Goal: Transaction & Acquisition: Purchase product/service

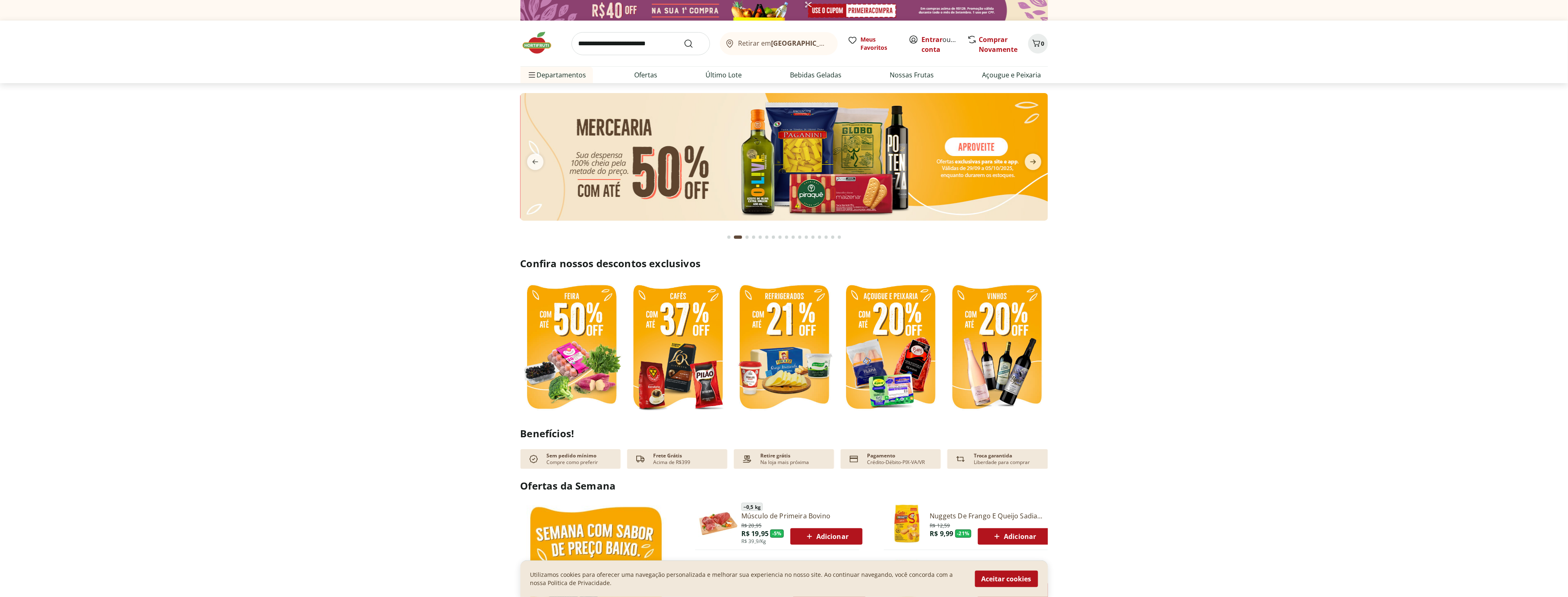
click at [561, 337] on img at bounding box center [571, 348] width 102 height 136
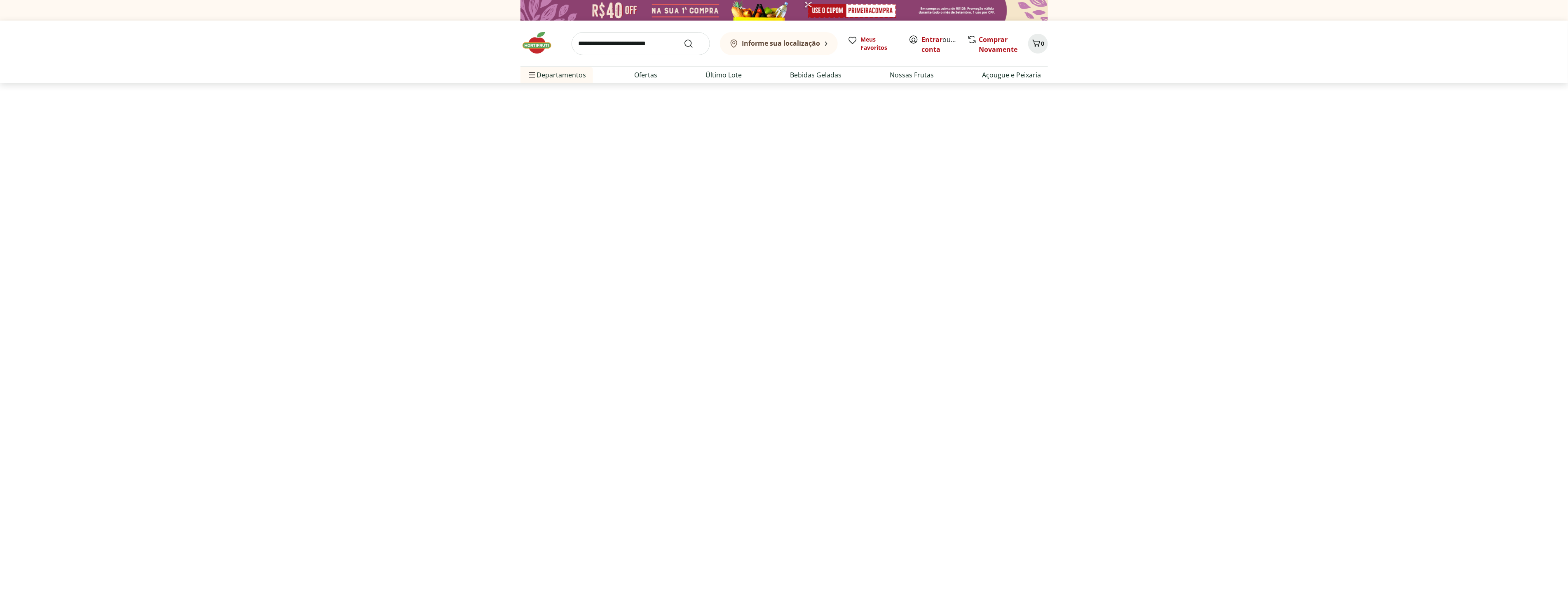
select select "**********"
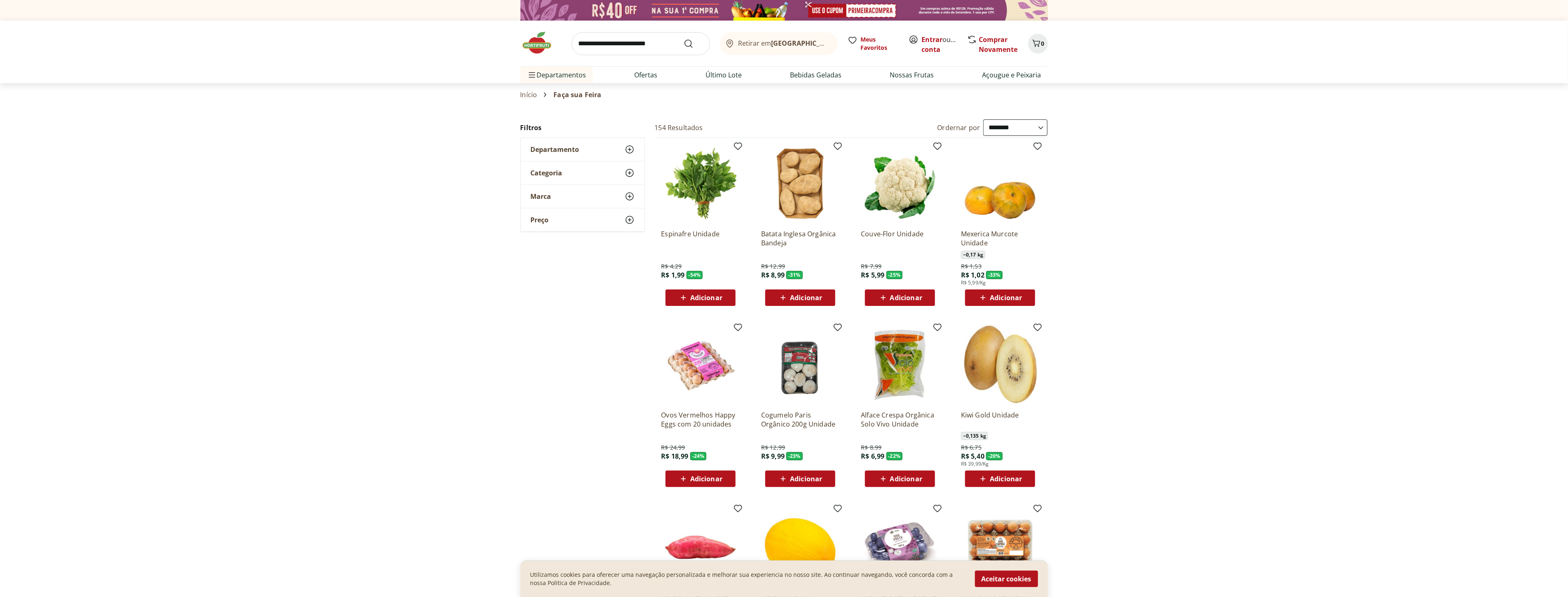
click at [716, 478] on span "Adicionar" at bounding box center [706, 478] width 32 height 7
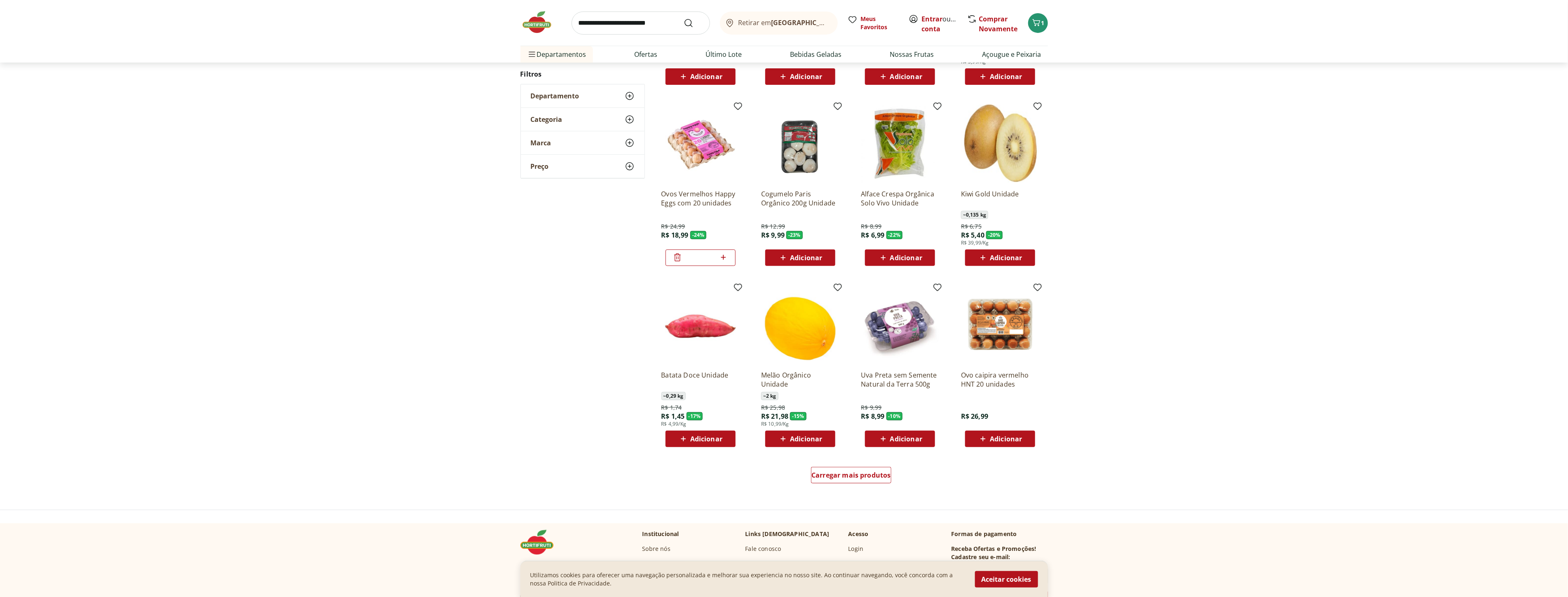
scroll to position [229, 0]
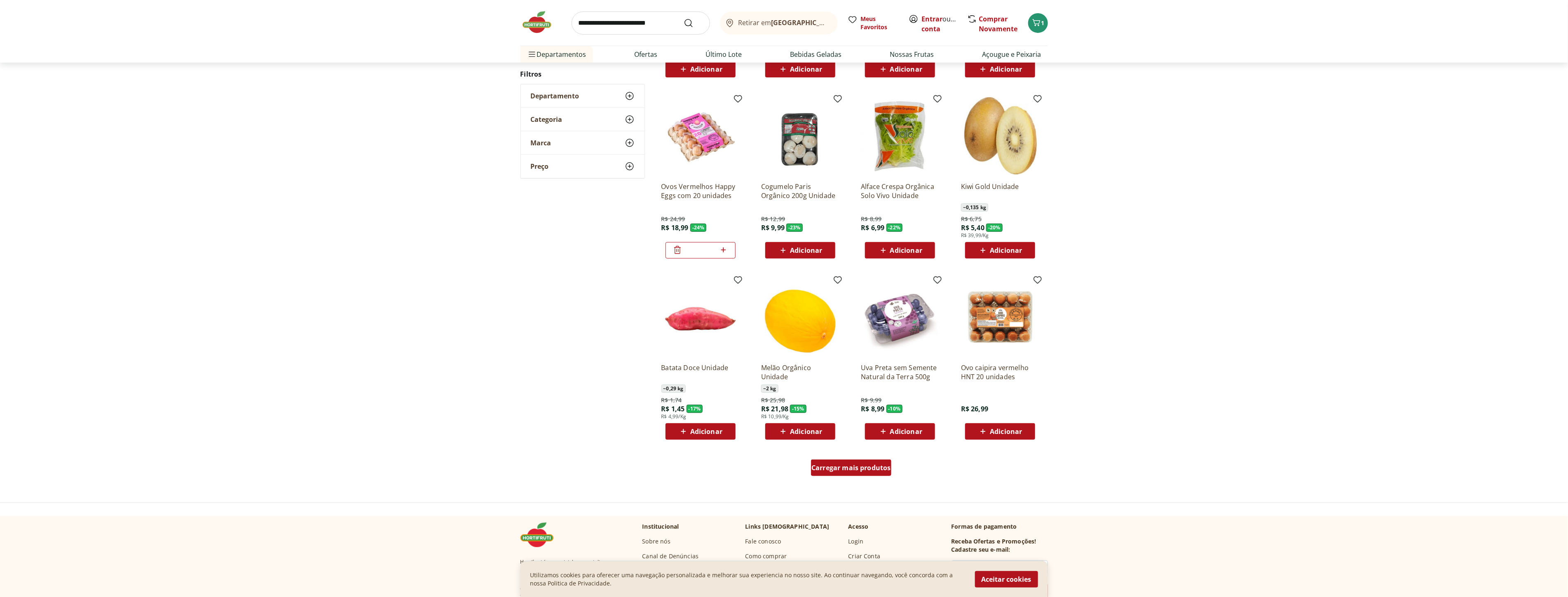
click at [863, 463] on div "Carregar mais produtos" at bounding box center [850, 467] width 80 height 16
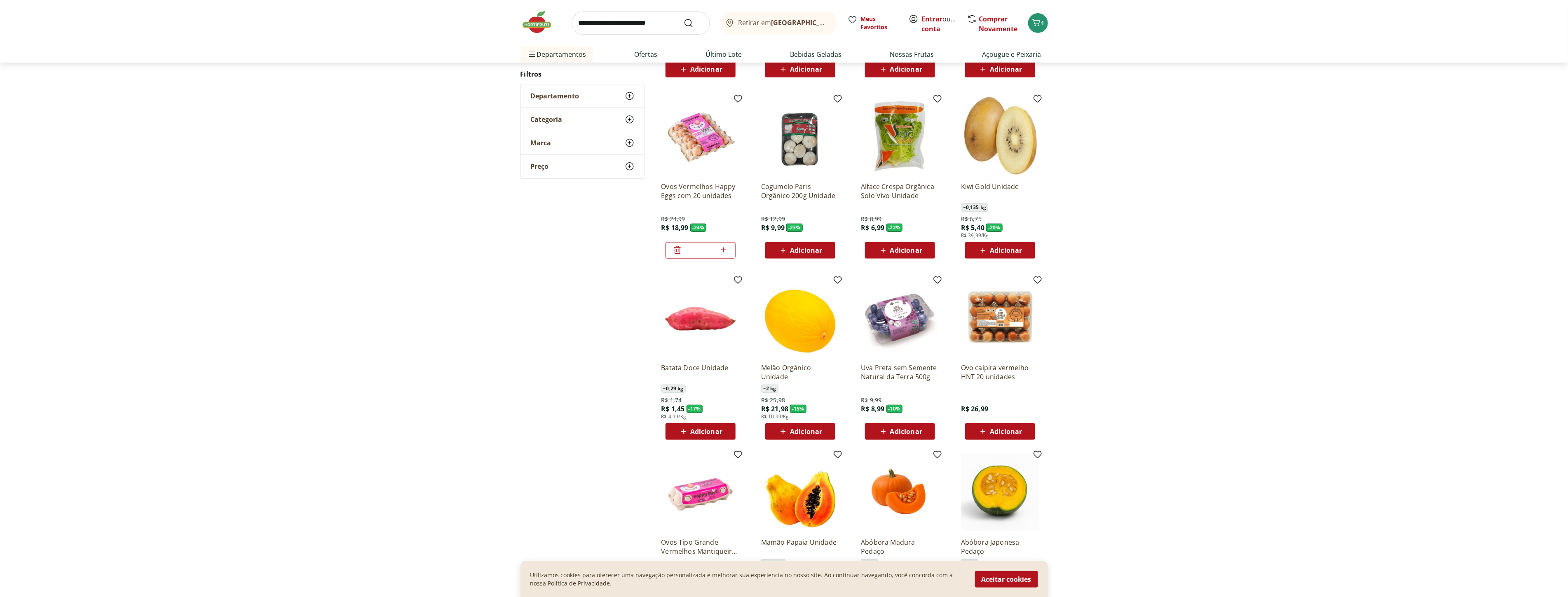
click at [920, 434] on span "Adicionar" at bounding box center [906, 431] width 32 height 7
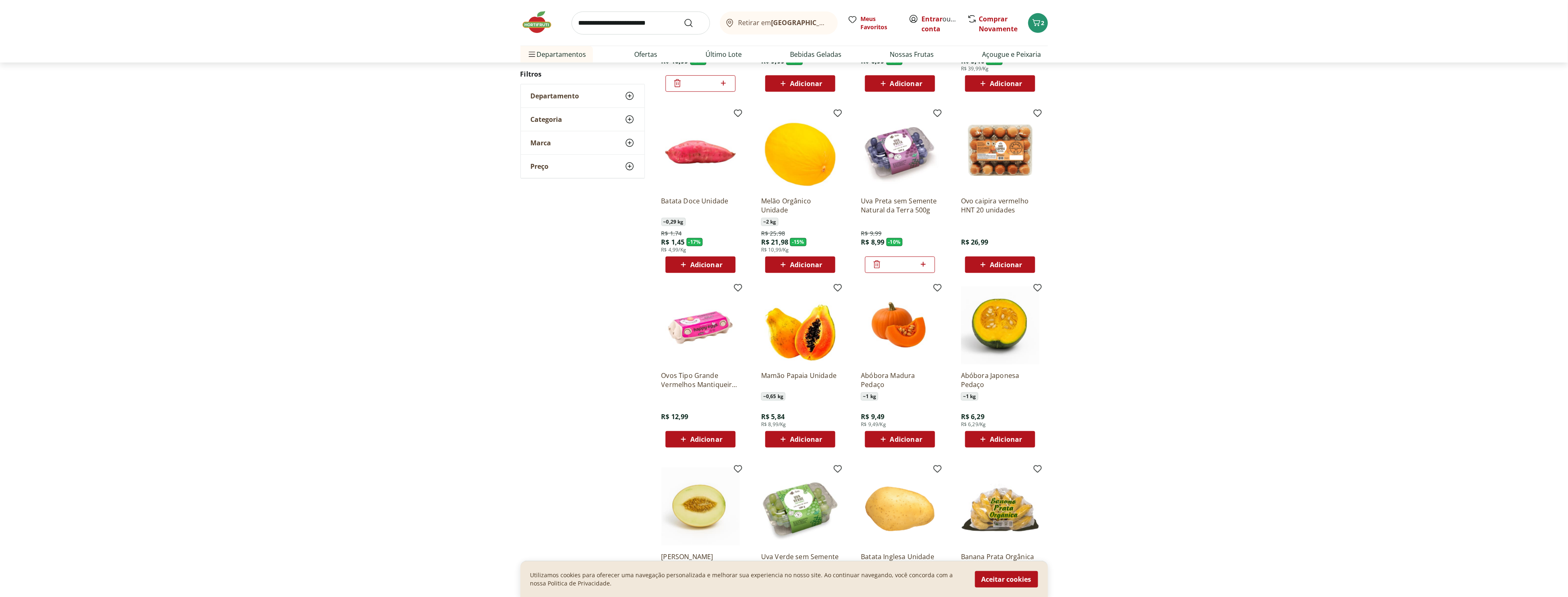
scroll to position [412, 0]
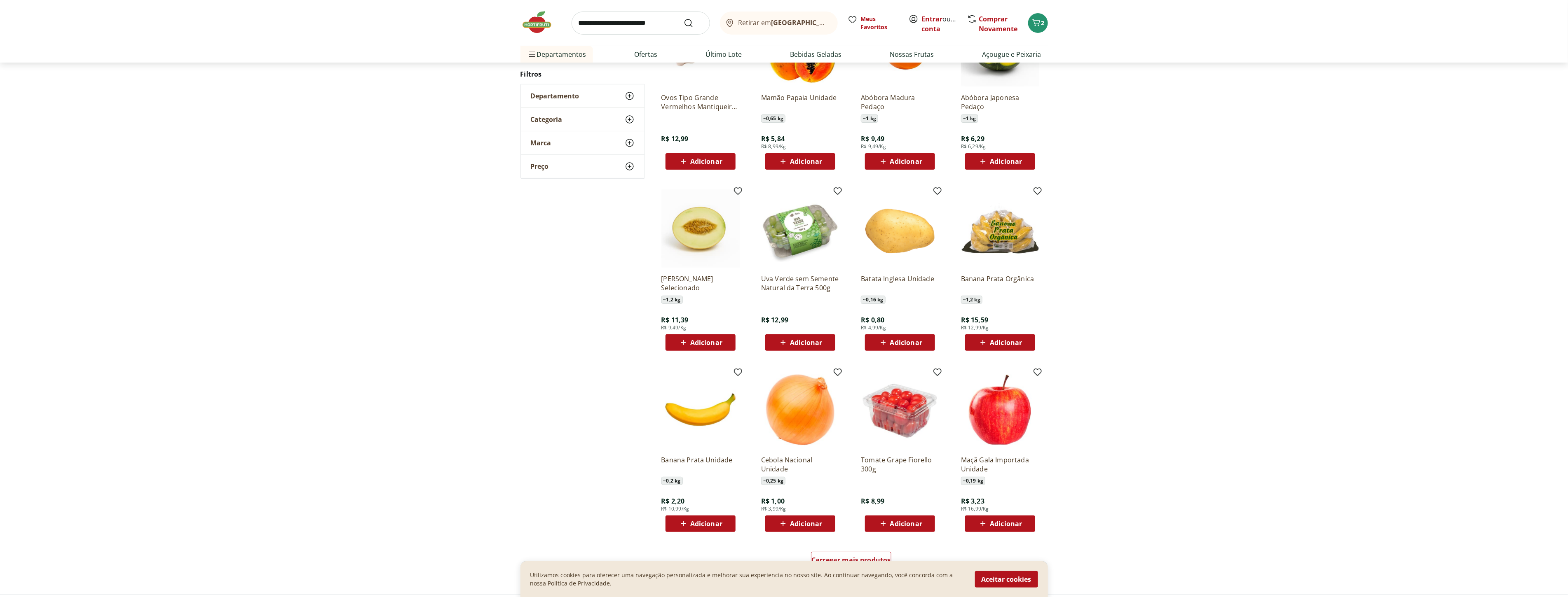
scroll to position [183, 0]
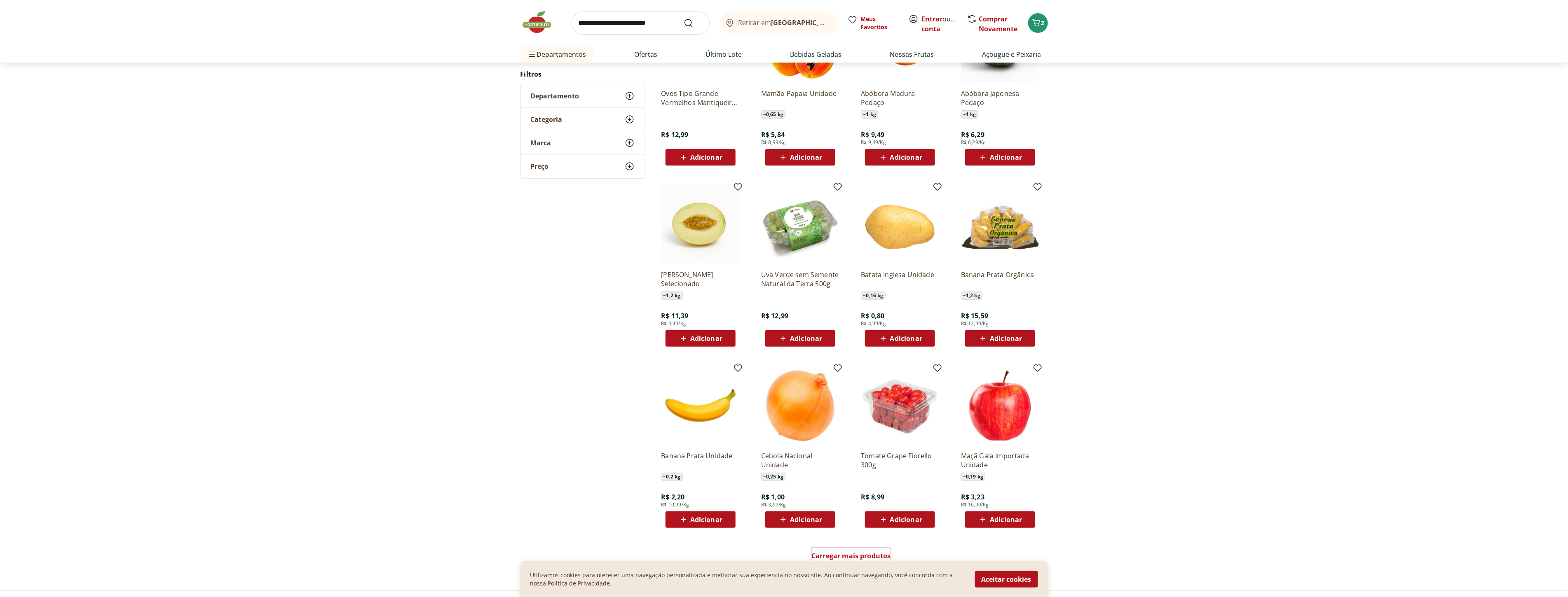
click at [715, 520] on span "Adicionar" at bounding box center [706, 519] width 32 height 7
click at [723, 517] on icon at bounding box center [723, 519] width 10 height 10
click at [724, 519] on icon at bounding box center [723, 519] width 5 height 5
type input "*"
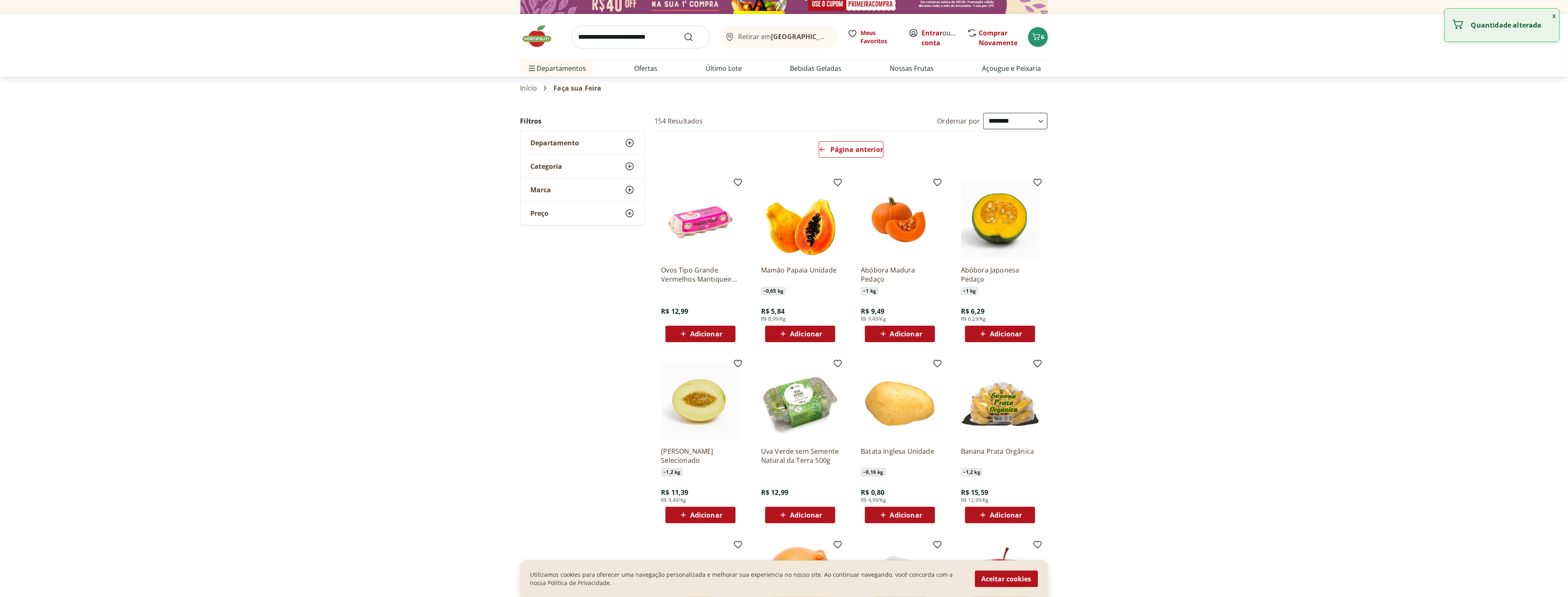
scroll to position [0, 0]
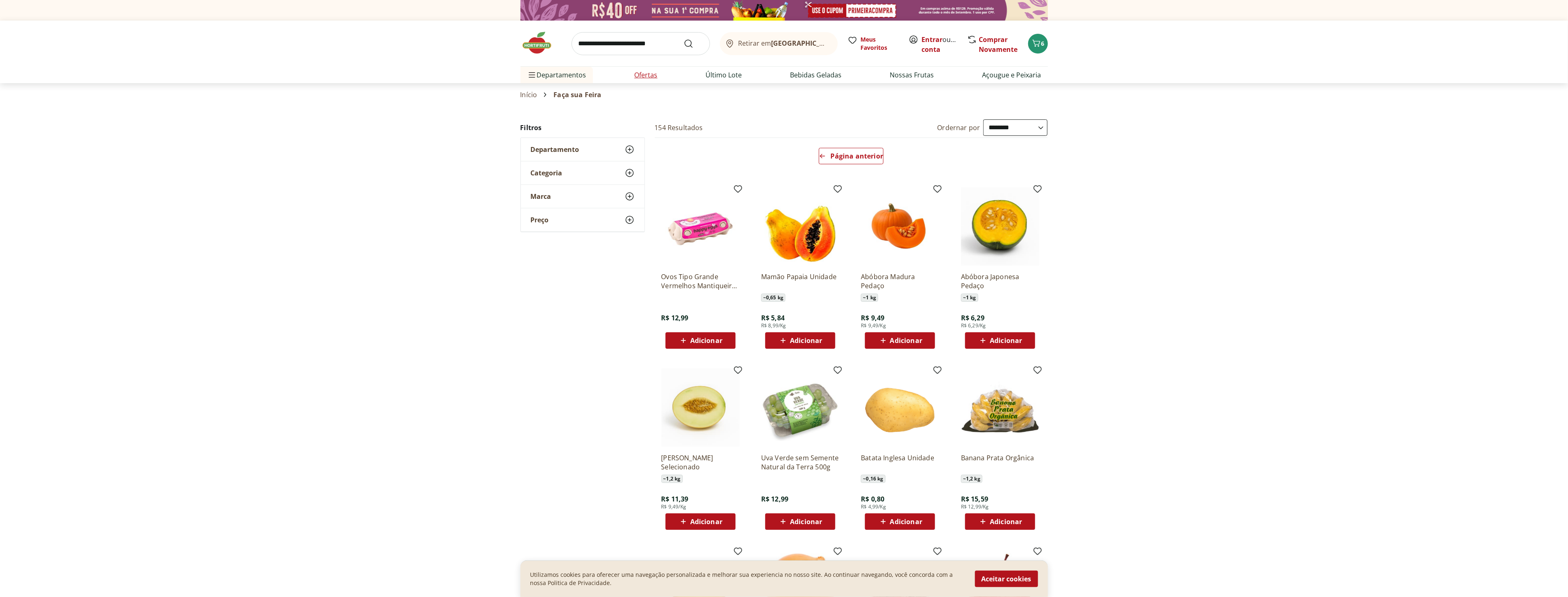
click at [643, 79] on link "Ofertas" at bounding box center [646, 75] width 23 height 10
select select "**********"
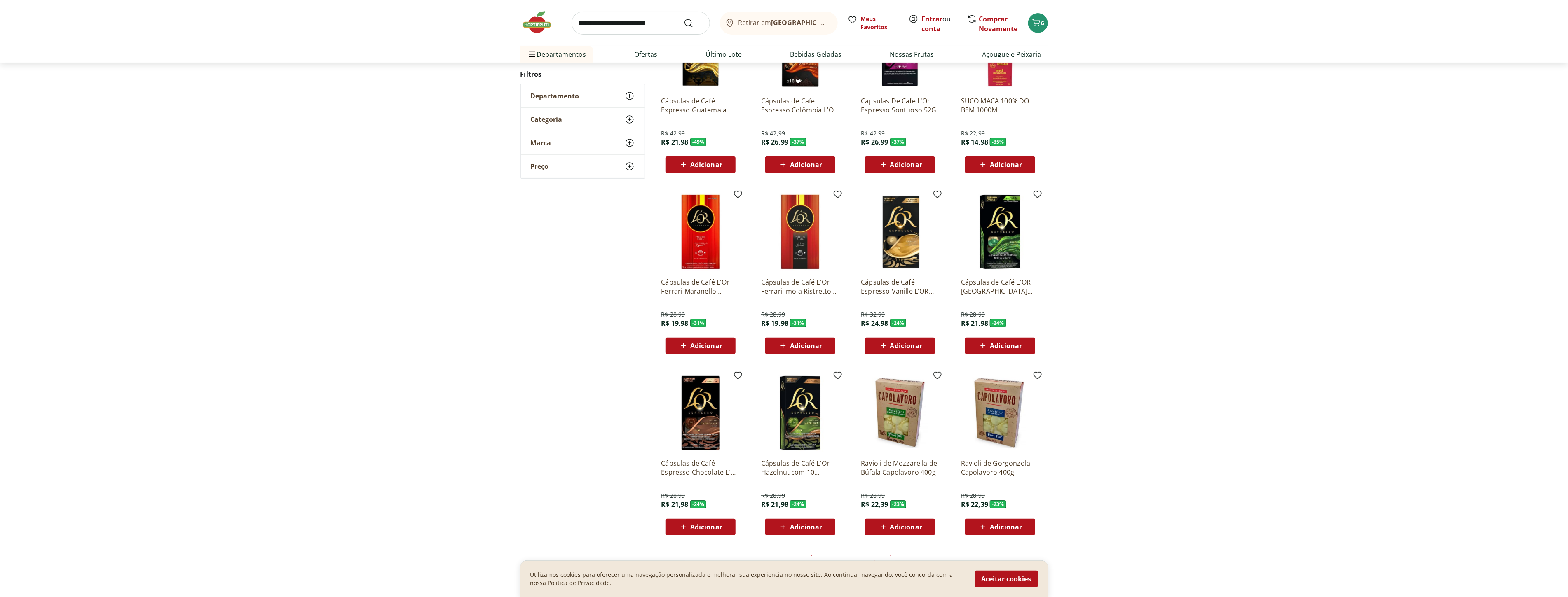
scroll to position [183, 0]
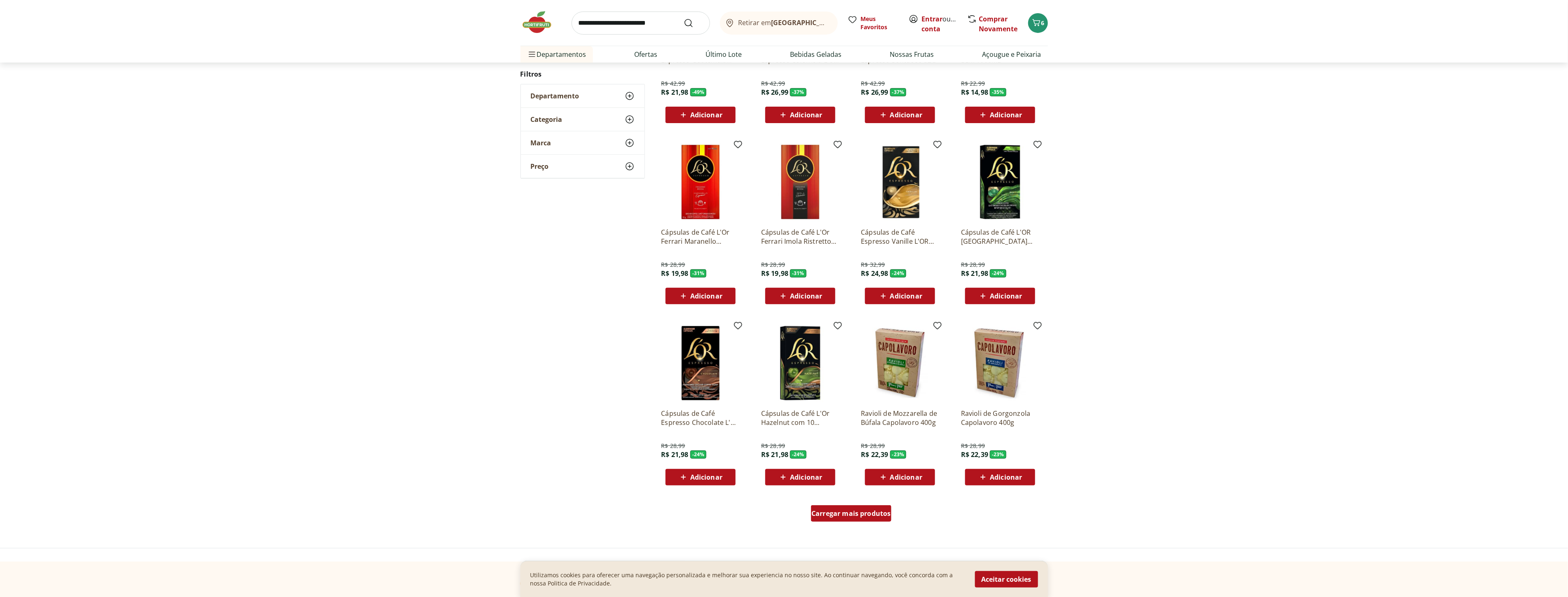
click at [853, 512] on span "Carregar mais produtos" at bounding box center [851, 513] width 79 height 7
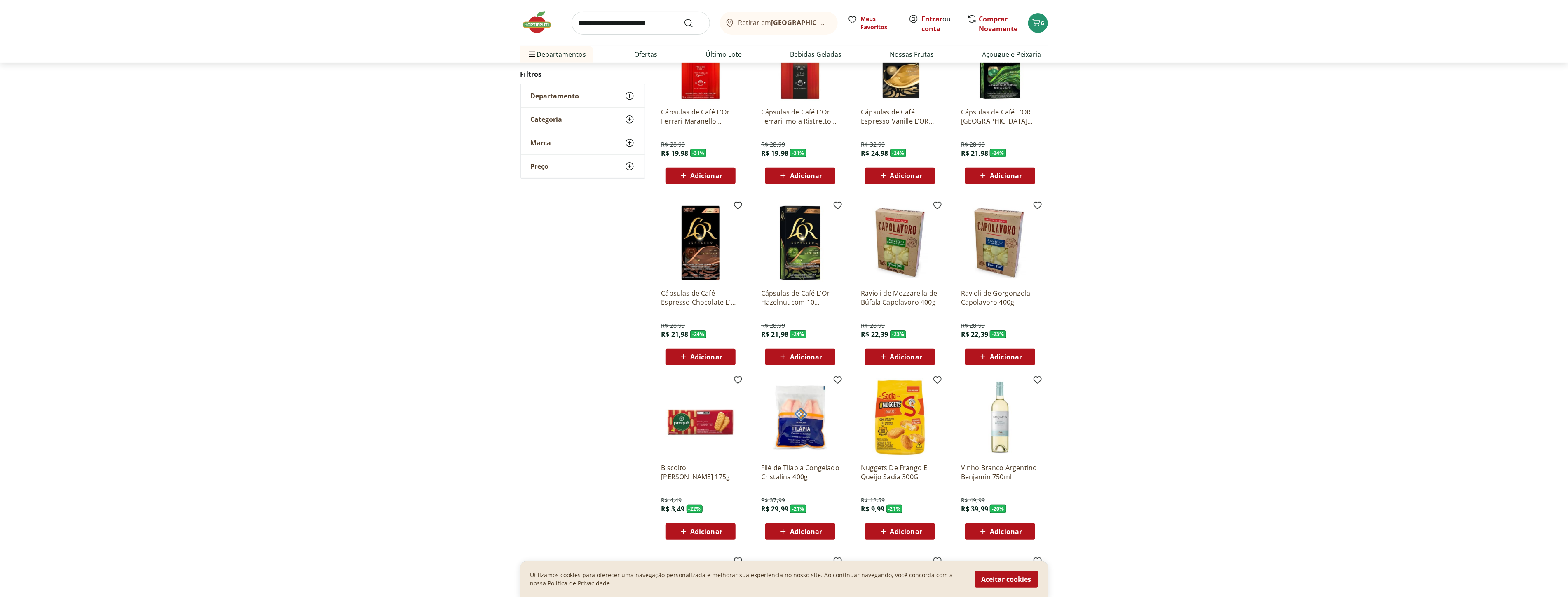
scroll to position [366, 0]
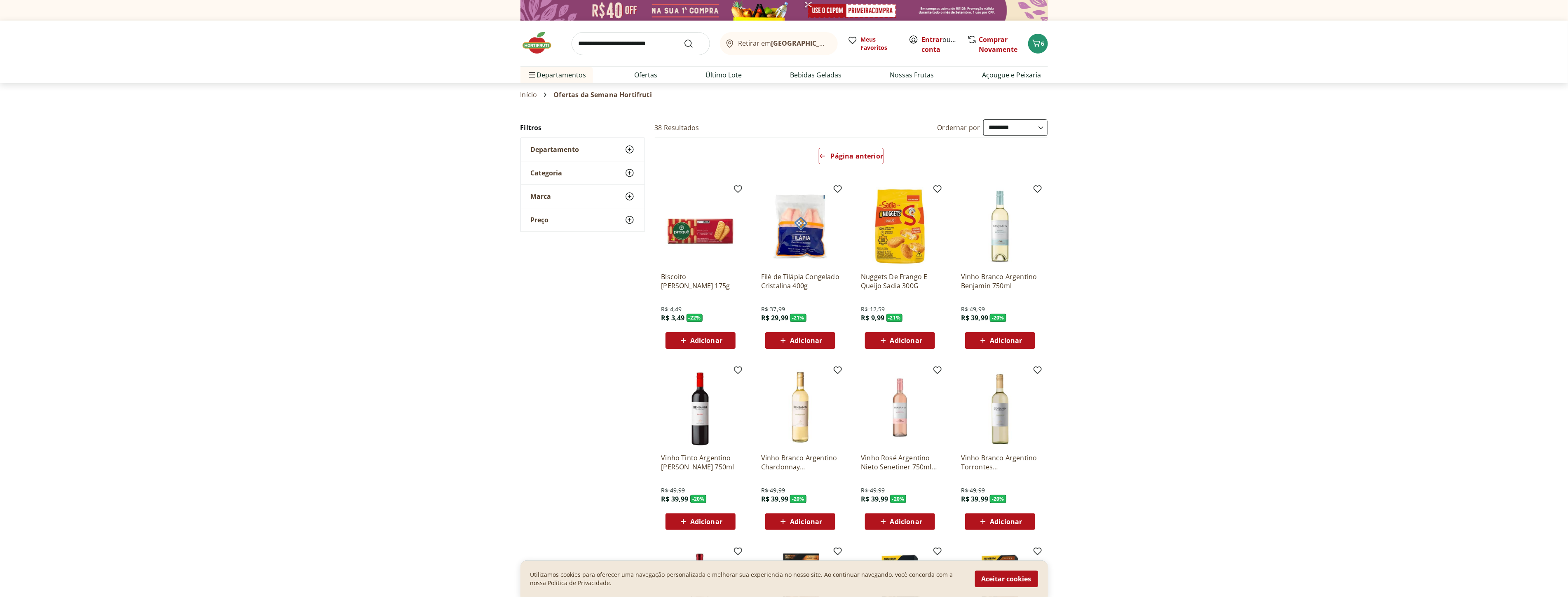
click at [822, 347] on div "Adicionar" at bounding box center [800, 340] width 57 height 15
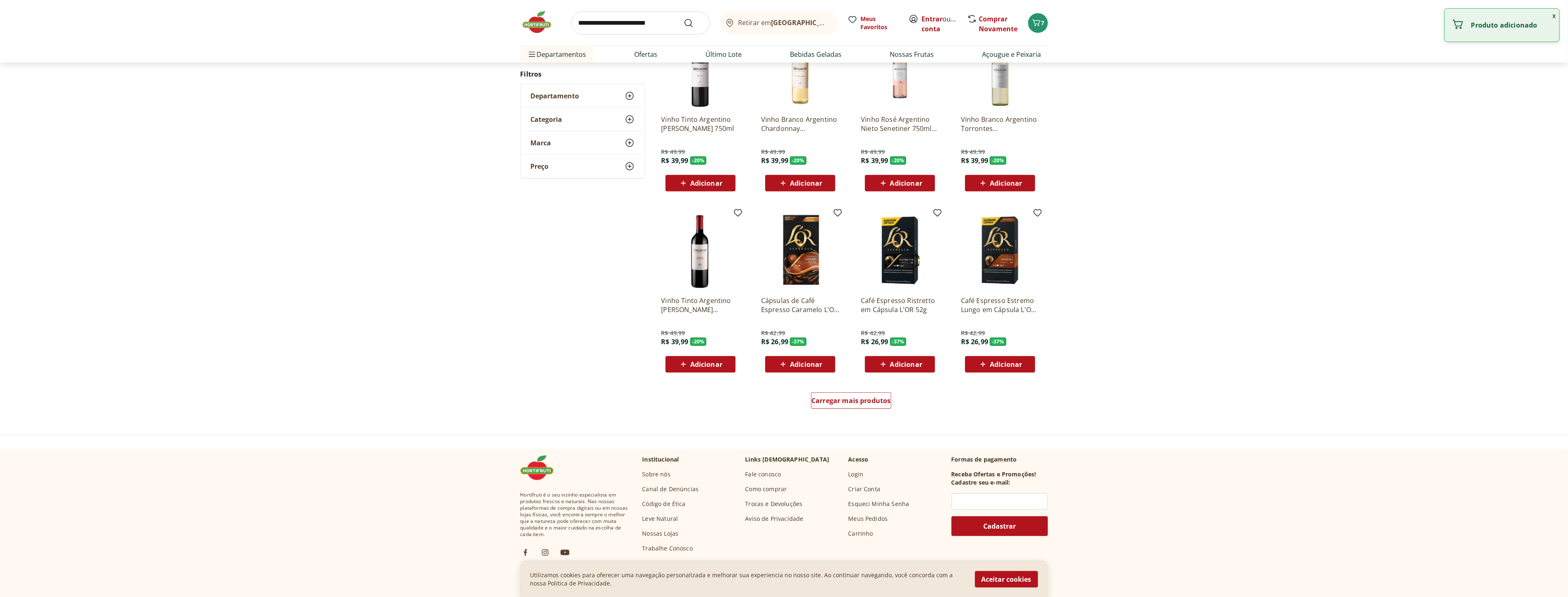
scroll to position [366, 0]
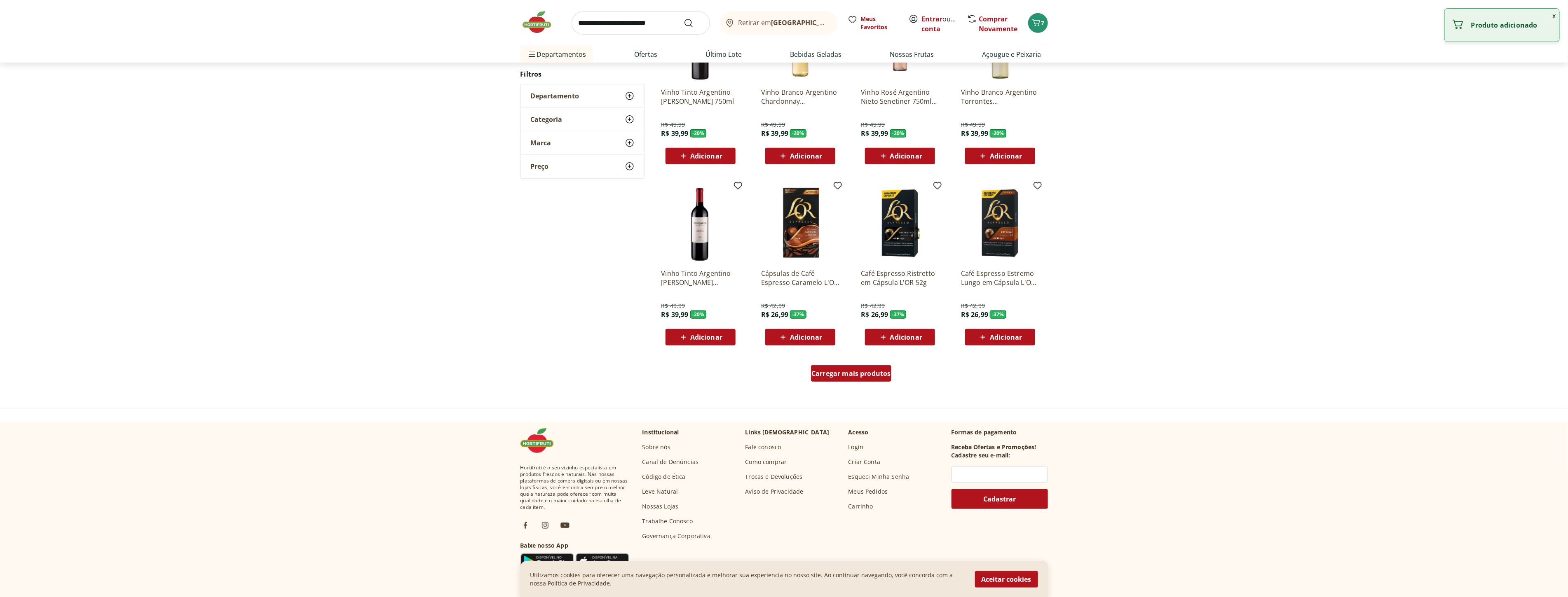
click at [854, 376] on span "Carregar mais produtos" at bounding box center [851, 373] width 79 height 7
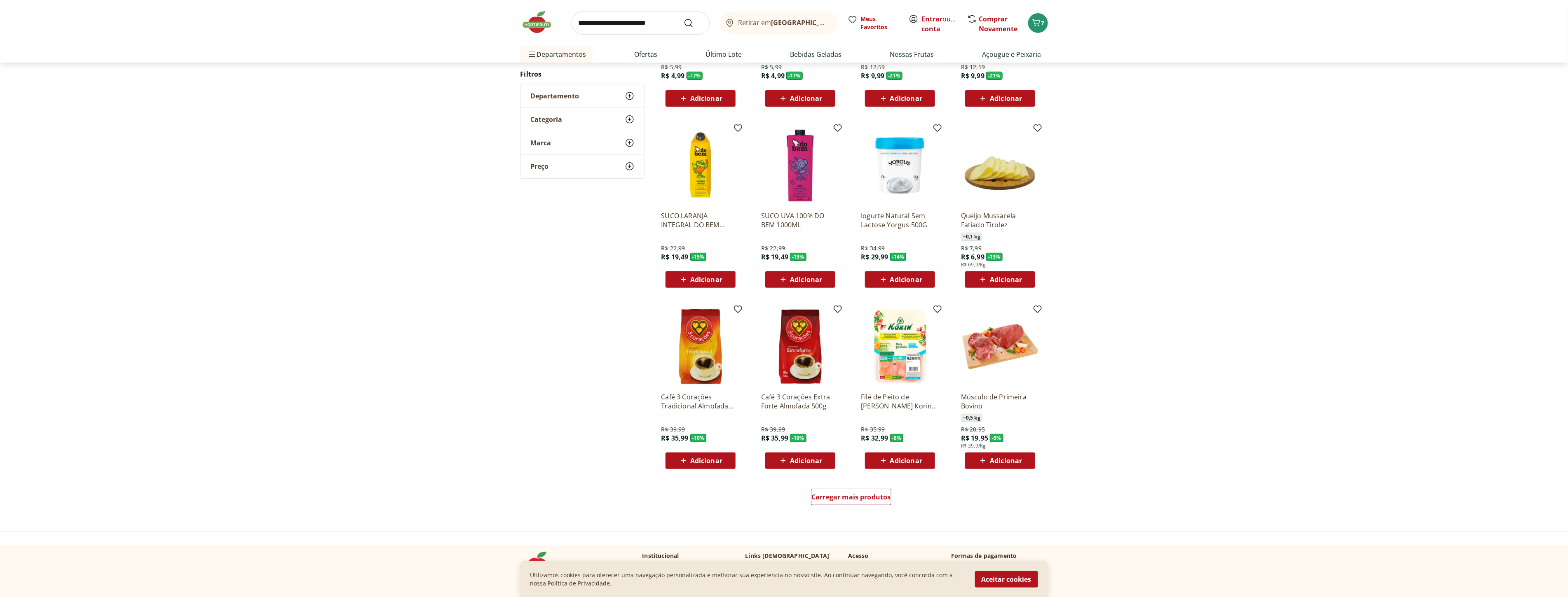
scroll to position [255, 0]
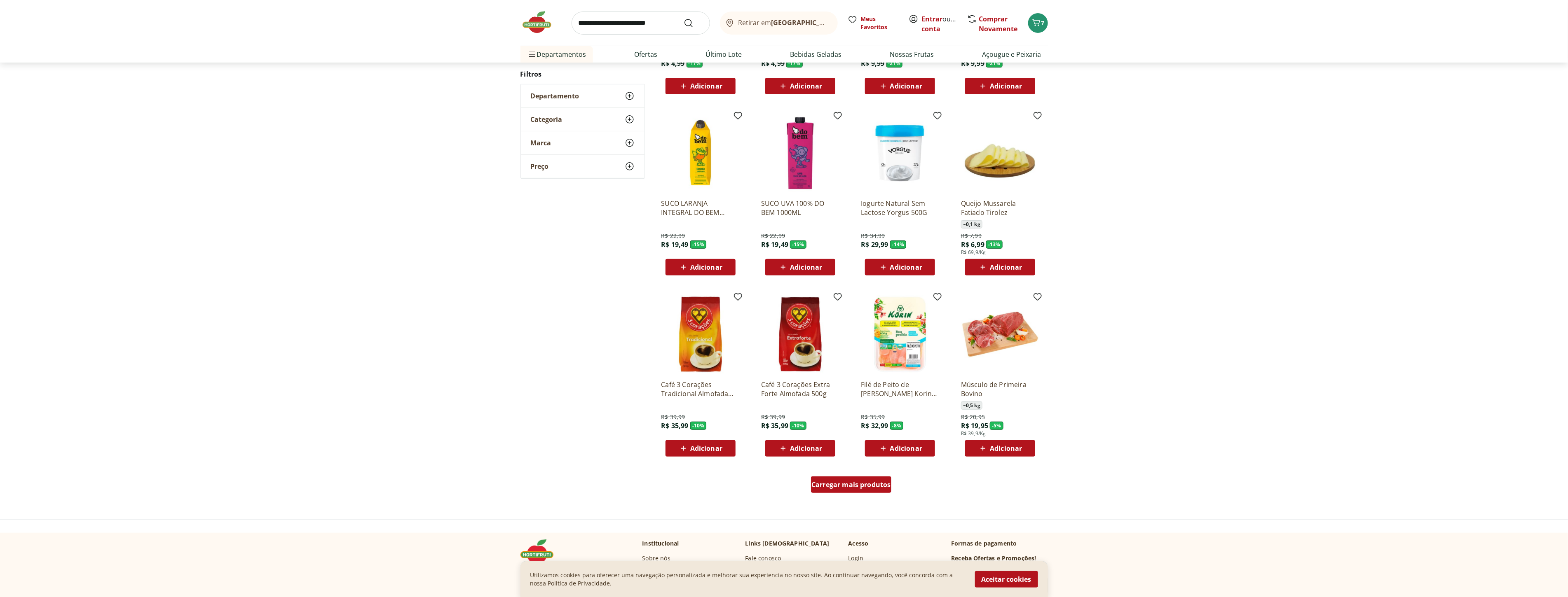
click at [859, 486] on span "Carregar mais produtos" at bounding box center [851, 485] width 79 height 7
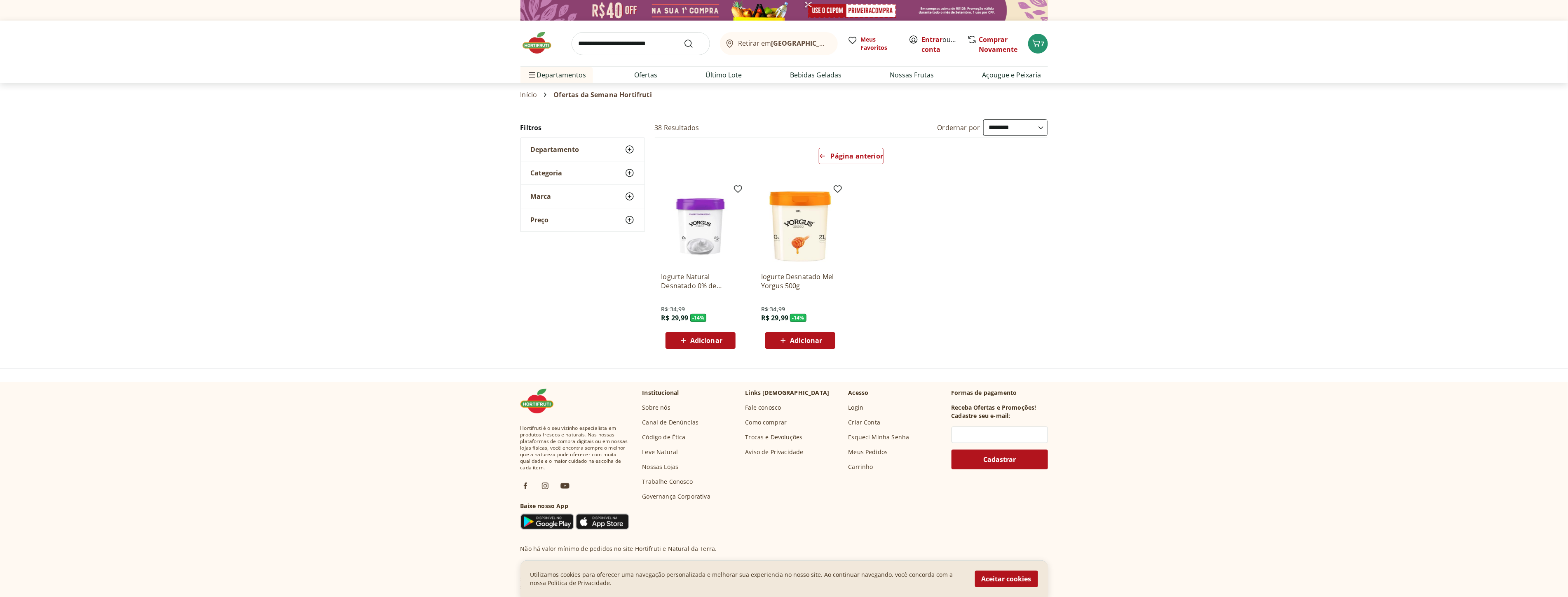
click at [536, 44] on img at bounding box center [540, 43] width 41 height 24
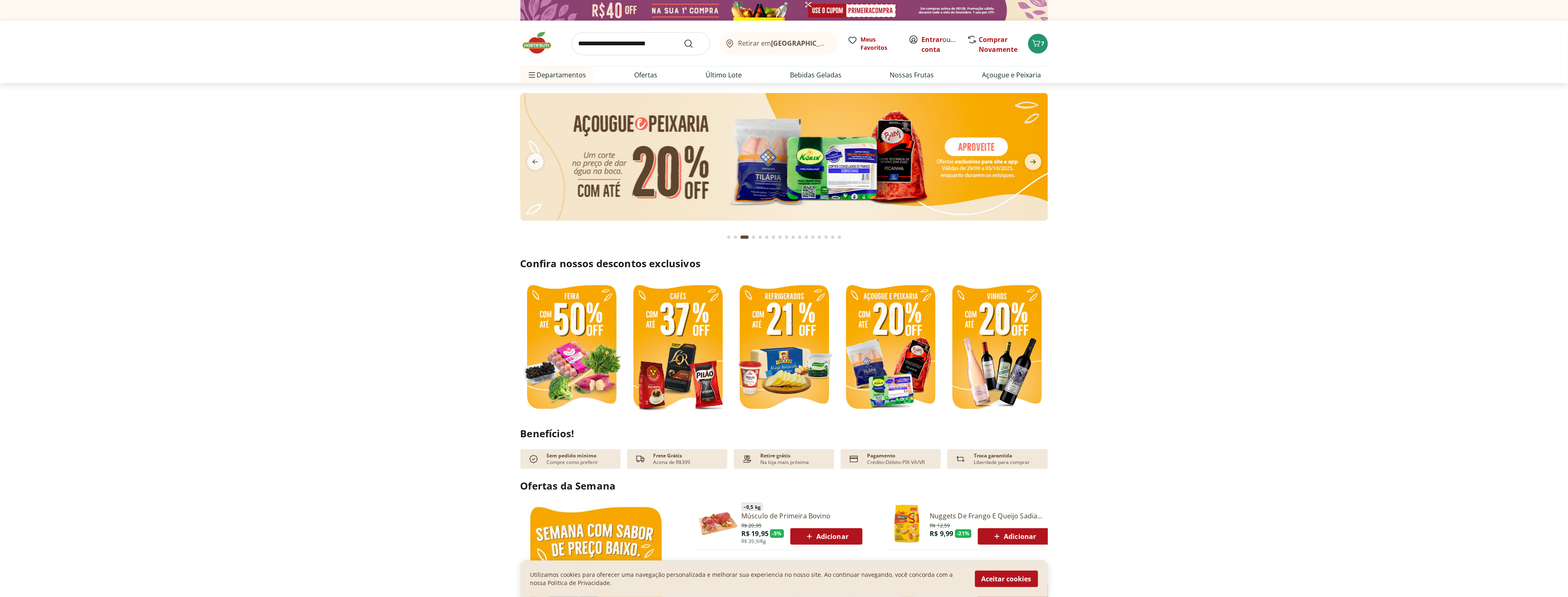
click at [606, 46] on input "search" at bounding box center [641, 44] width 138 height 23
type input "*****"
click at [683, 38] on button "Submit Search" at bounding box center [693, 43] width 20 height 10
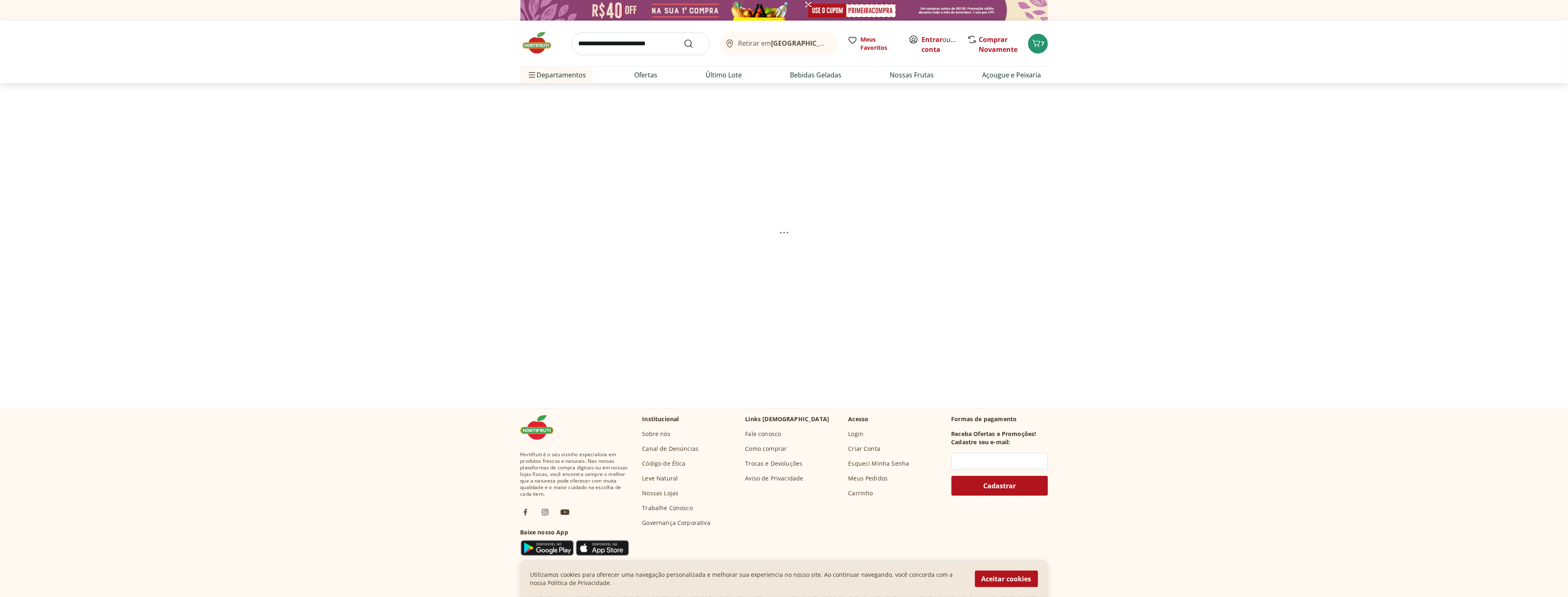
select select "**********"
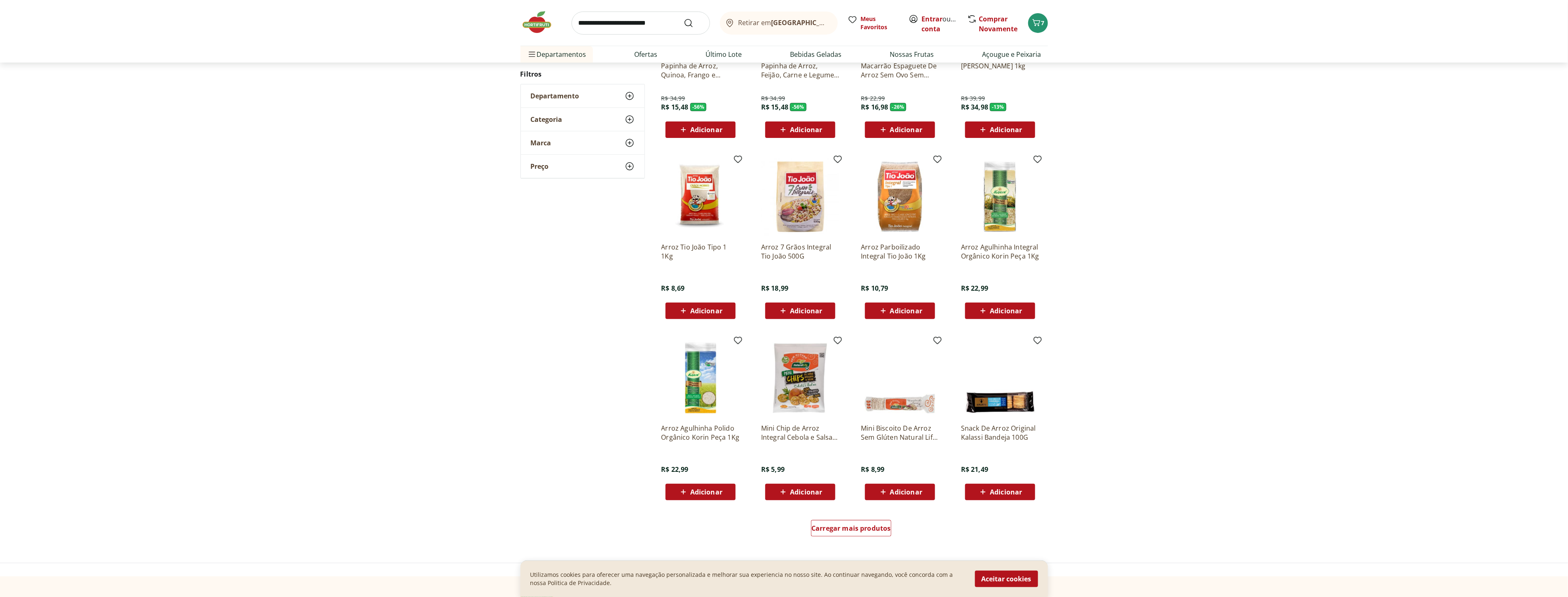
scroll to position [229, 0]
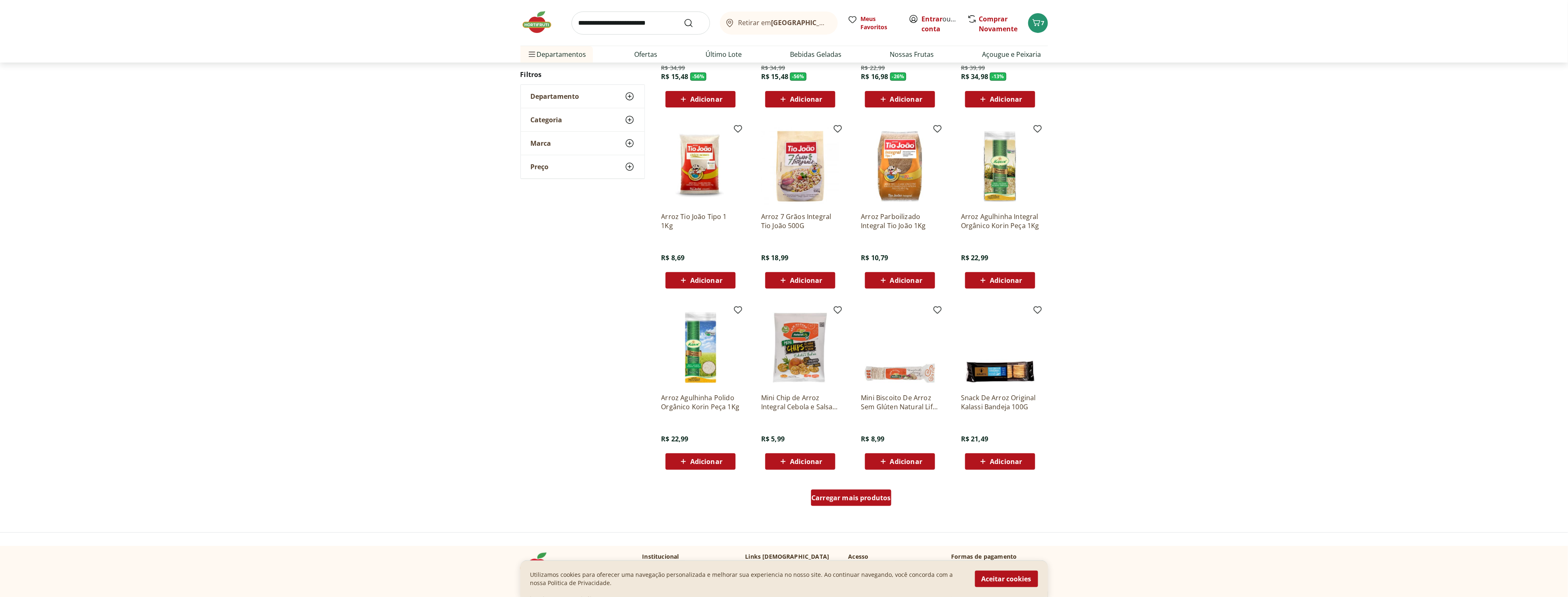
click at [867, 500] on span "Carregar mais produtos" at bounding box center [851, 497] width 79 height 7
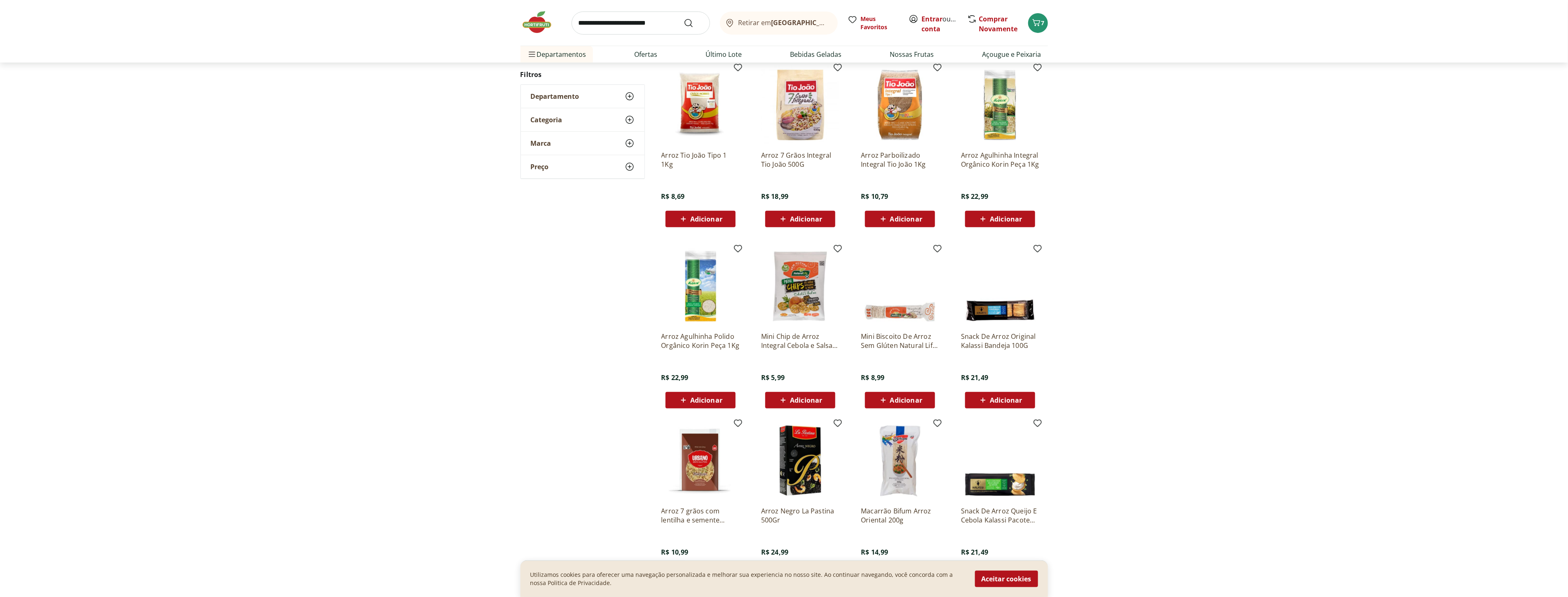
scroll to position [183, 0]
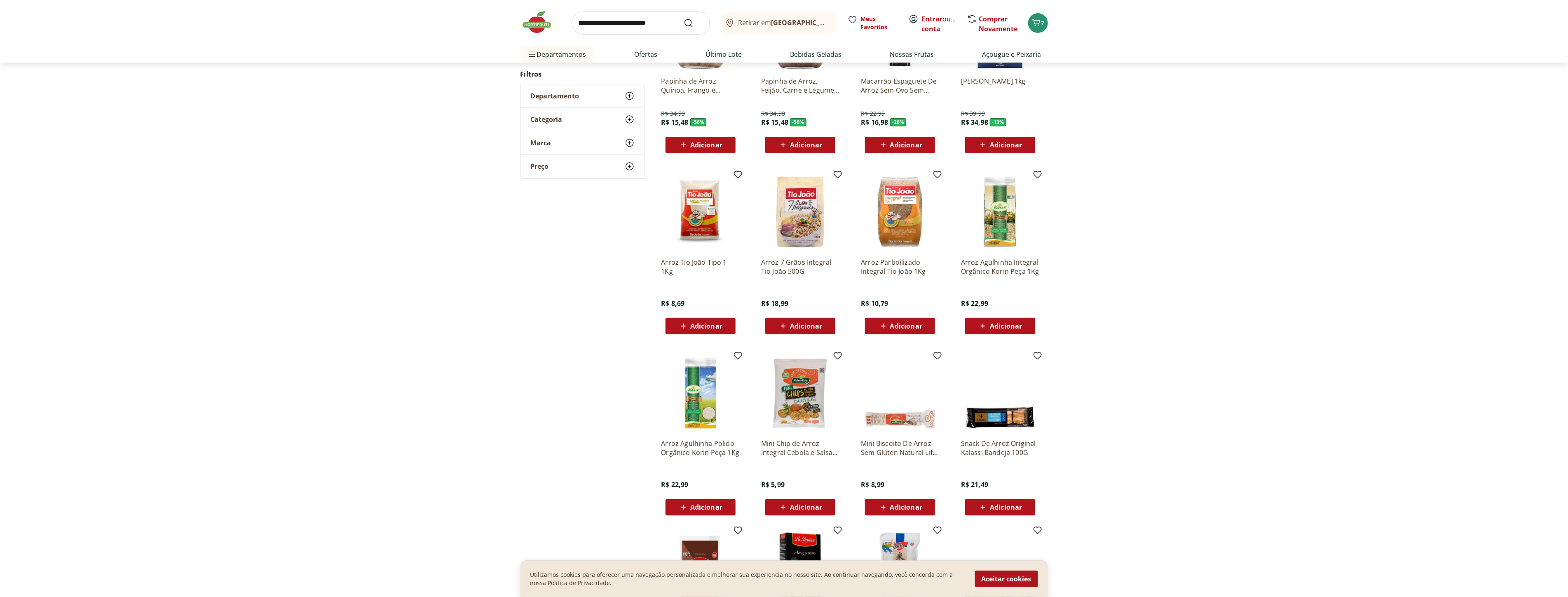
click at [724, 329] on div "Adicionar" at bounding box center [700, 326] width 57 height 15
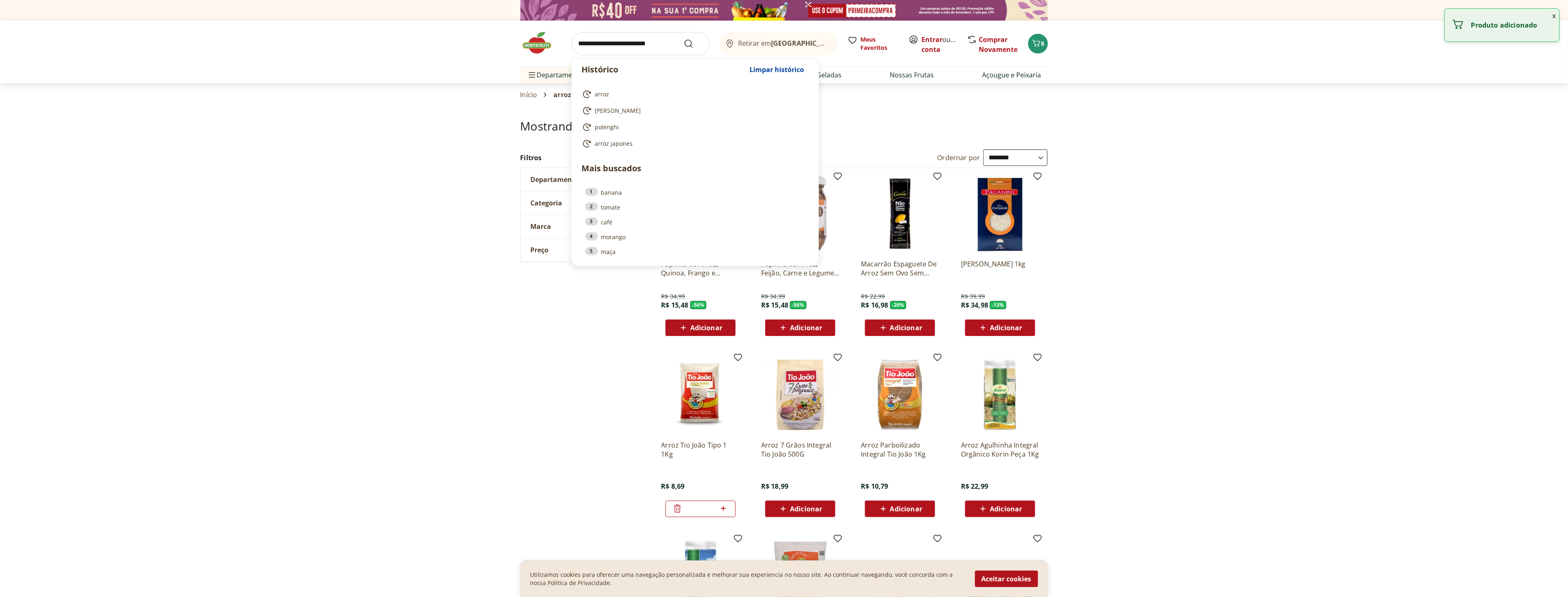
click at [627, 50] on input "search" at bounding box center [641, 44] width 138 height 23
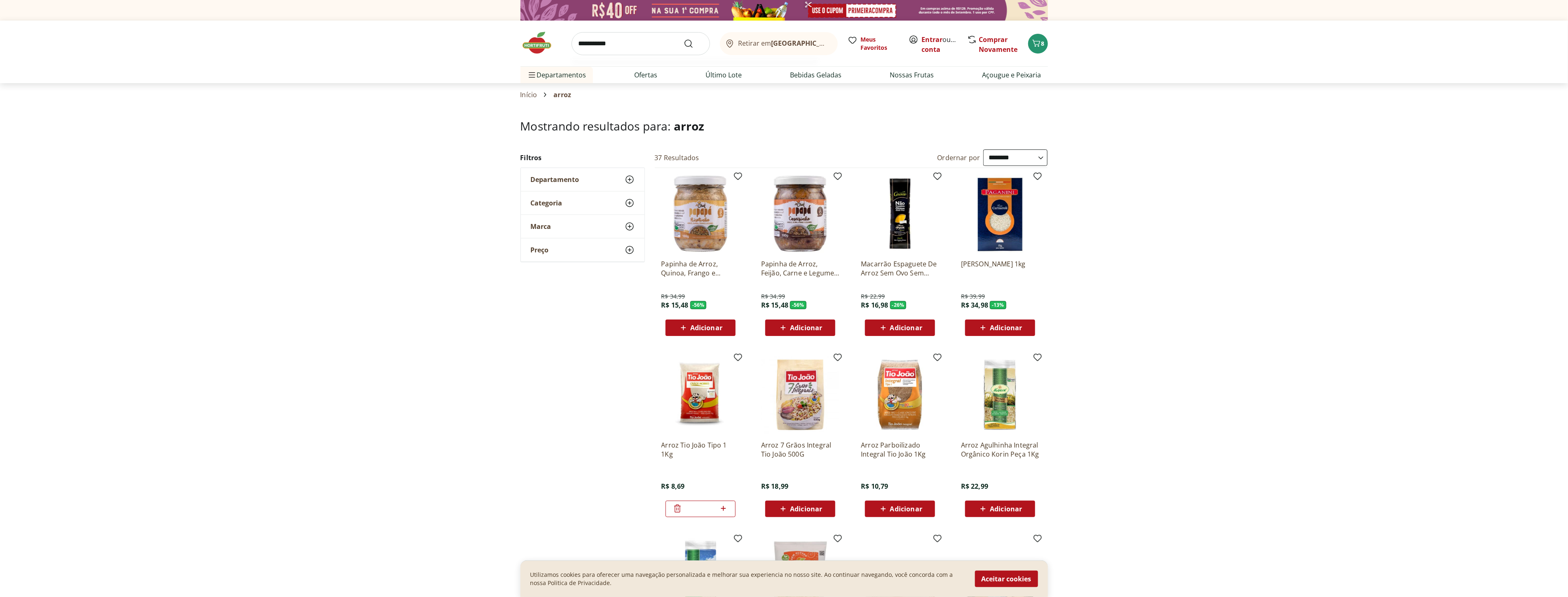
type input "**********"
click at [683, 38] on button "Submit Search" at bounding box center [693, 43] width 20 height 10
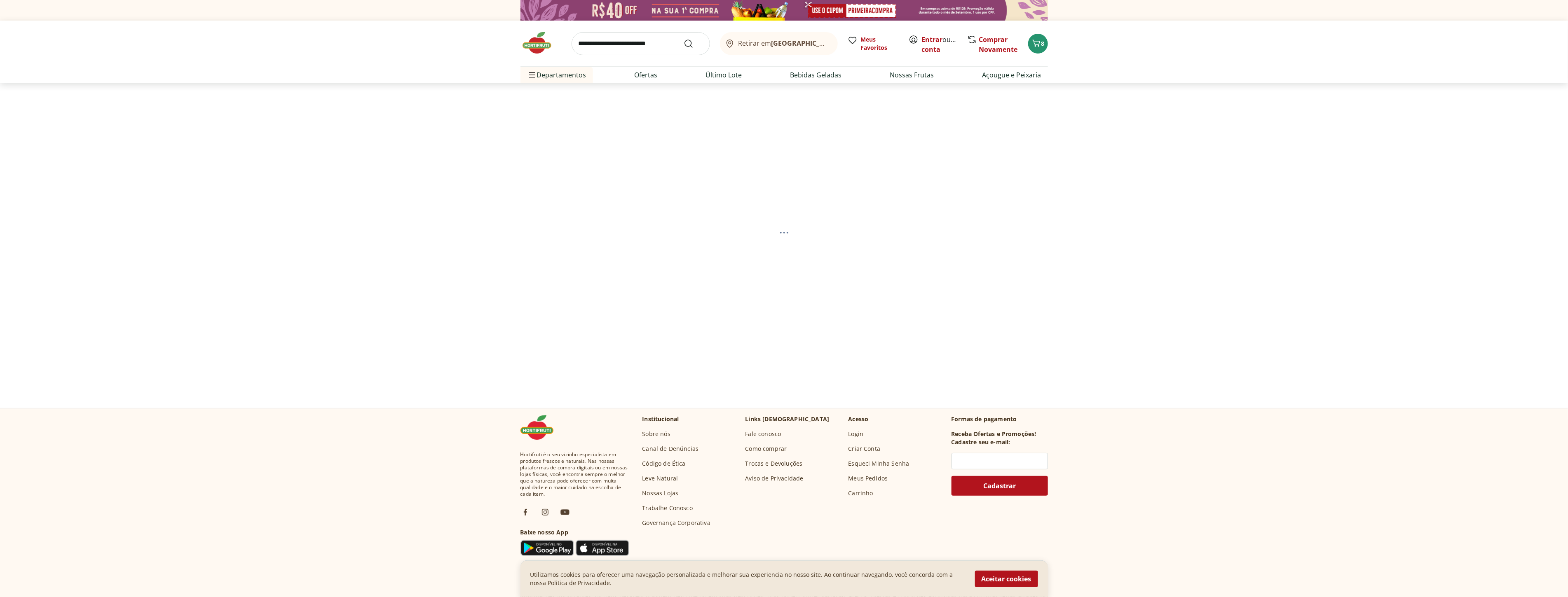
select select "**********"
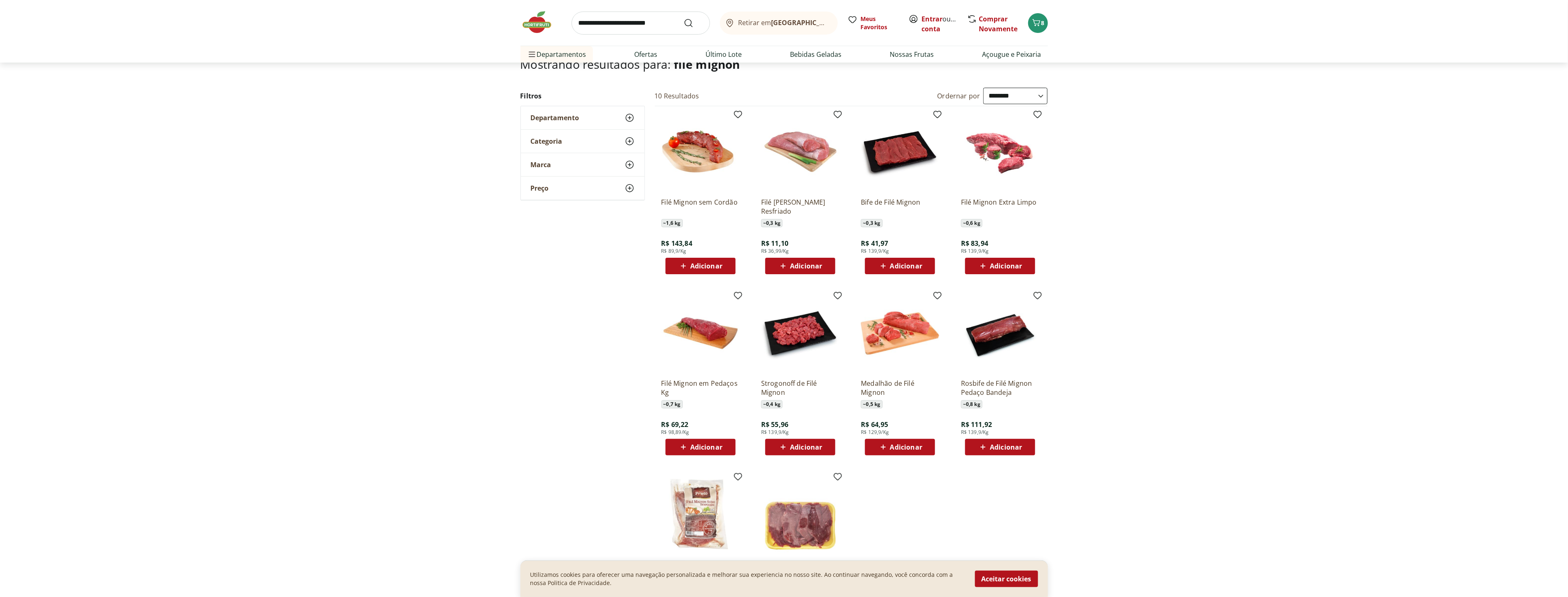
scroll to position [46, 0]
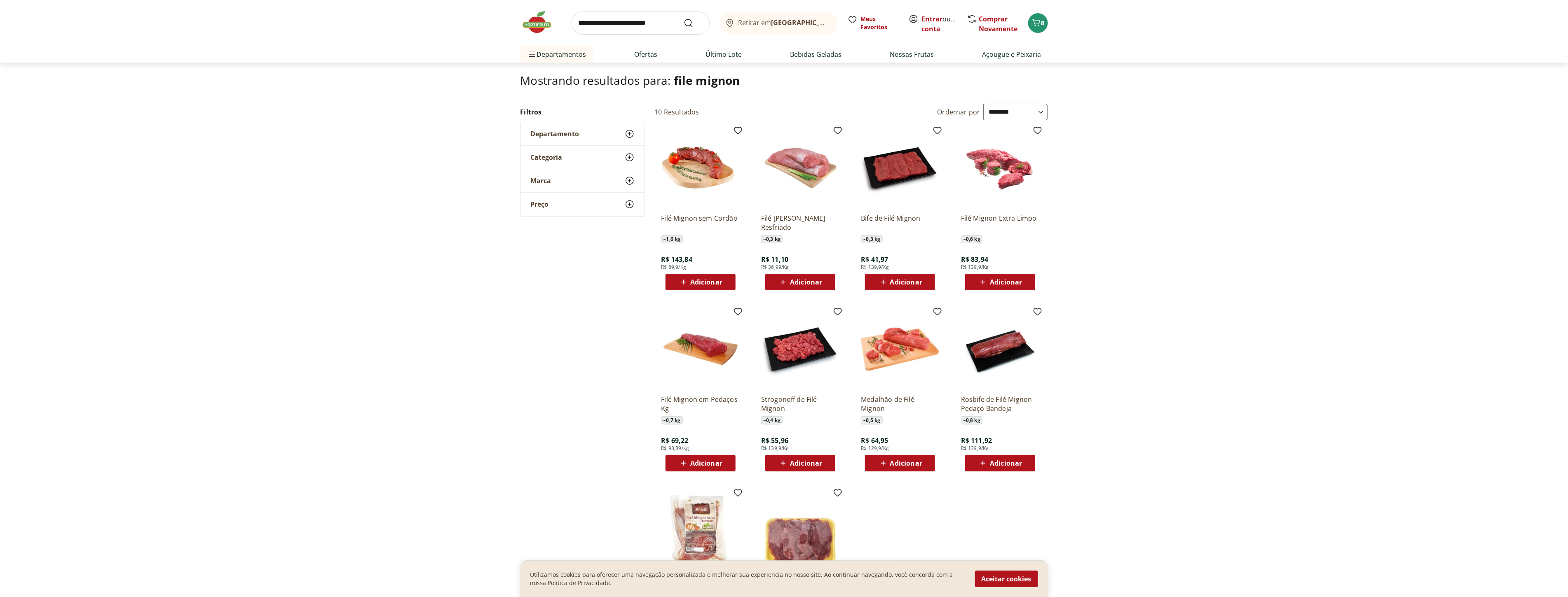
click at [726, 285] on div "Adicionar" at bounding box center [700, 282] width 57 height 15
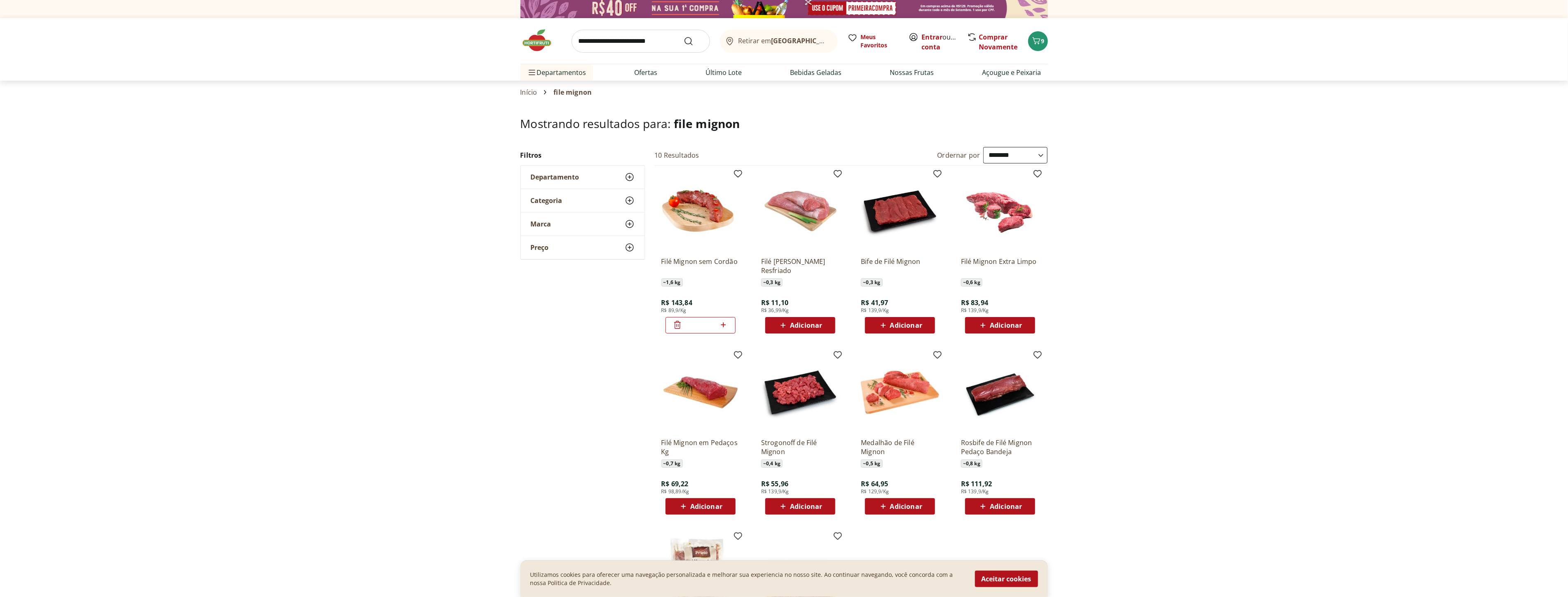
scroll to position [0, 0]
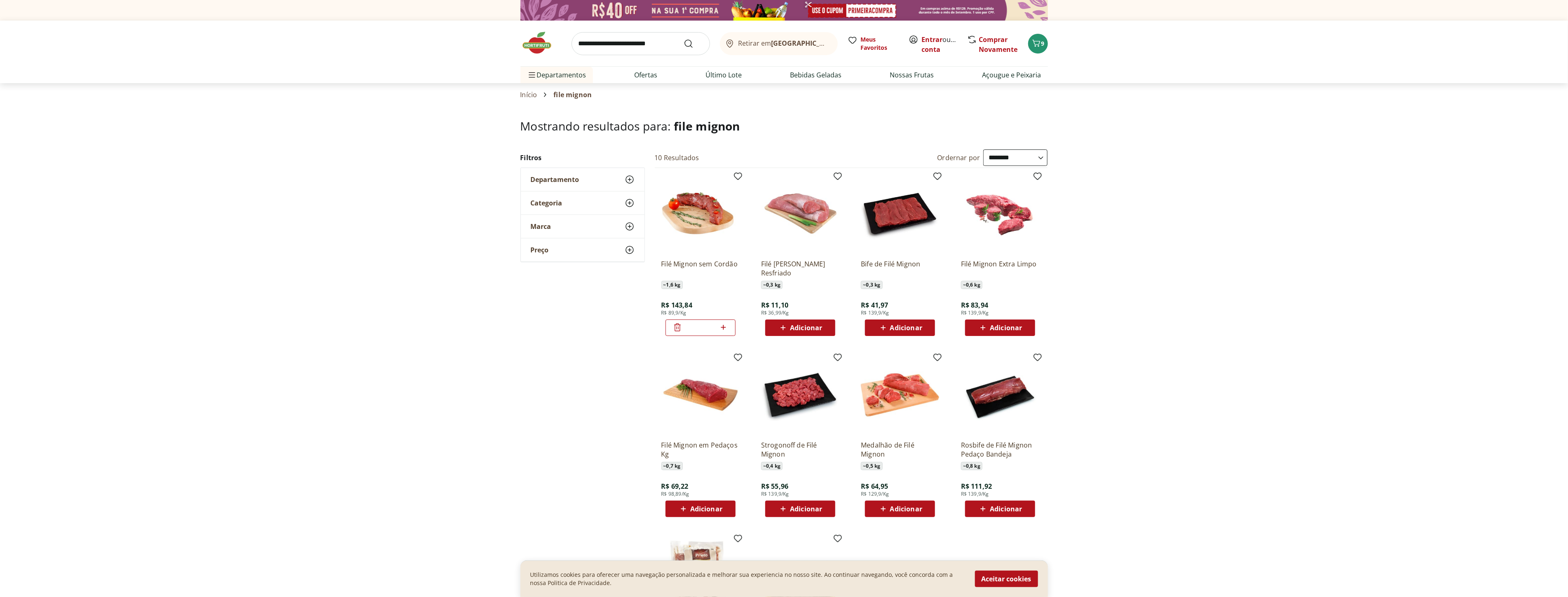
click at [544, 51] on img at bounding box center [540, 43] width 41 height 24
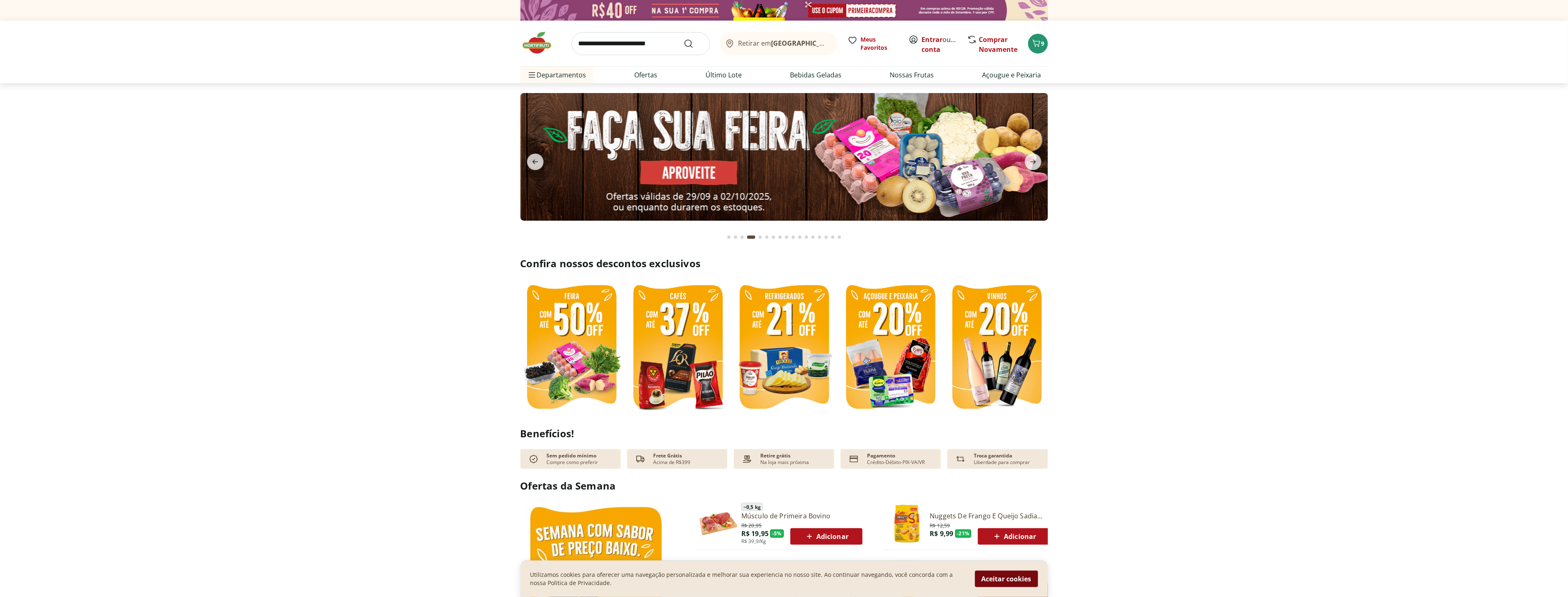
click at [1026, 577] on button "Aceitar cookies" at bounding box center [1006, 579] width 63 height 16
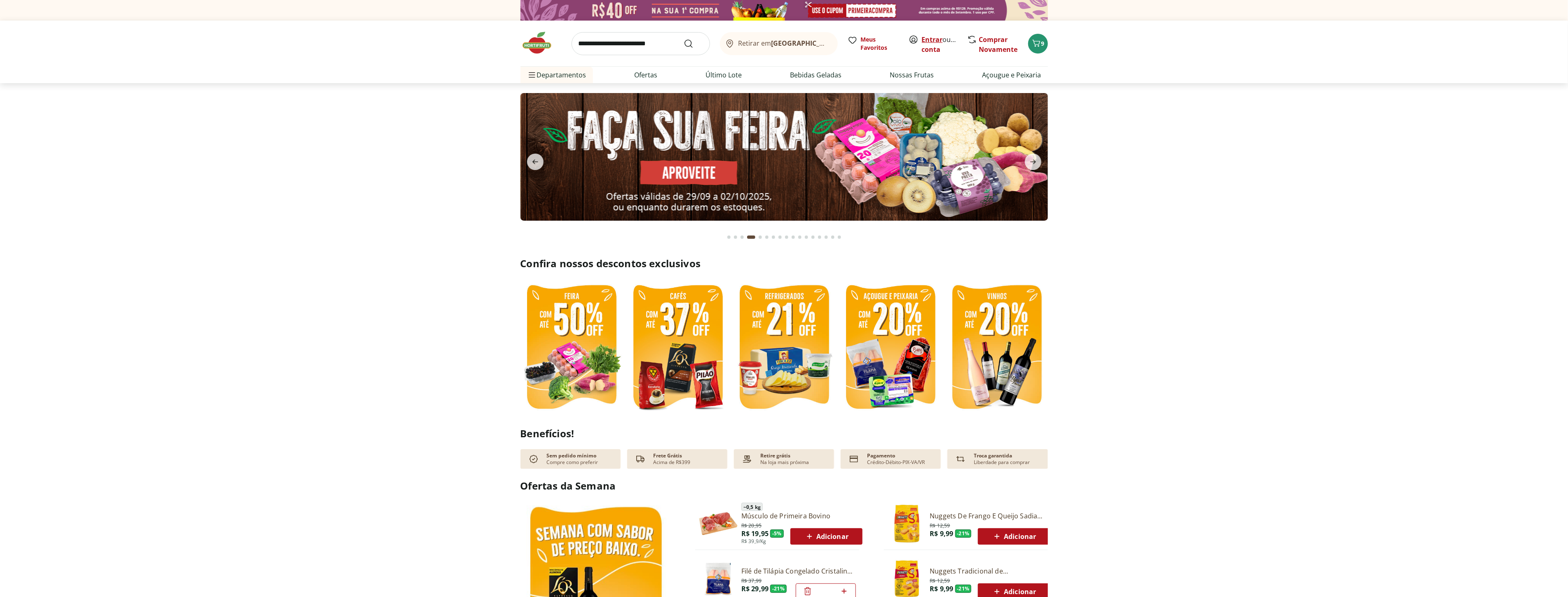
click at [932, 37] on link "Entrar" at bounding box center [932, 39] width 21 height 9
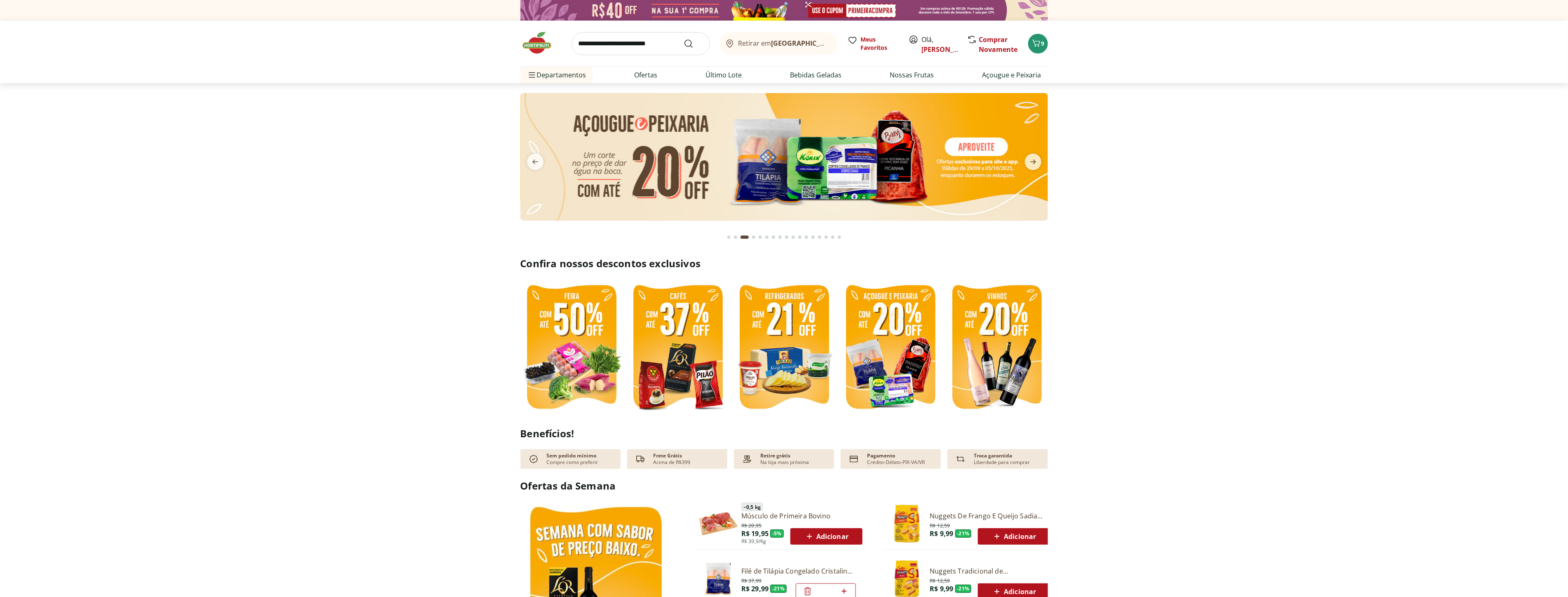
click at [1286, 306] on section "Confira nossos descontos exclusivos" at bounding box center [784, 337] width 1568 height 161
click at [929, 161] on img at bounding box center [784, 156] width 528 height 128
select select "**********"
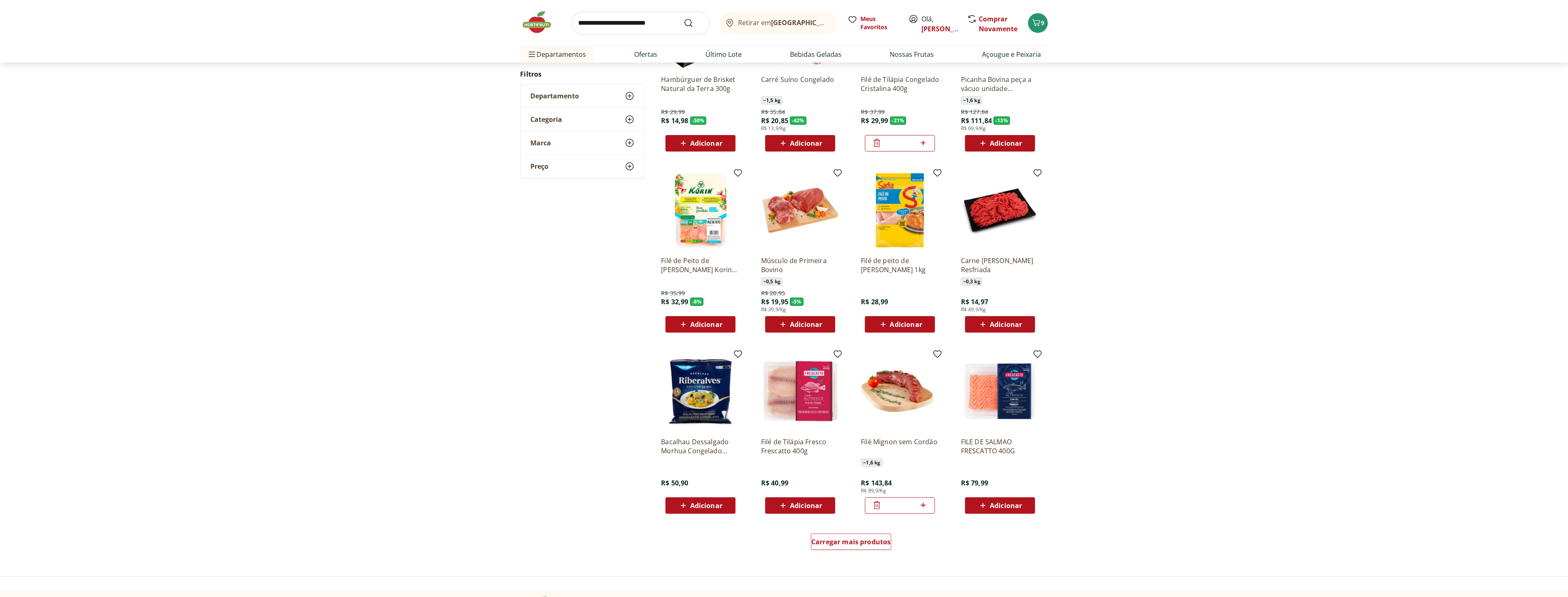
scroll to position [183, 0]
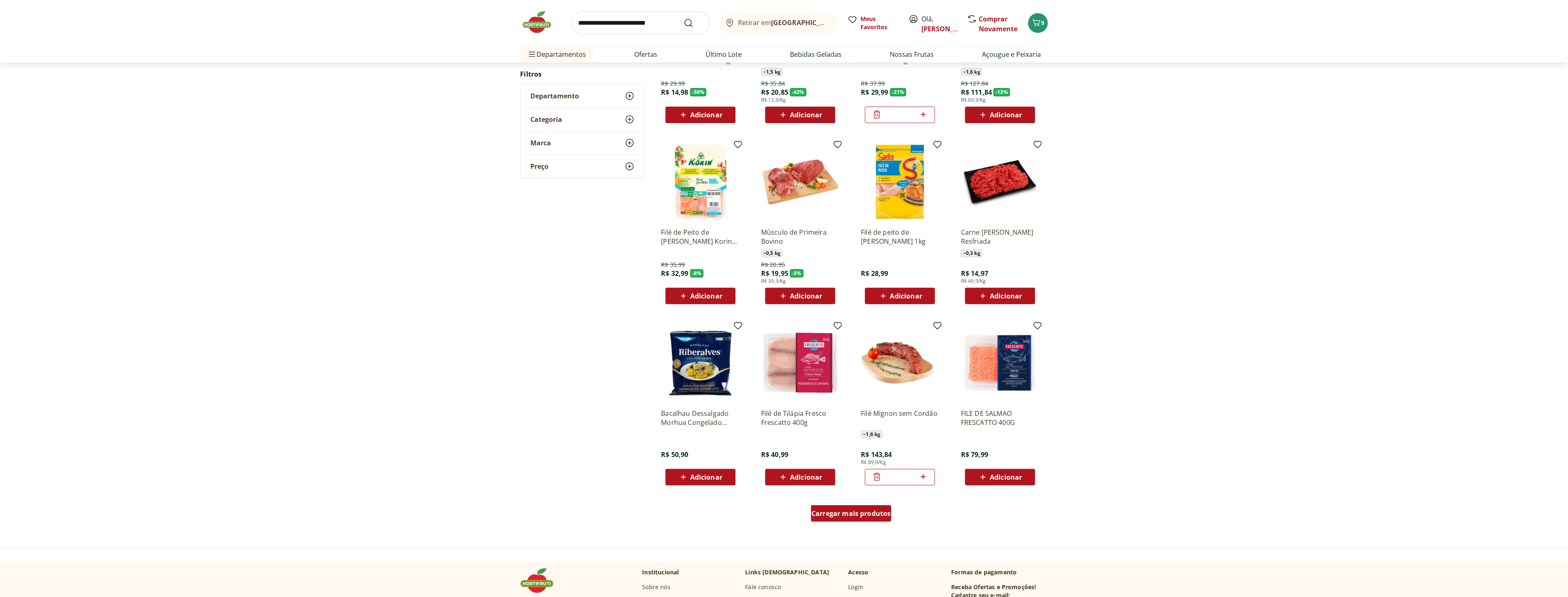
click at [863, 518] on div "Carregar mais produtos" at bounding box center [850, 513] width 80 height 16
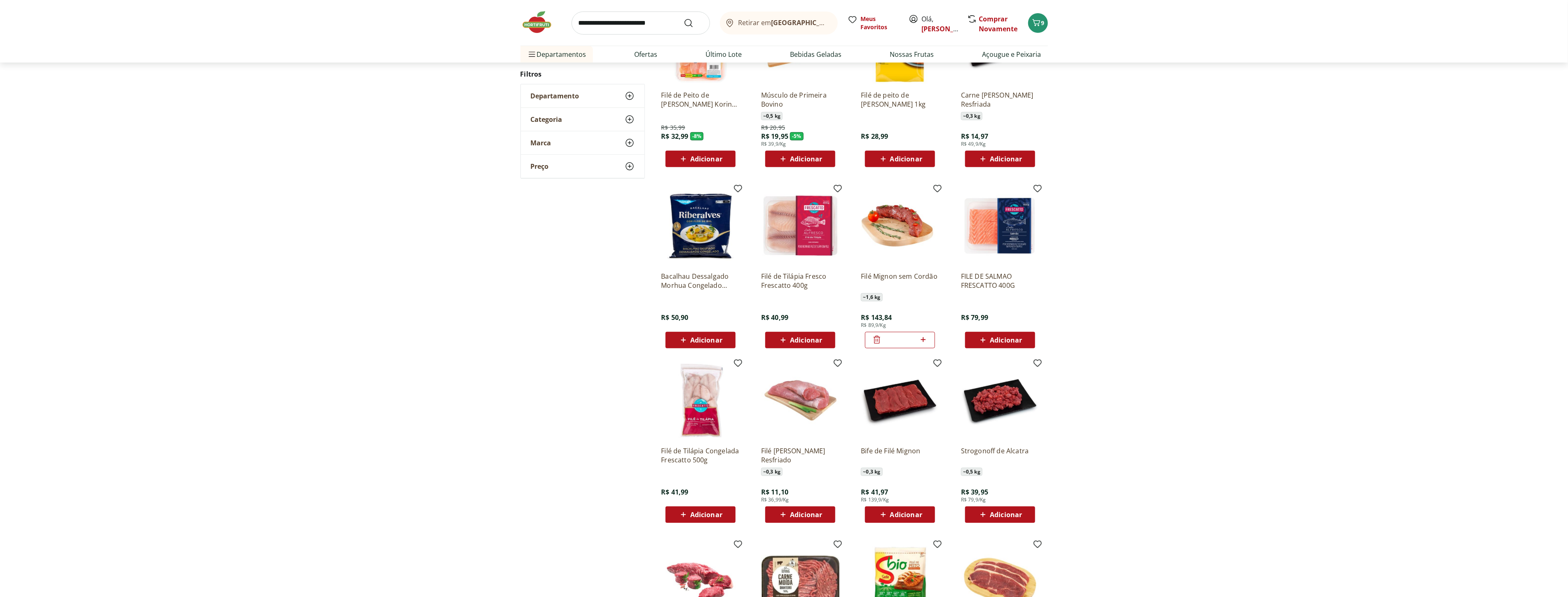
scroll to position [414, 0]
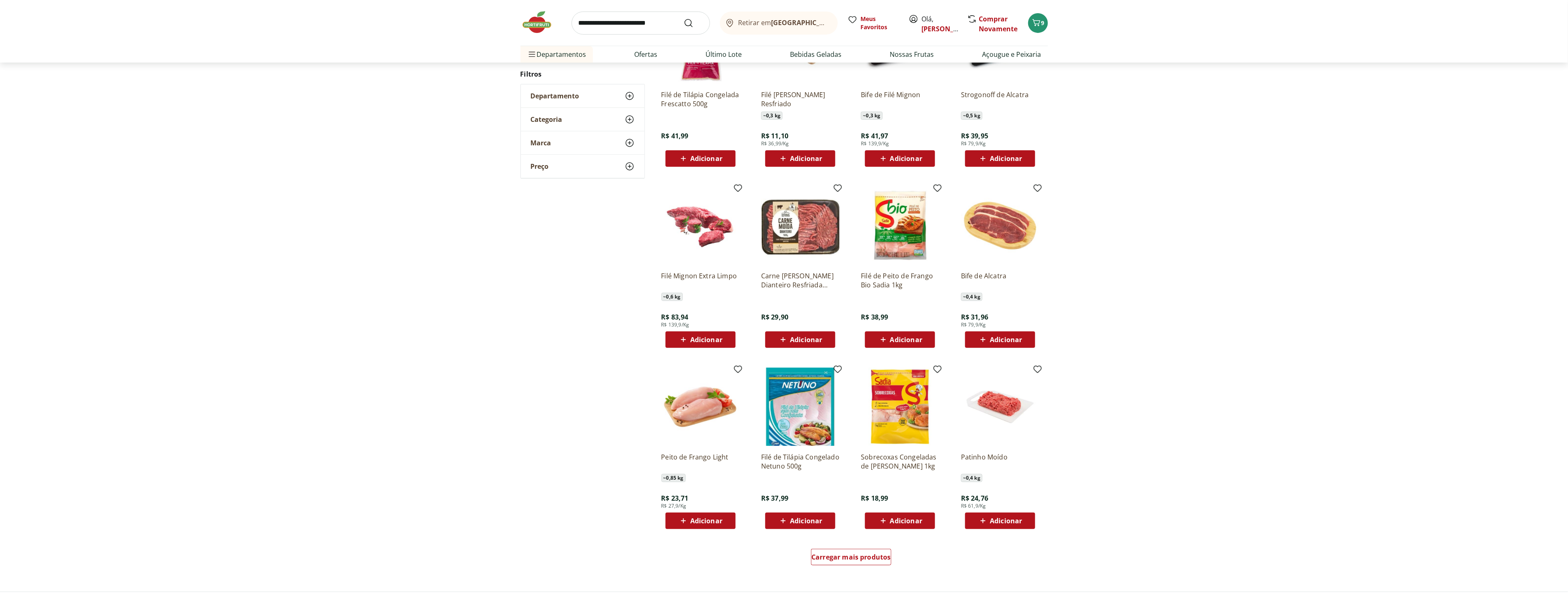
scroll to position [183, 0]
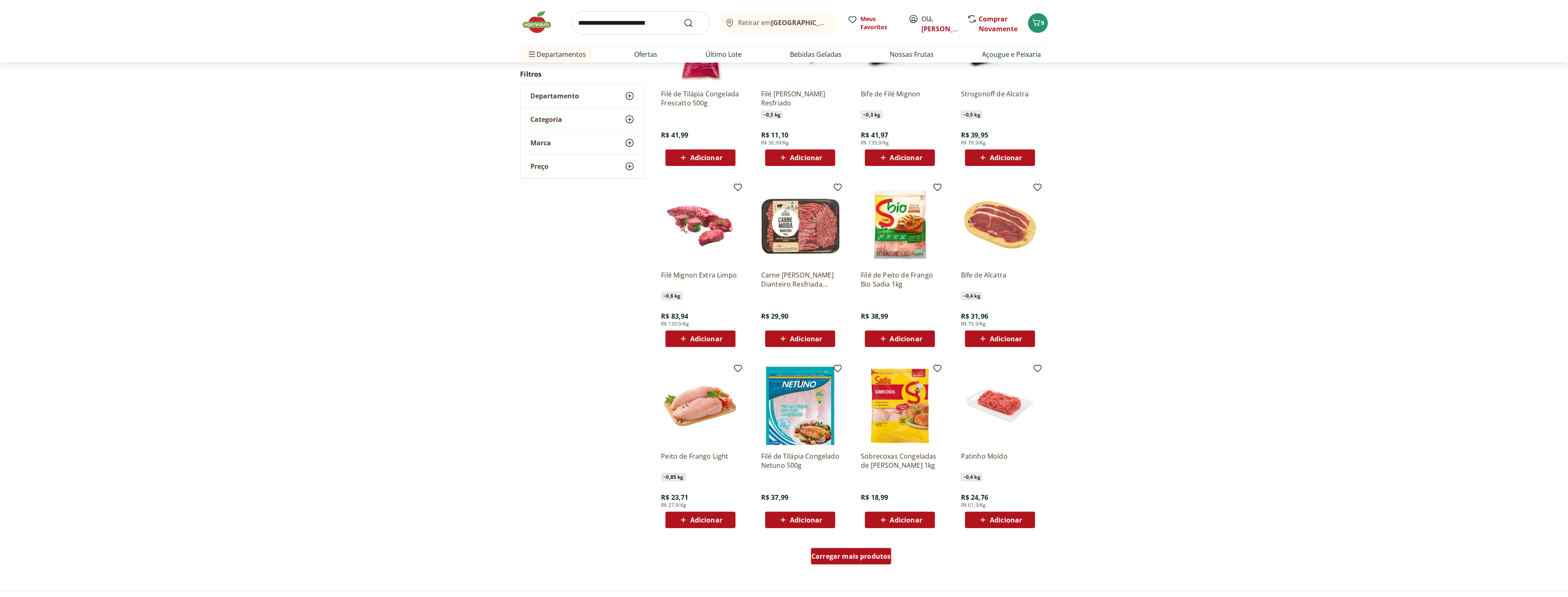
click at [875, 555] on span "Carregar mais produtos" at bounding box center [851, 556] width 79 height 7
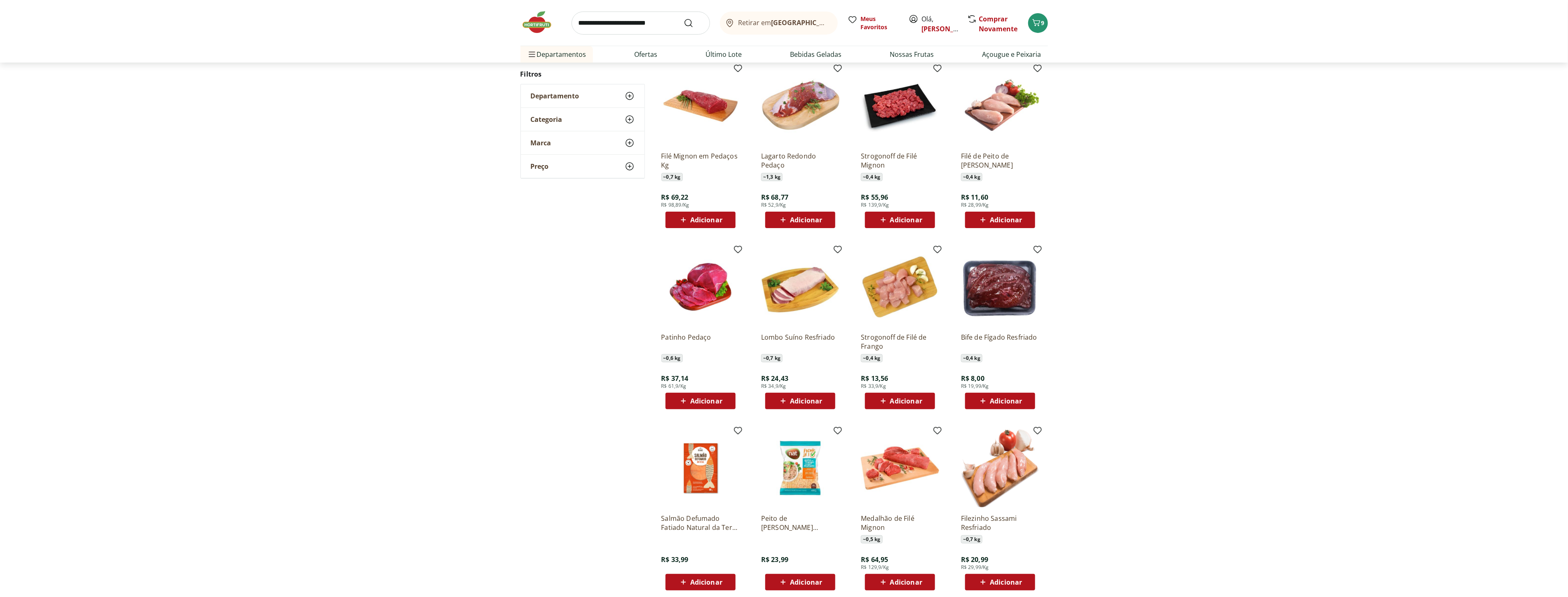
scroll to position [184, 0]
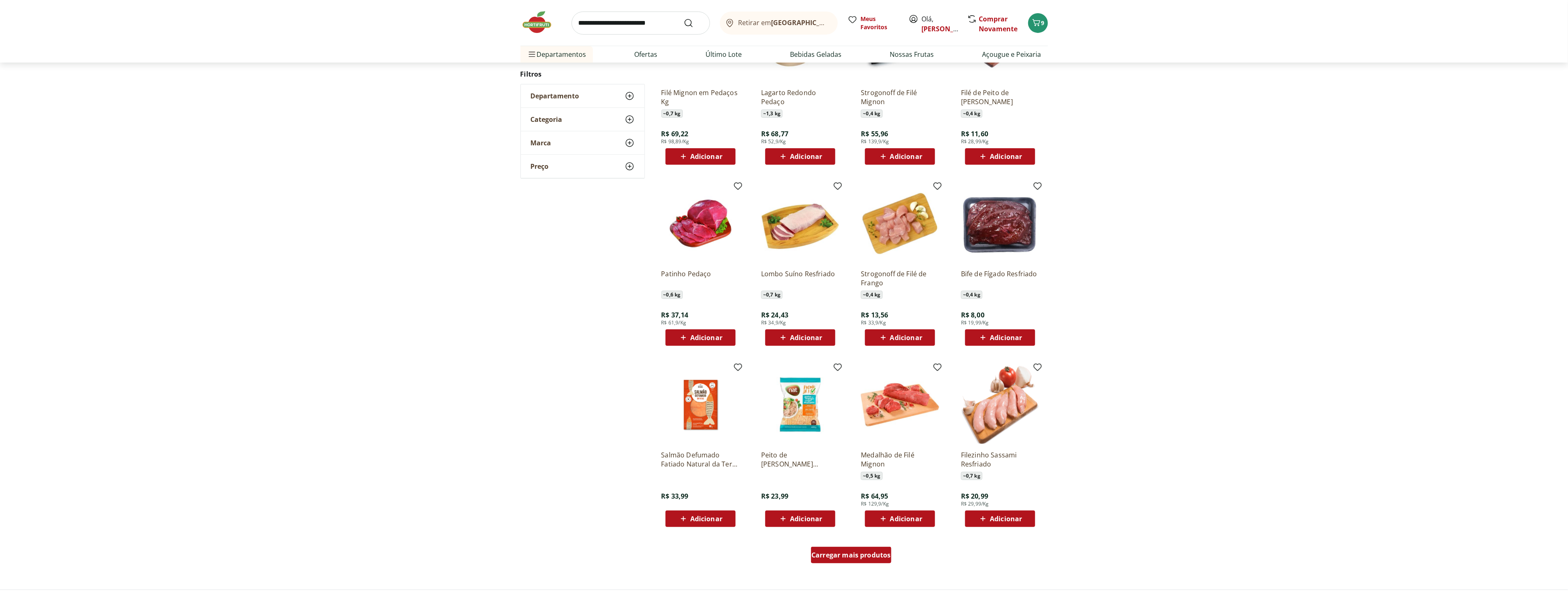
click at [869, 559] on div "Carregar mais produtos" at bounding box center [850, 555] width 80 height 16
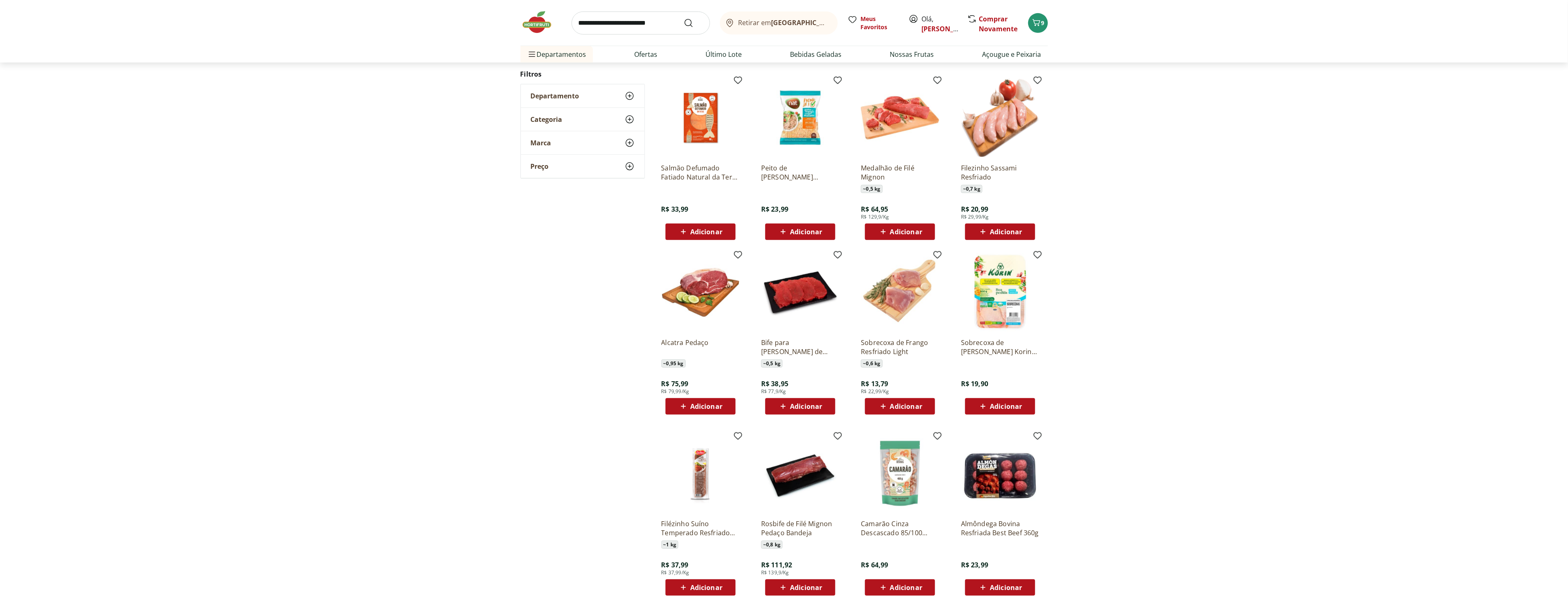
scroll to position [1, 0]
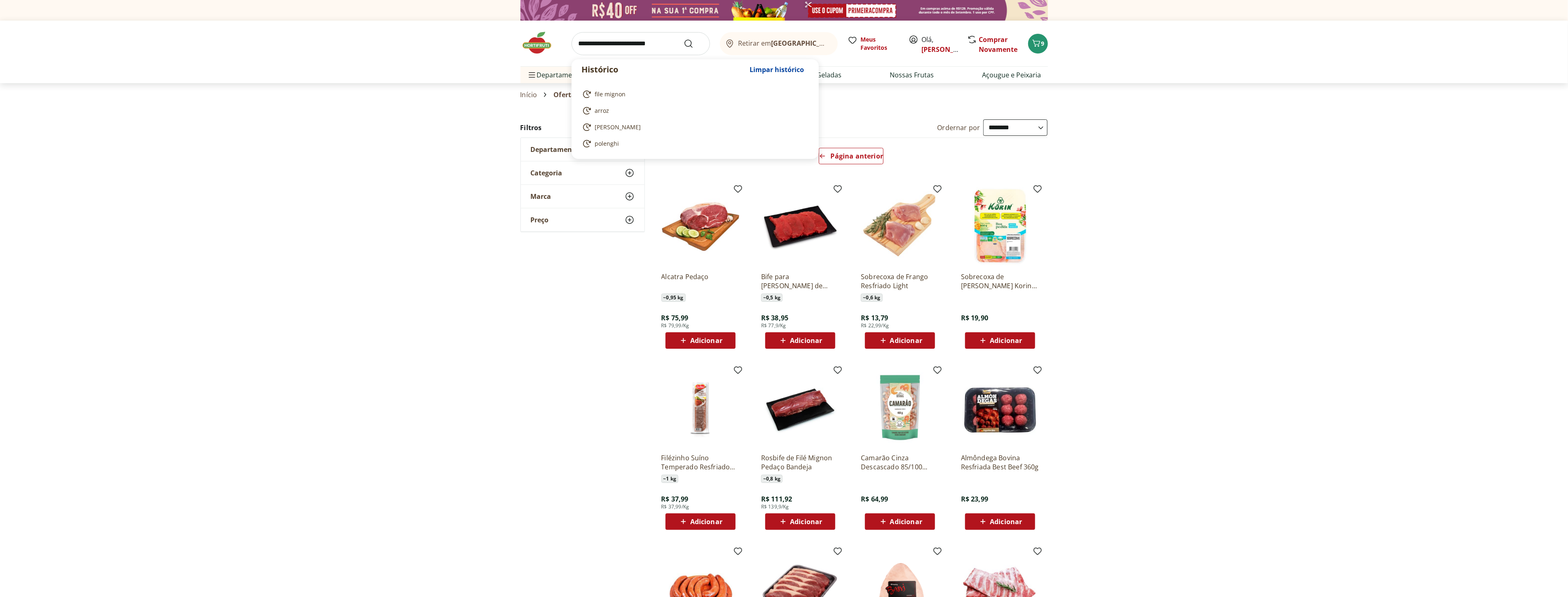
click at [630, 42] on input "search" at bounding box center [641, 44] width 138 height 23
type input "**********"
click at [683, 38] on button "Submit Search" at bounding box center [693, 43] width 20 height 10
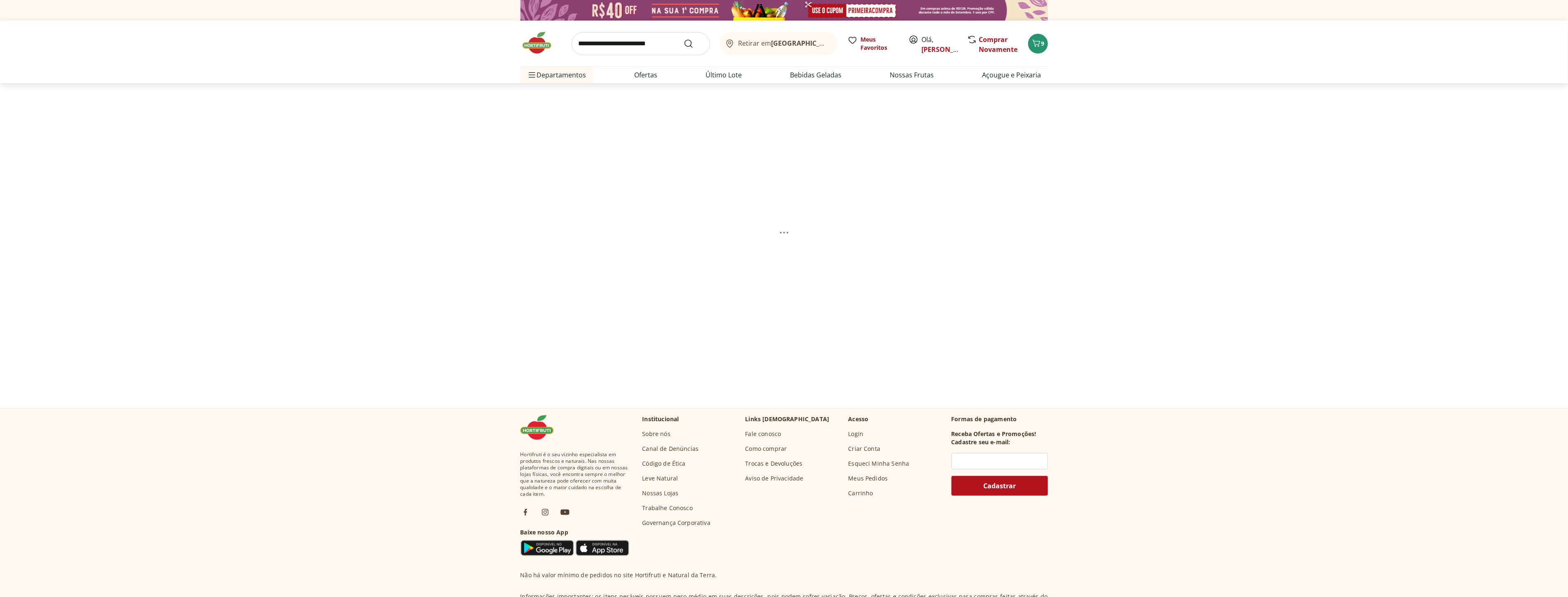
select select "**********"
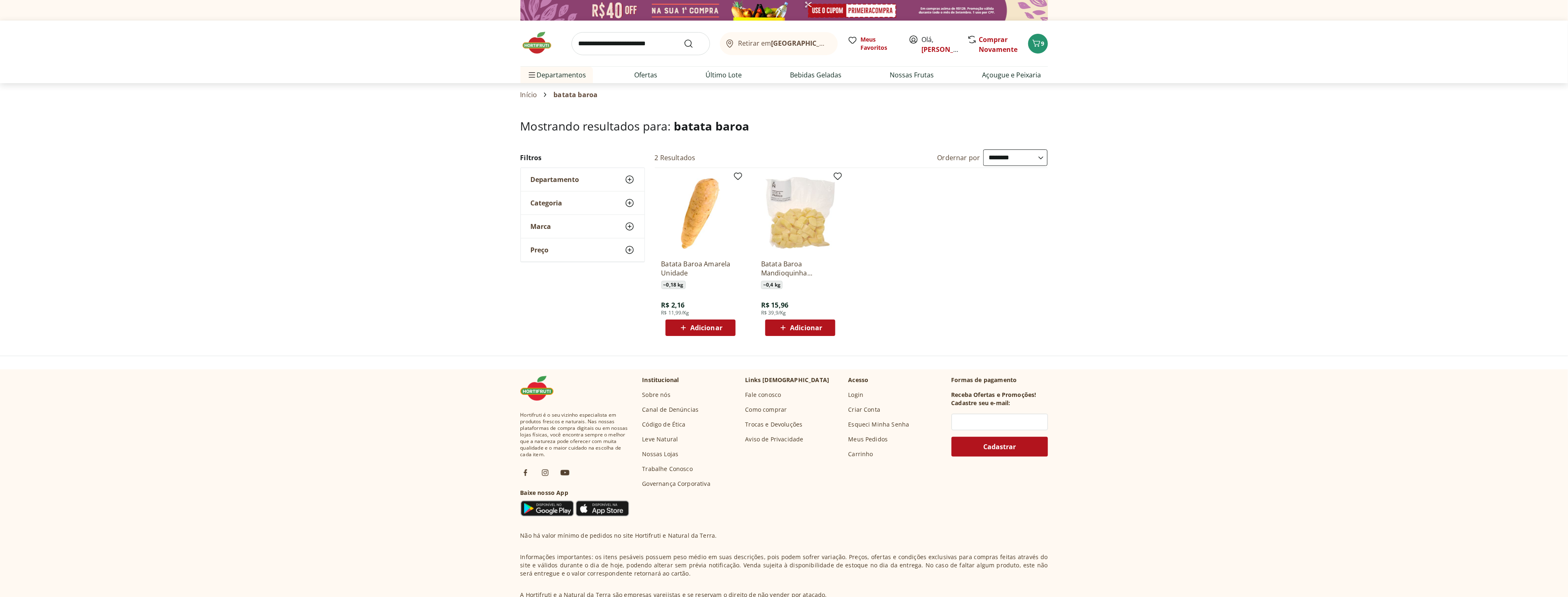
click at [706, 329] on span "Adicionar" at bounding box center [706, 328] width 32 height 7
click at [724, 330] on icon at bounding box center [723, 328] width 10 height 10
click at [723, 332] on icon at bounding box center [723, 328] width 10 height 10
type input "*"
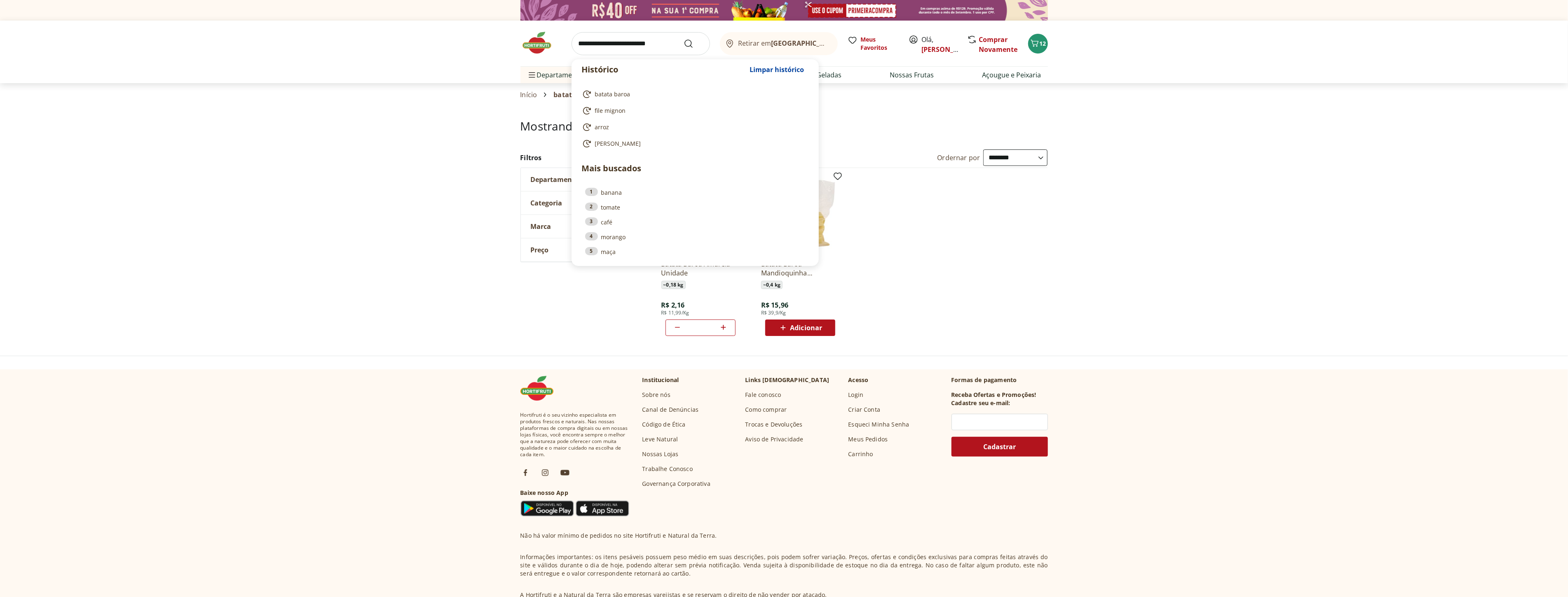
click at [624, 43] on input "search" at bounding box center [641, 44] width 138 height 23
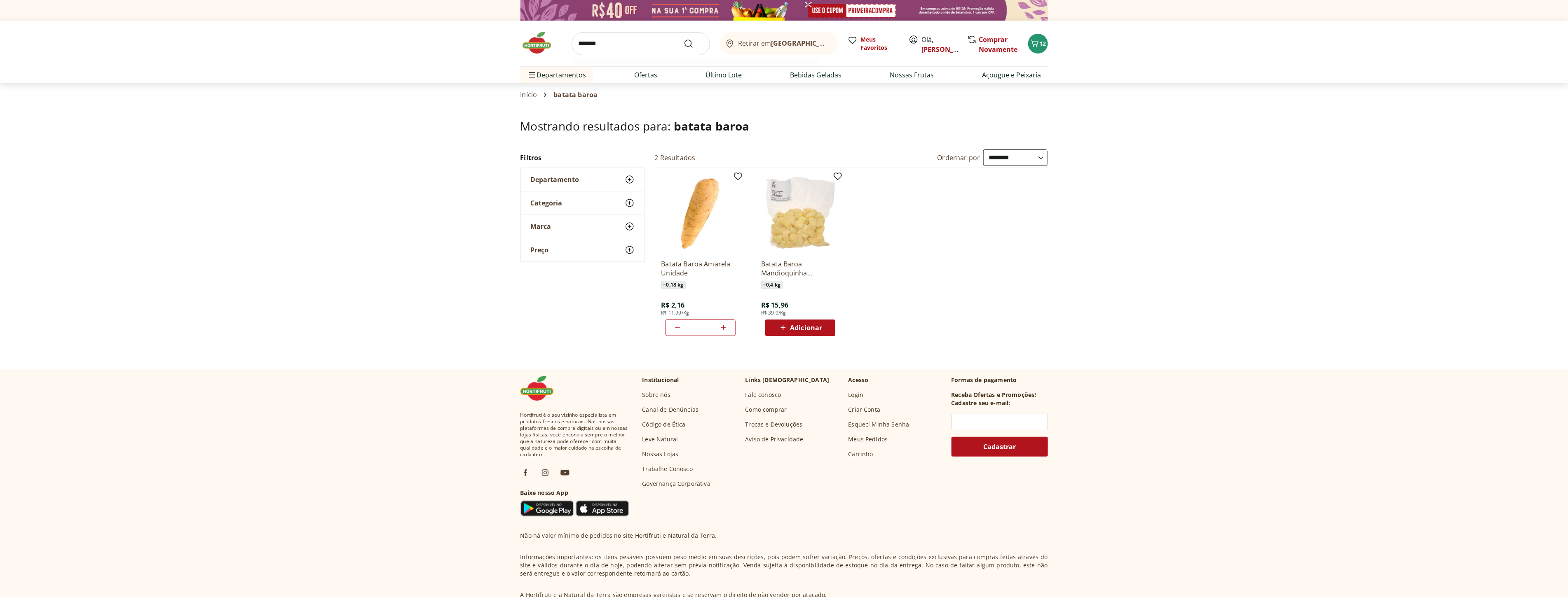
type input "*******"
click at [683, 38] on button "Submit Search" at bounding box center [693, 43] width 20 height 10
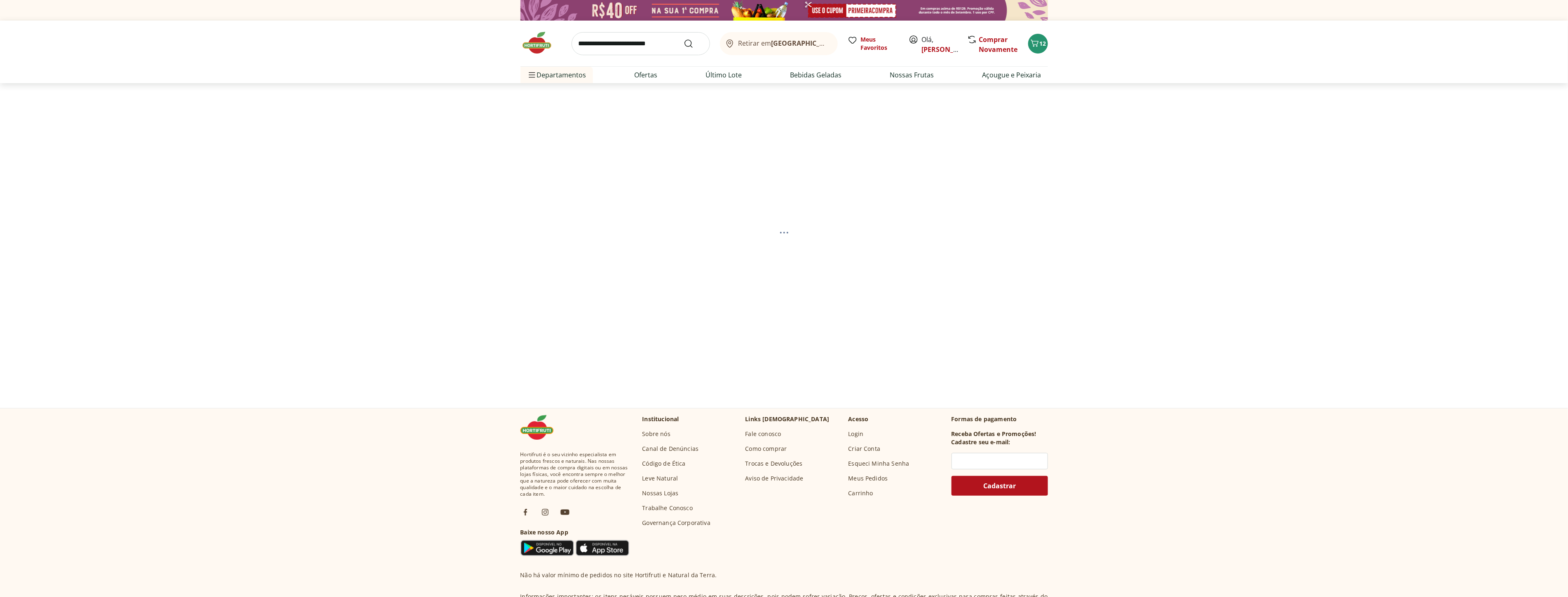
select select "**********"
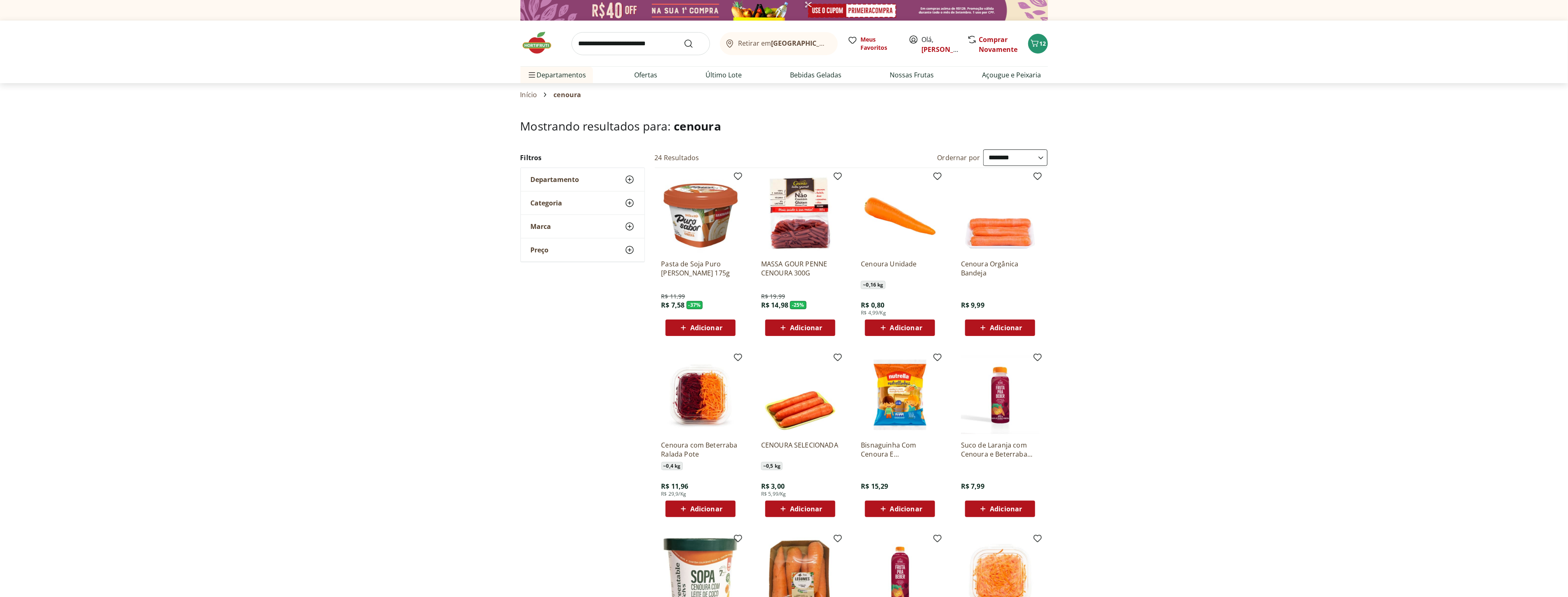
click at [929, 331] on div "Adicionar" at bounding box center [899, 328] width 57 height 15
click at [926, 331] on icon at bounding box center [923, 328] width 10 height 10
type input "*"
click at [537, 46] on img at bounding box center [540, 43] width 41 height 24
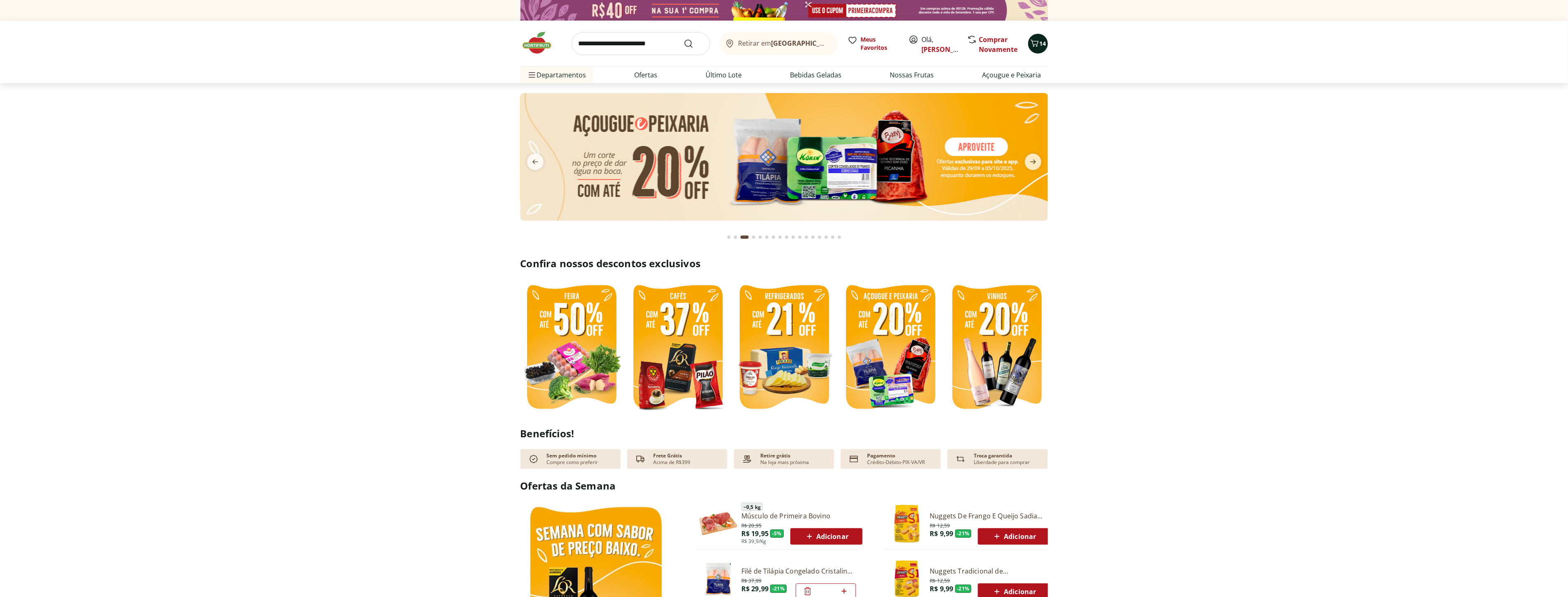
click at [1039, 43] on span "14" at bounding box center [1042, 43] width 7 height 8
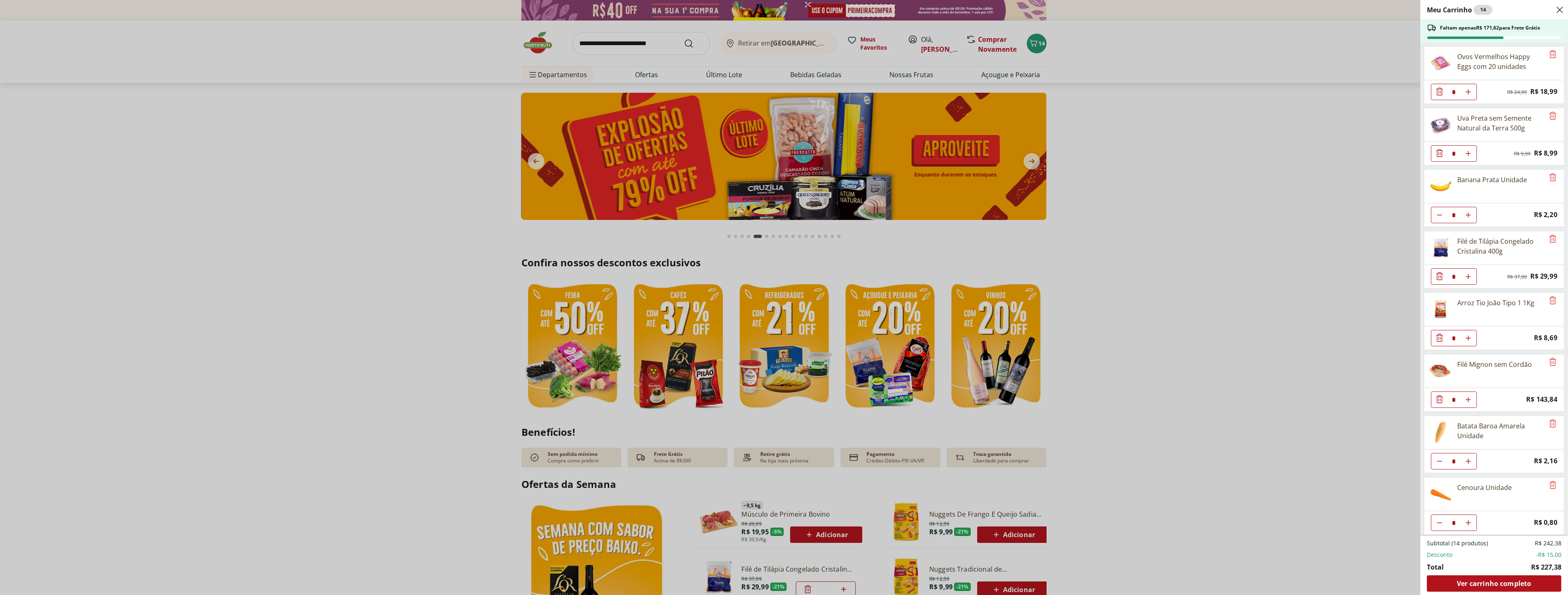
click at [1246, 319] on div "Meu Carrinho 14 Faltam apenas R$ 171,62 para Frete Grátis Ovos Vermelhos Happy …" at bounding box center [784, 297] width 1568 height 595
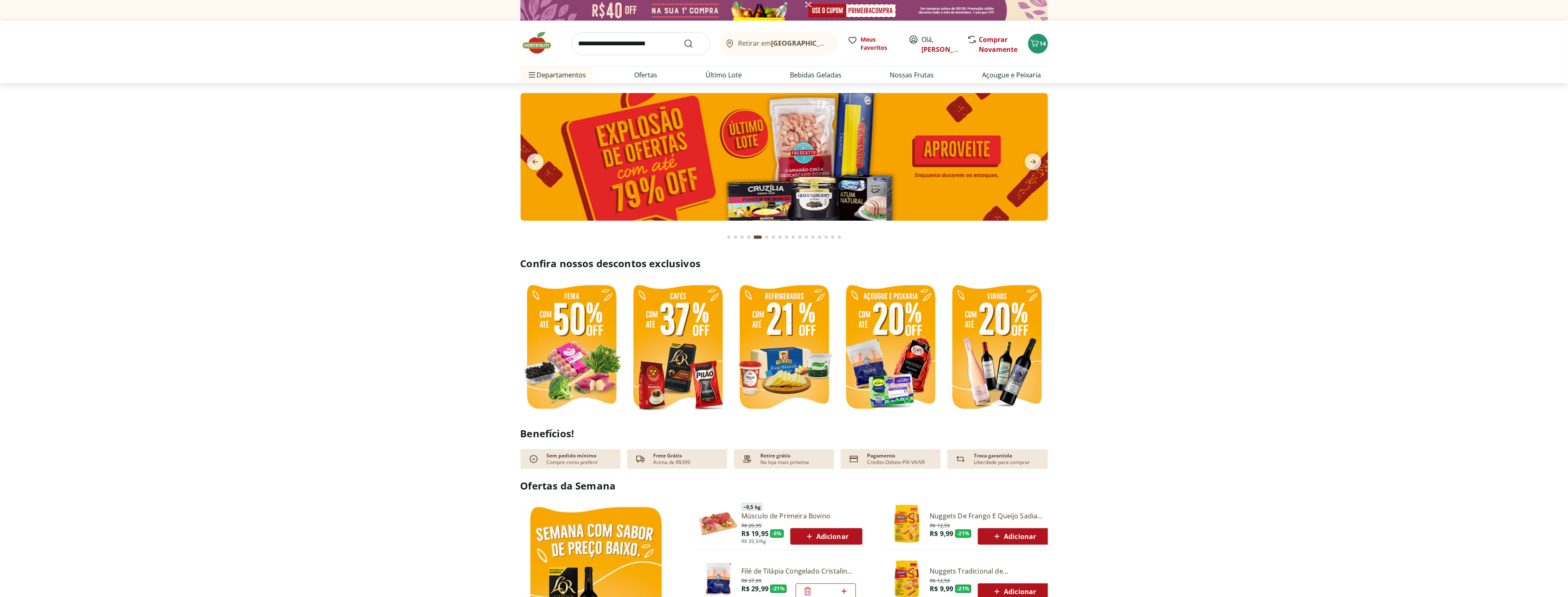
click at [903, 155] on img at bounding box center [784, 156] width 528 height 128
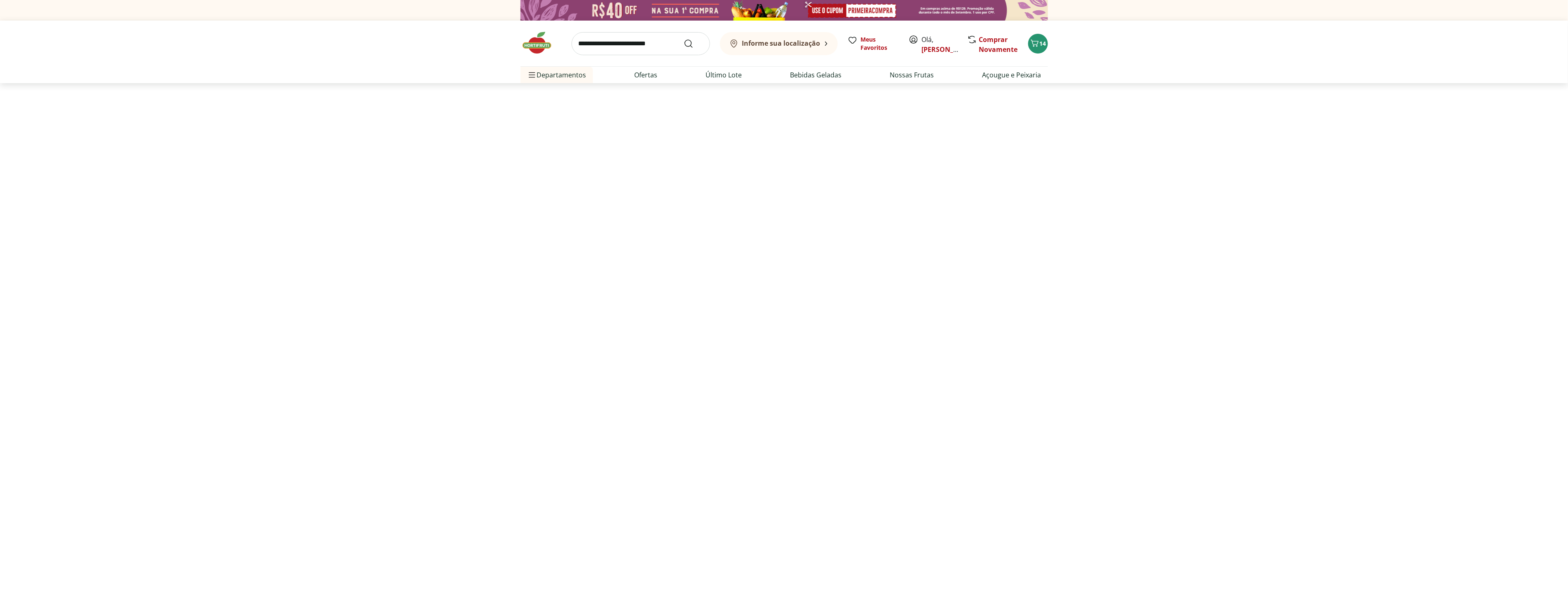
select select "**********"
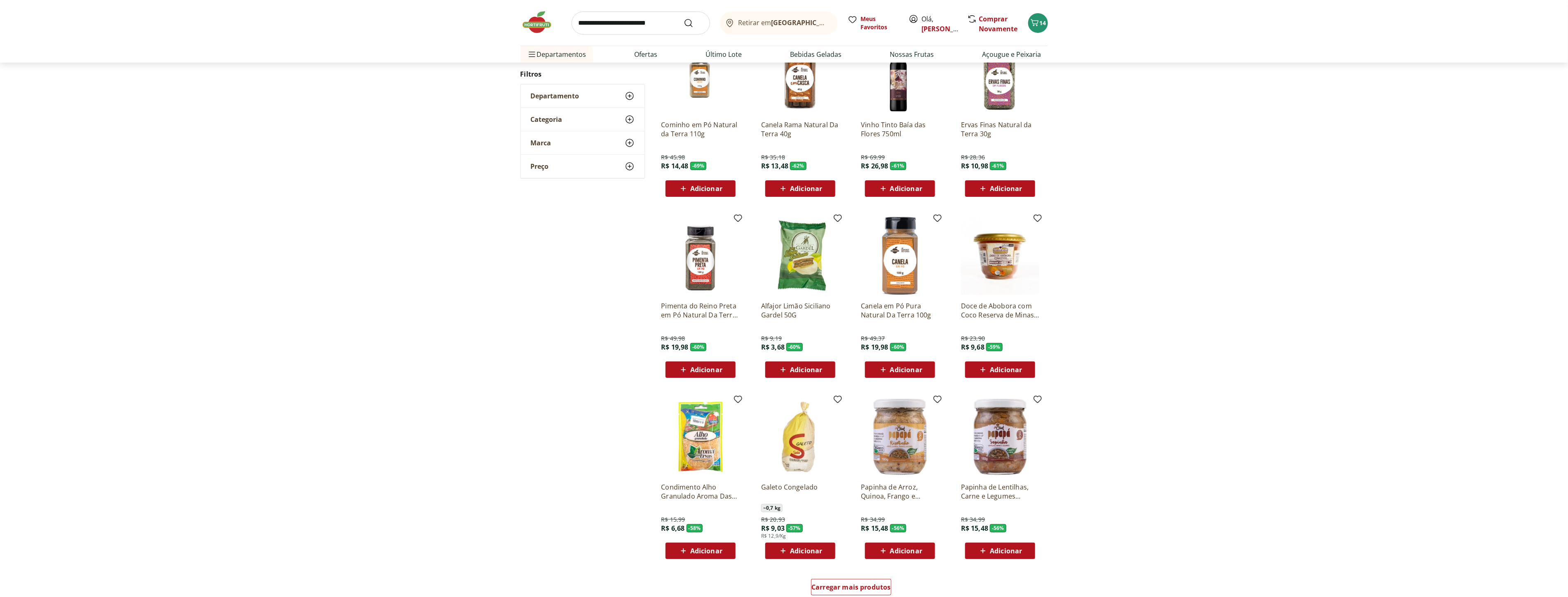
scroll to position [137, 0]
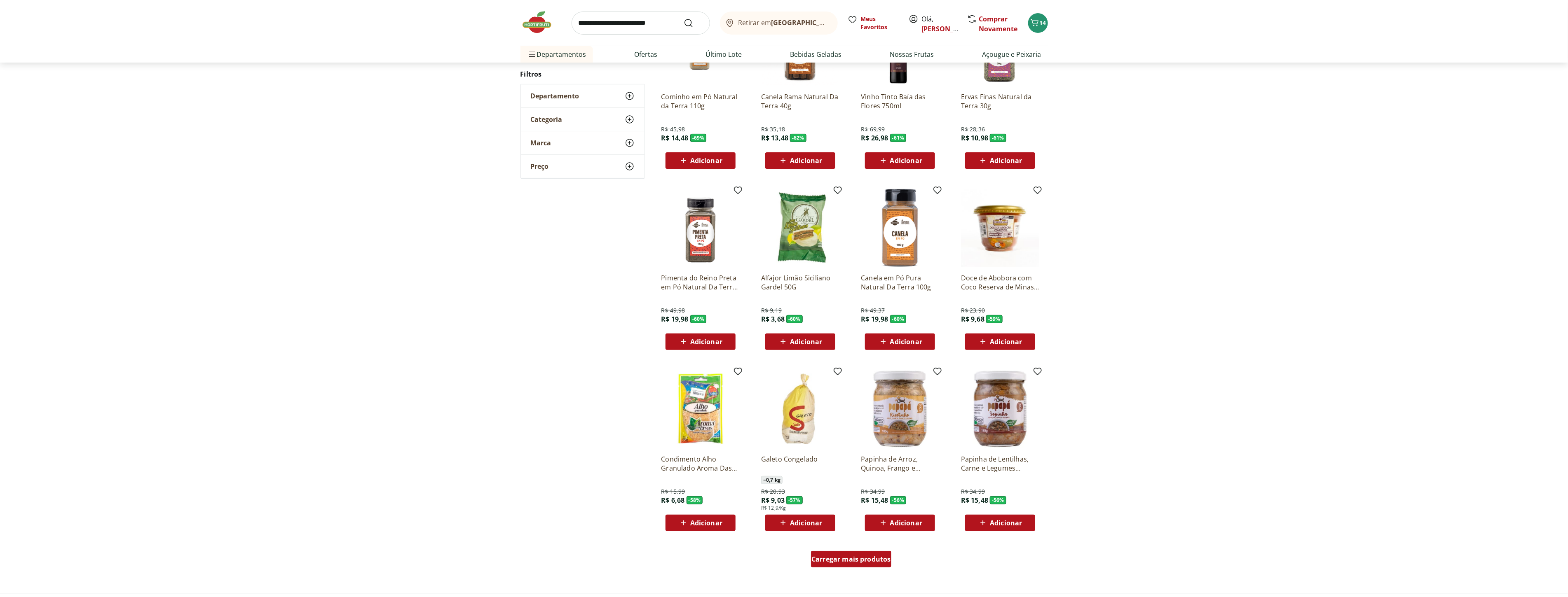
click at [855, 559] on span "Carregar mais produtos" at bounding box center [851, 559] width 79 height 7
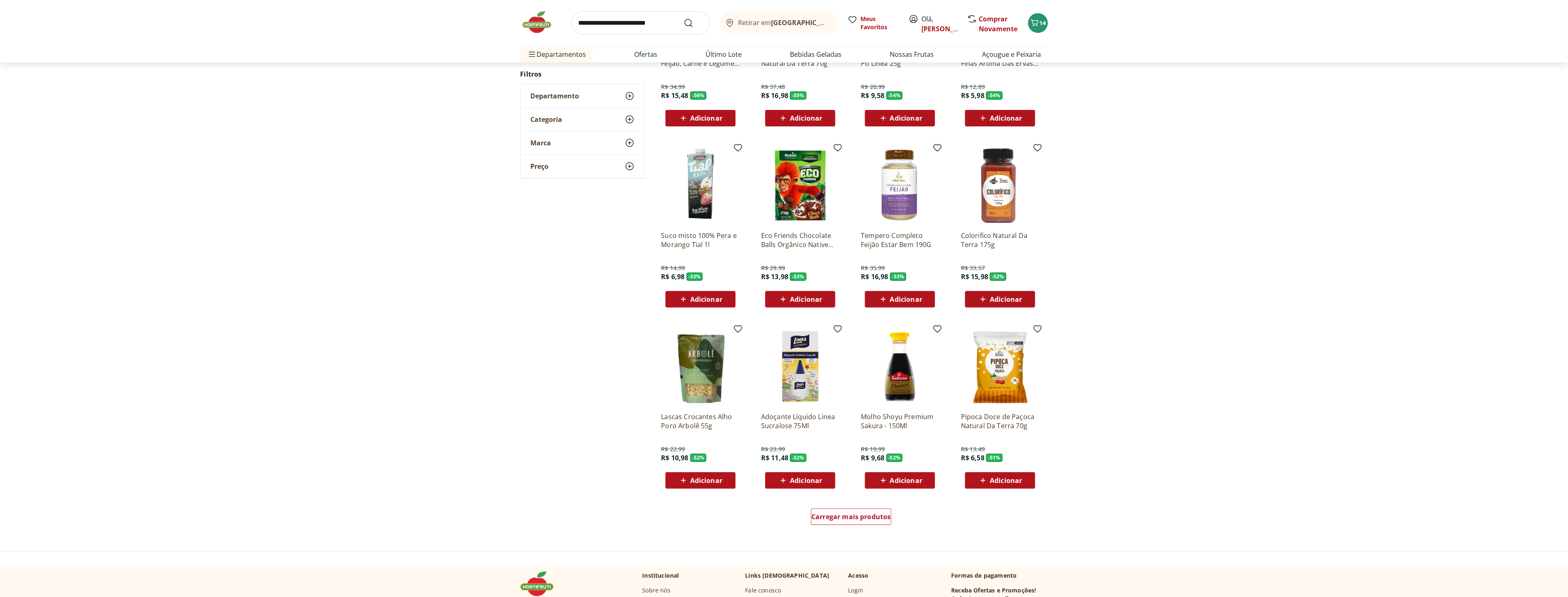
scroll to position [269, 0]
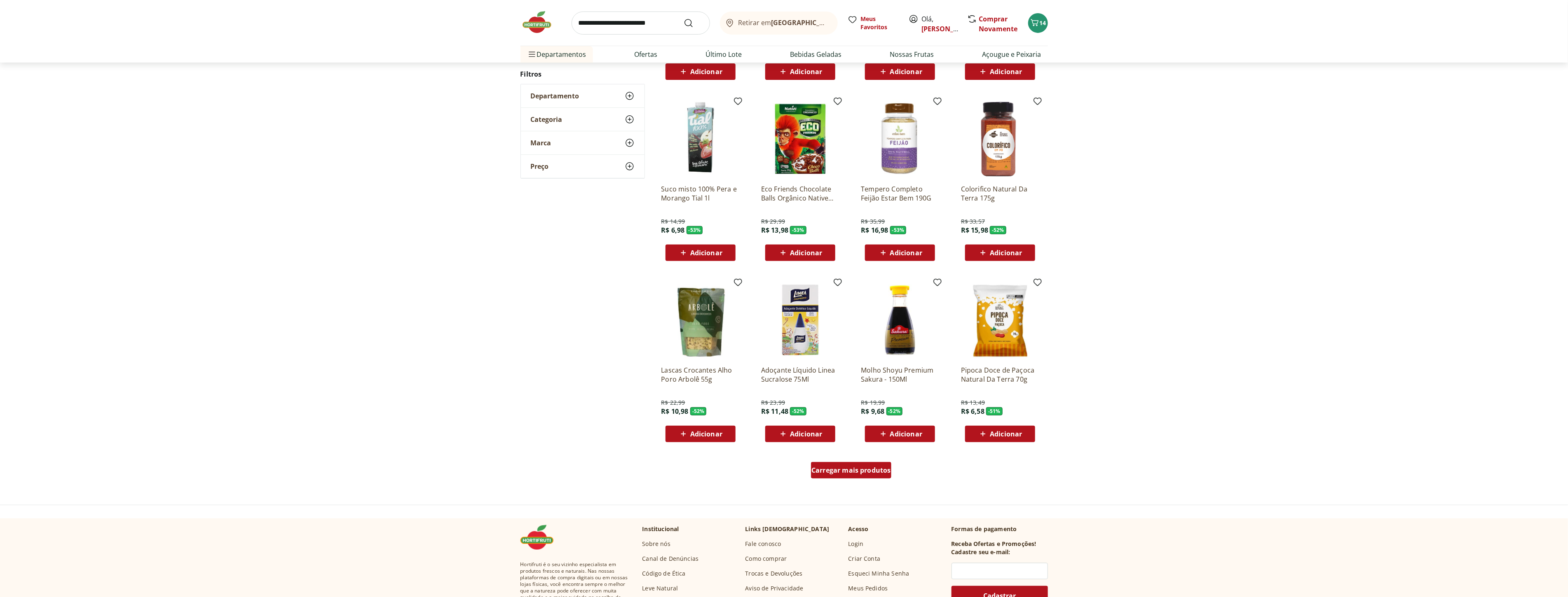
click at [855, 472] on span "Carregar mais produtos" at bounding box center [851, 470] width 79 height 7
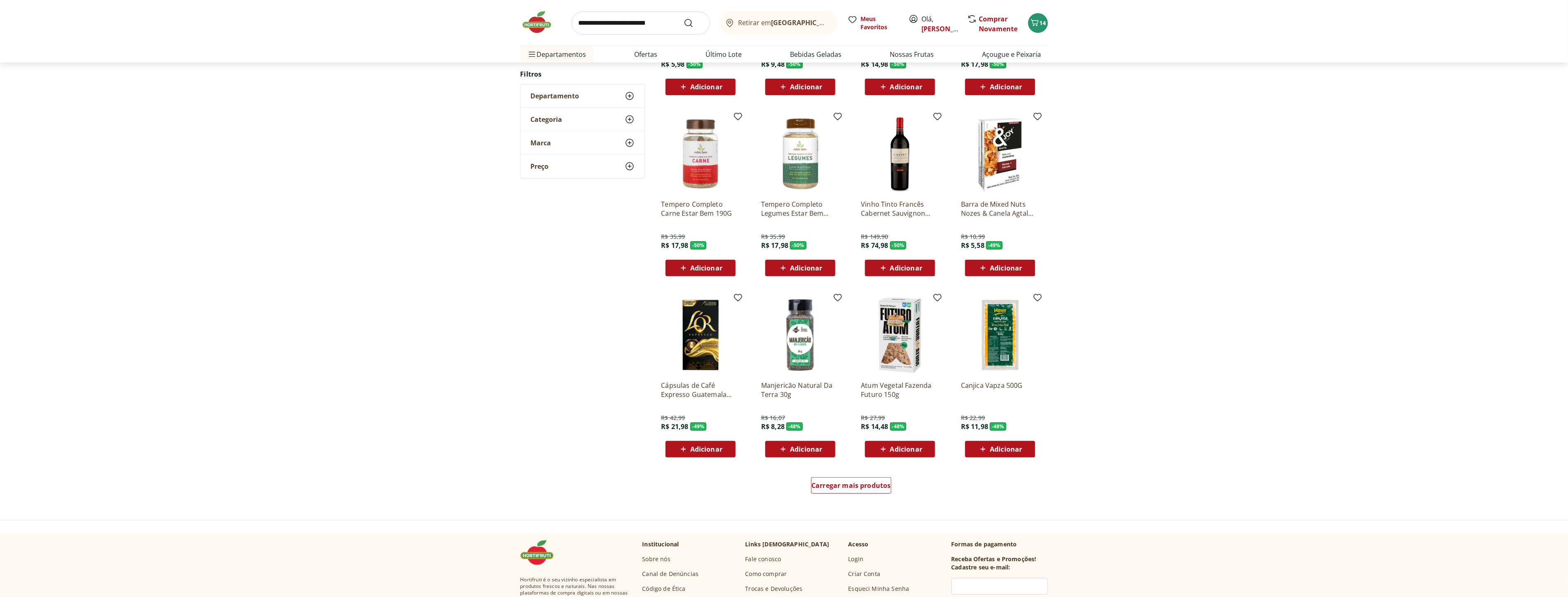
scroll to position [294, 0]
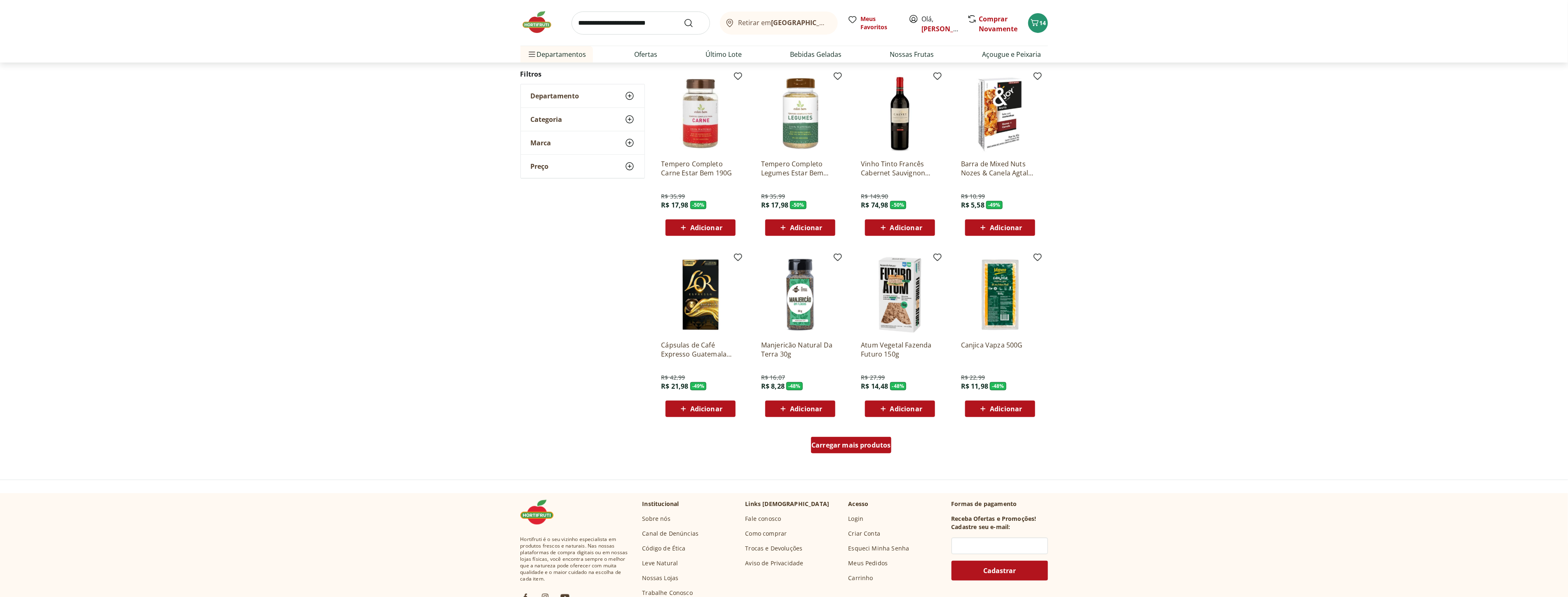
click at [853, 447] on span "Carregar mais produtos" at bounding box center [851, 445] width 79 height 7
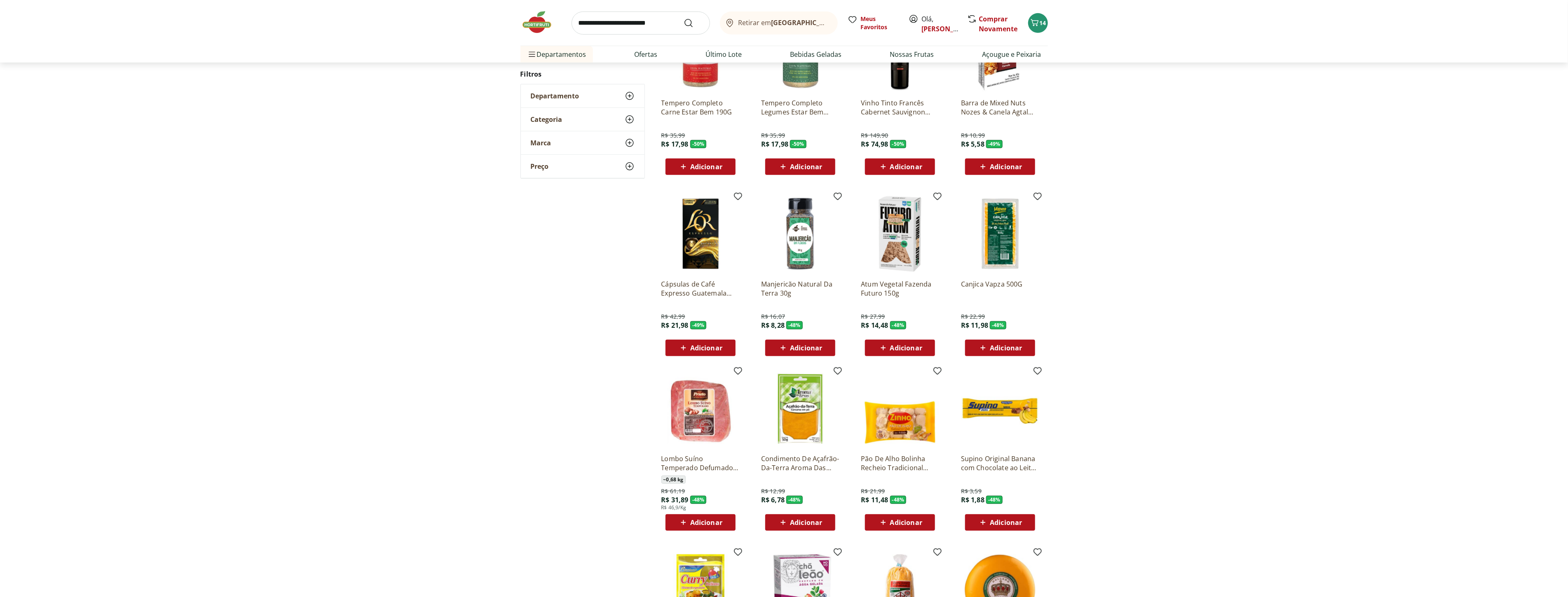
scroll to position [386, 0]
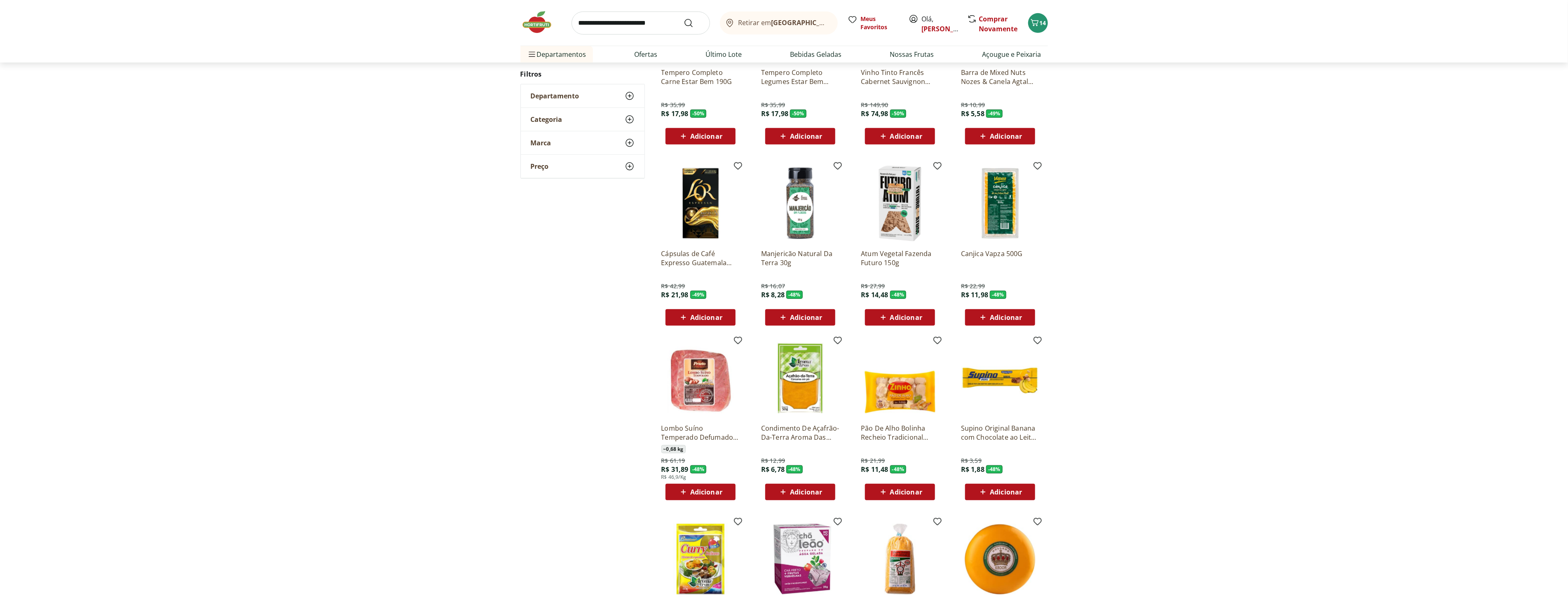
click at [913, 494] on span "Adicionar" at bounding box center [906, 492] width 32 height 7
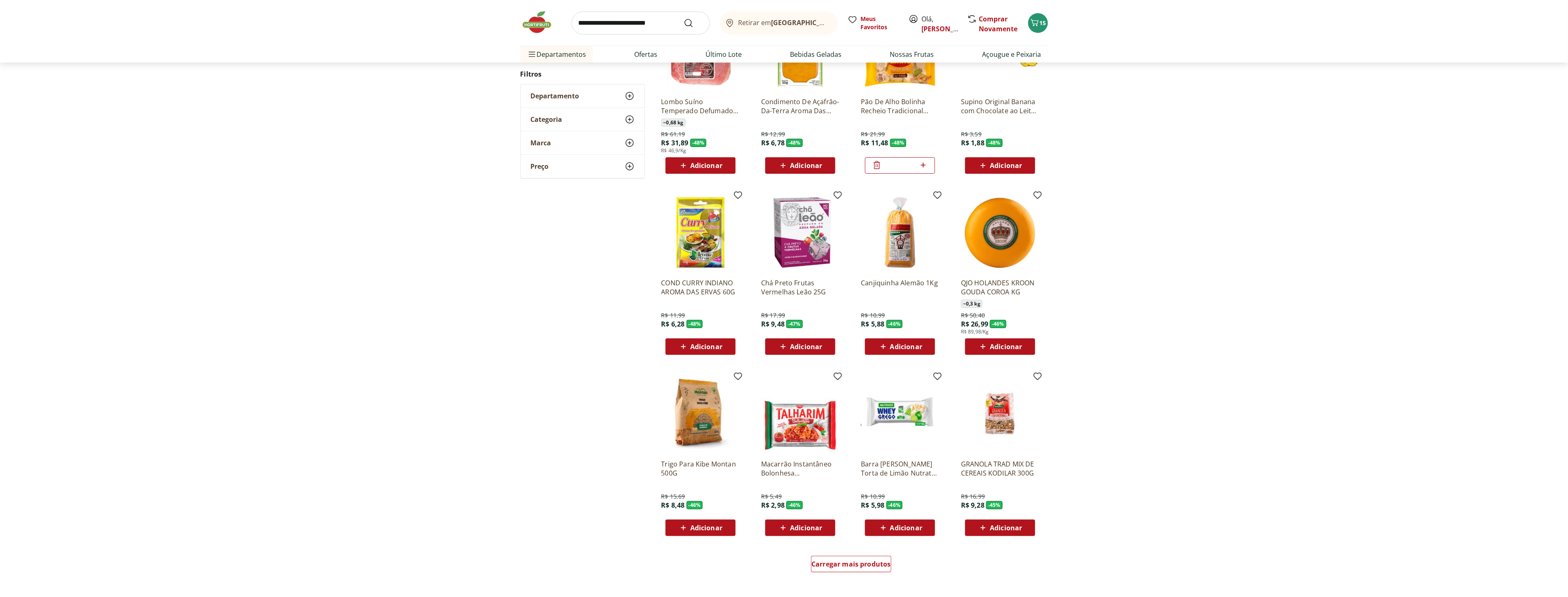
scroll to position [216, 0]
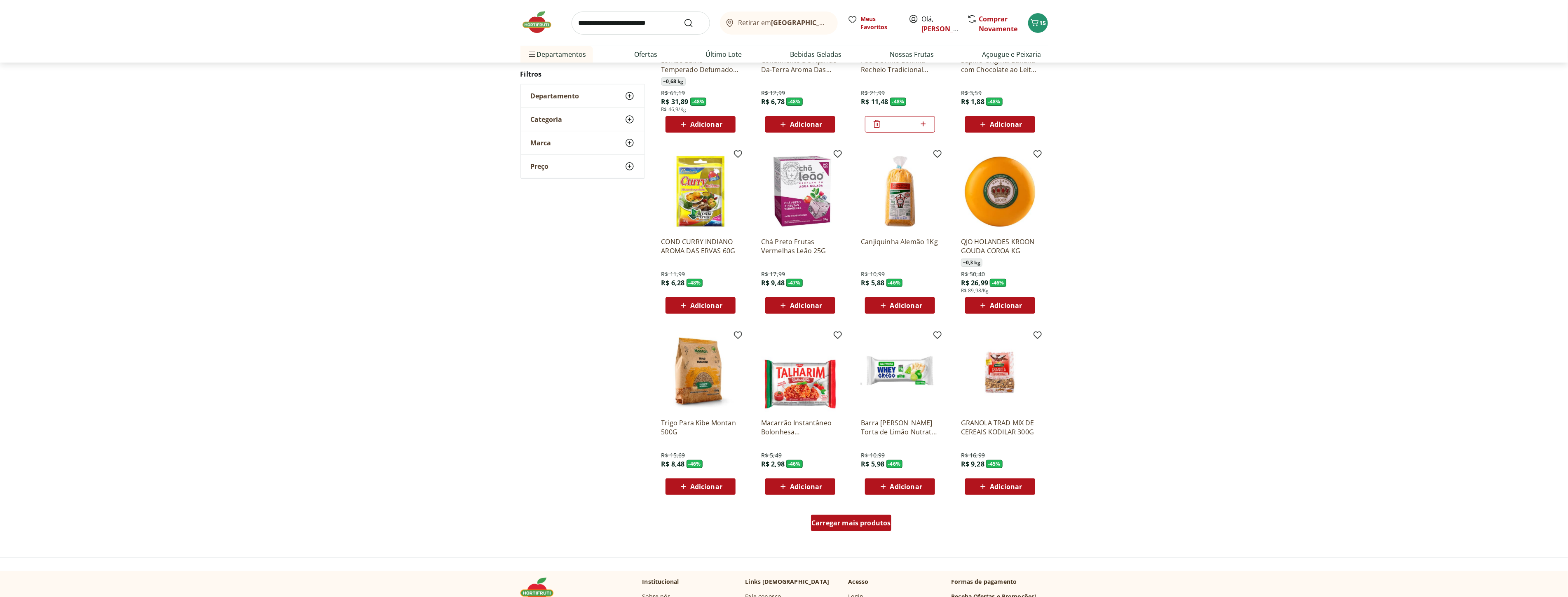
click at [867, 529] on div "Carregar mais produtos" at bounding box center [850, 522] width 80 height 16
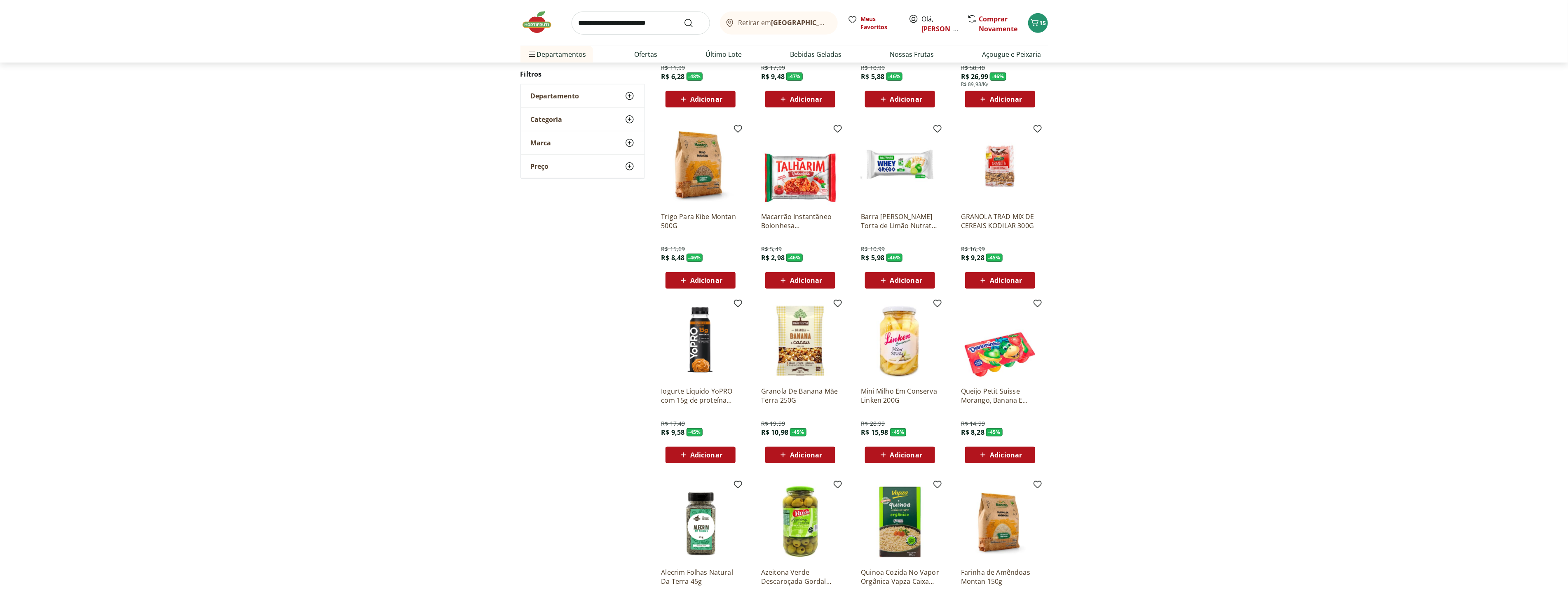
scroll to position [445, 0]
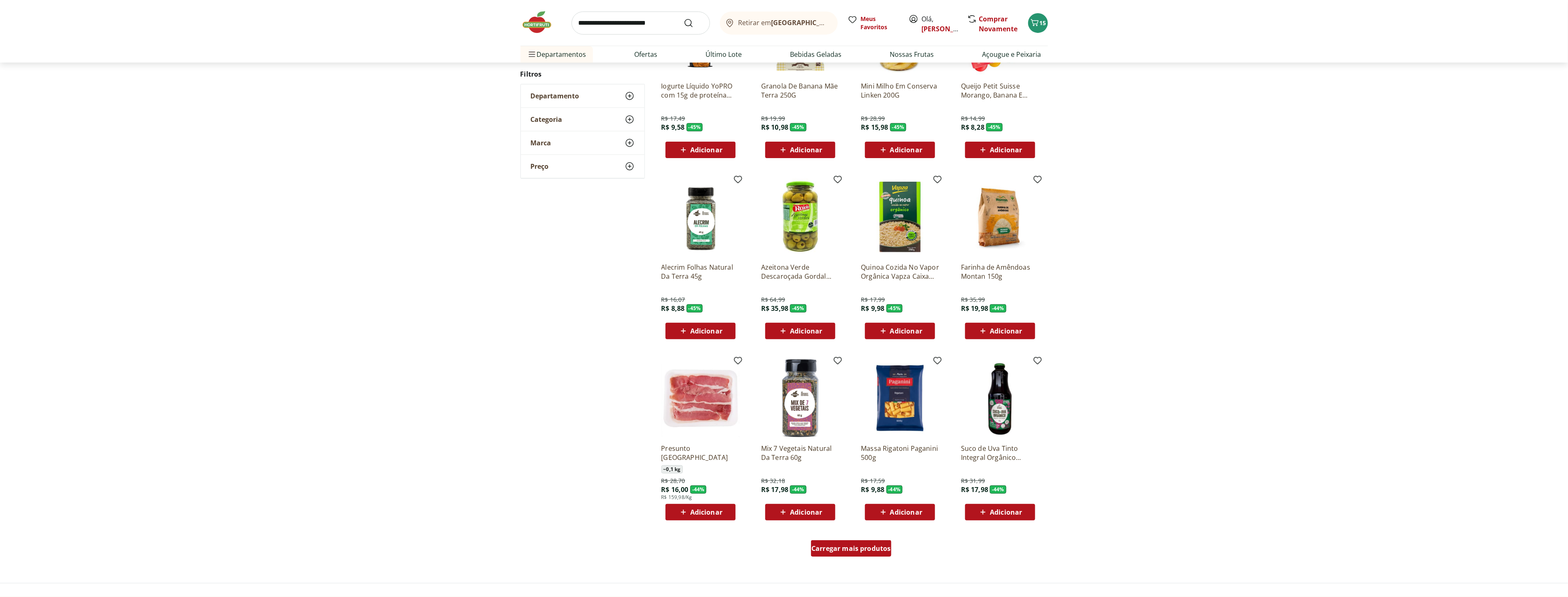
click at [870, 549] on span "Carregar mais produtos" at bounding box center [851, 548] width 79 height 7
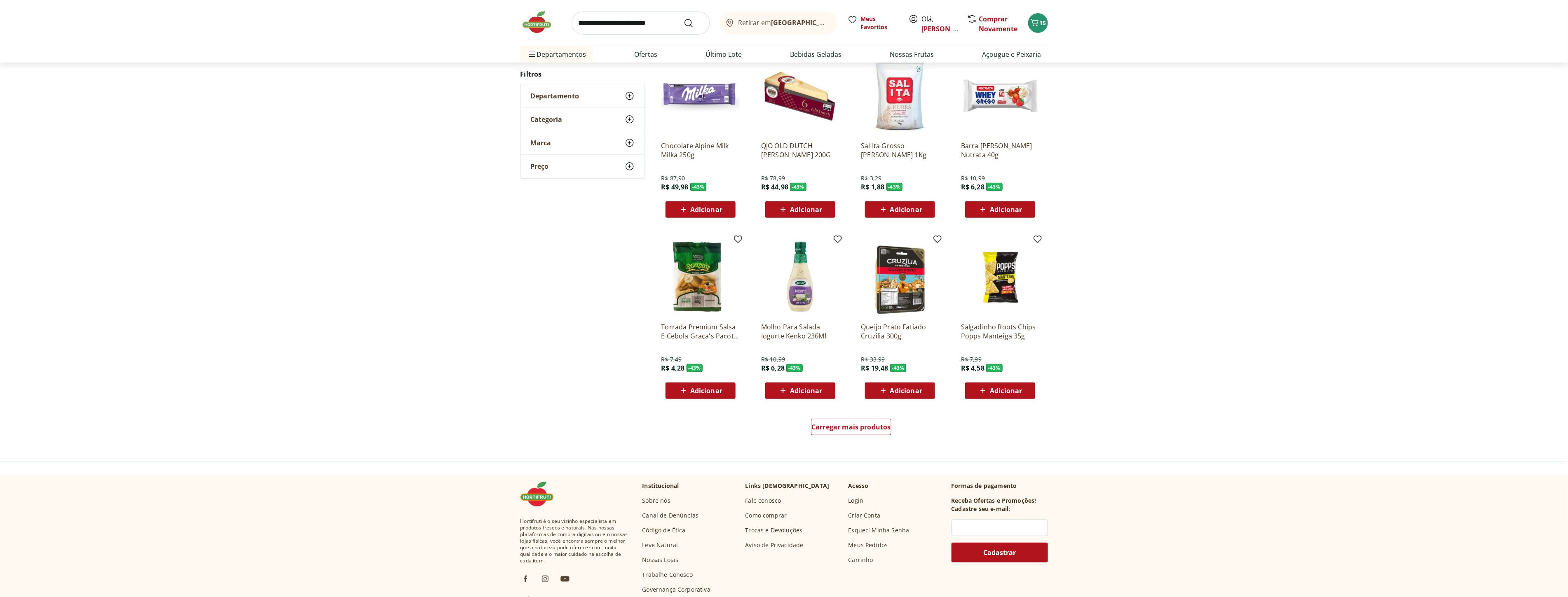
click at [842, 417] on div "Carregar mais produtos" at bounding box center [852, 428] width 400 height 40
click at [871, 424] on span "Carregar mais produtos" at bounding box center [851, 427] width 79 height 7
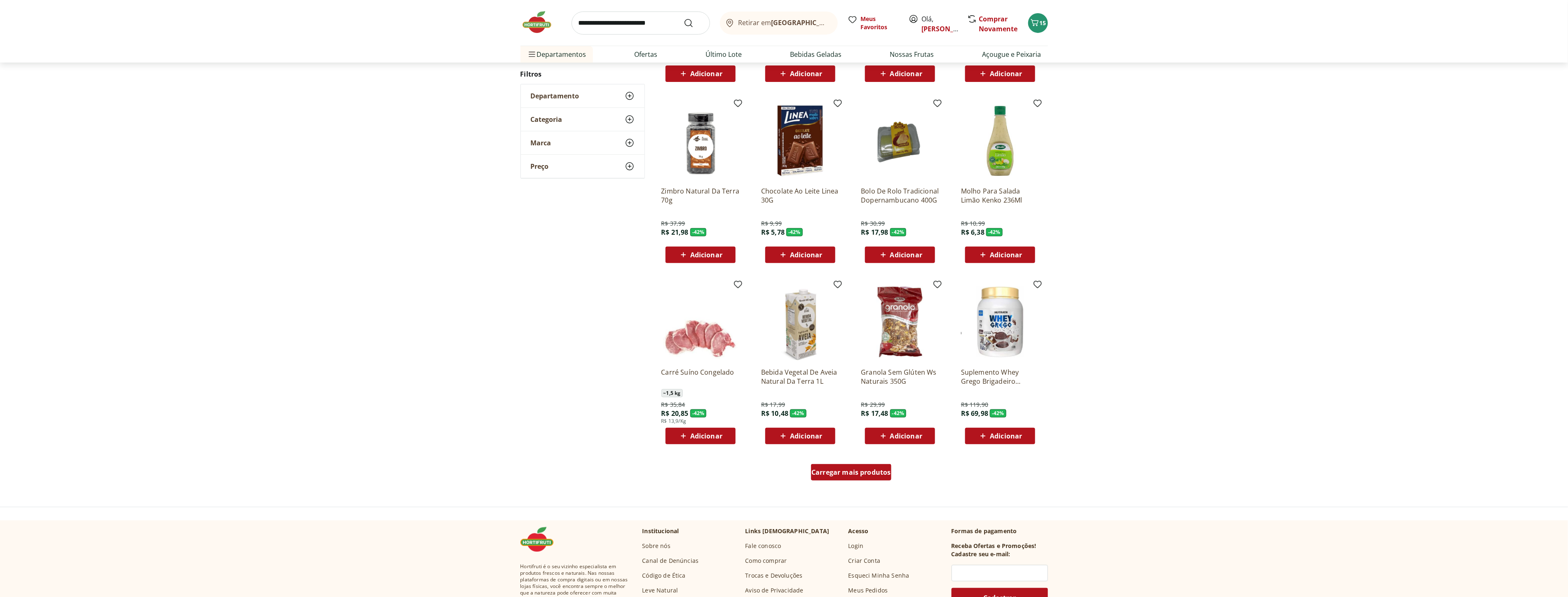
click at [871, 474] on span "Carregar mais produtos" at bounding box center [851, 472] width 79 height 7
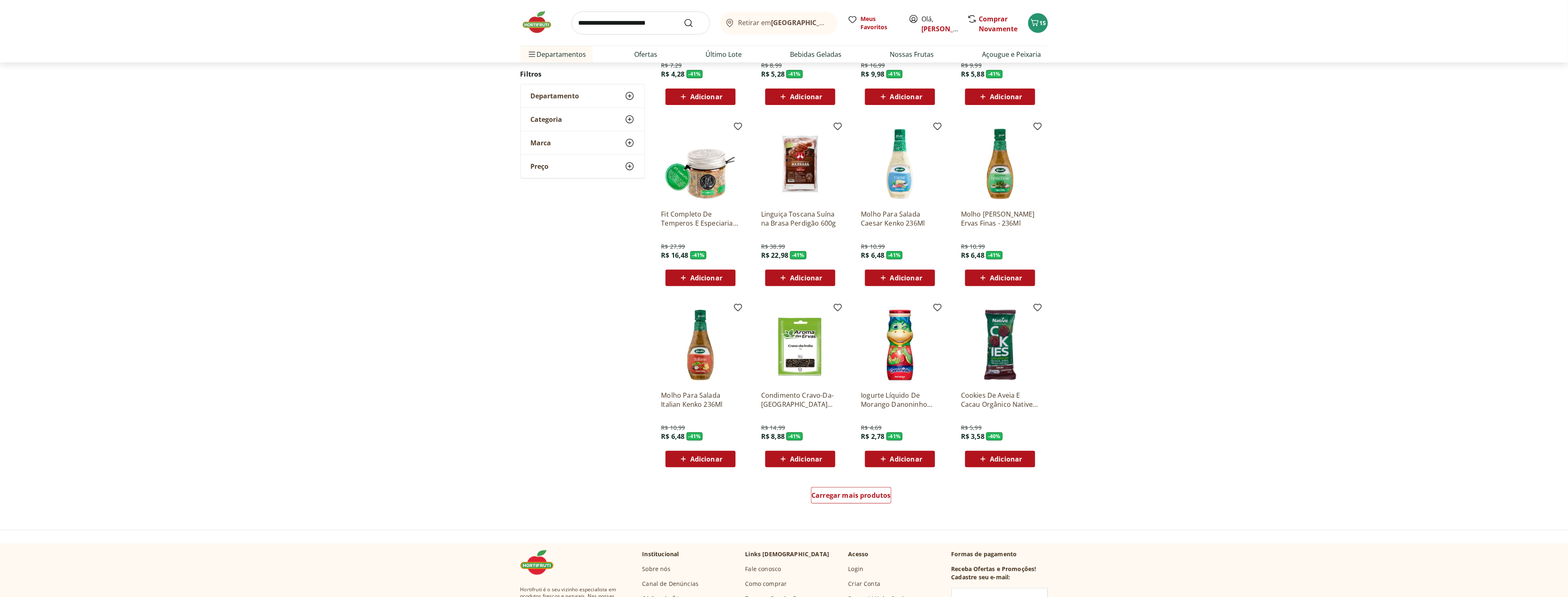
scroll to position [298, 0]
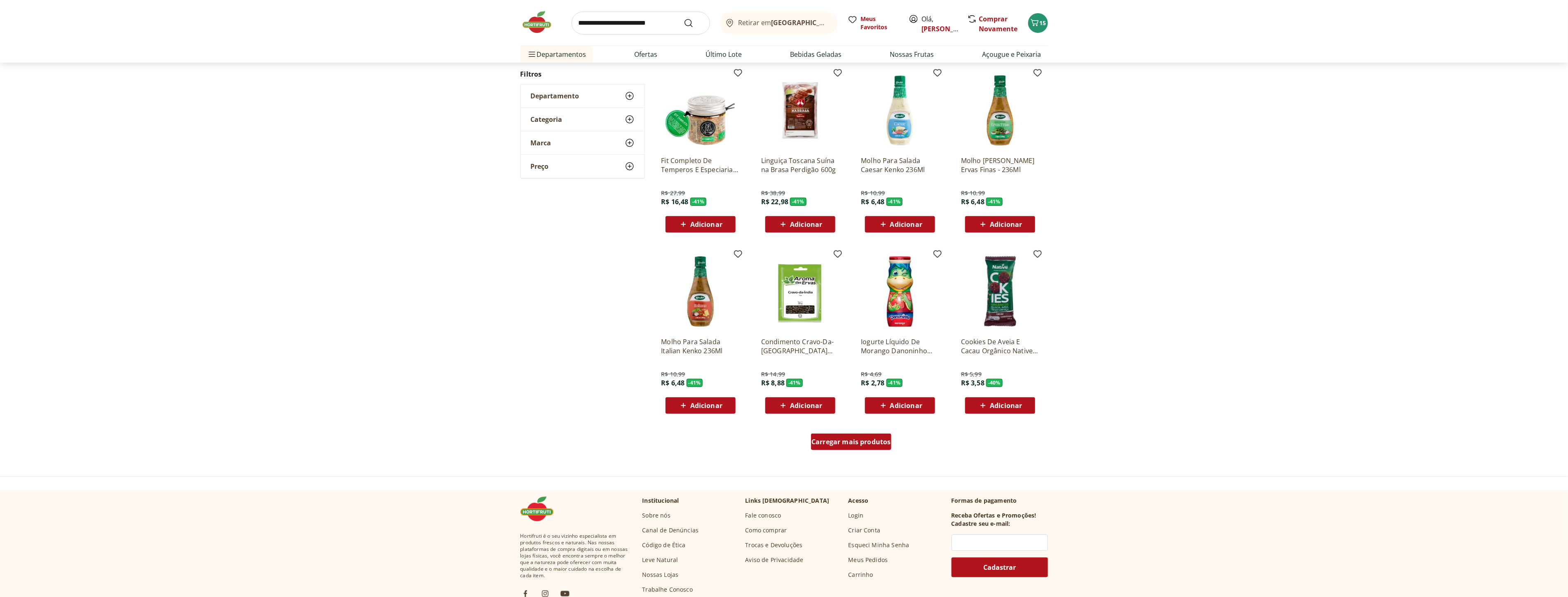
click at [865, 443] on span "Carregar mais produtos" at bounding box center [851, 442] width 79 height 7
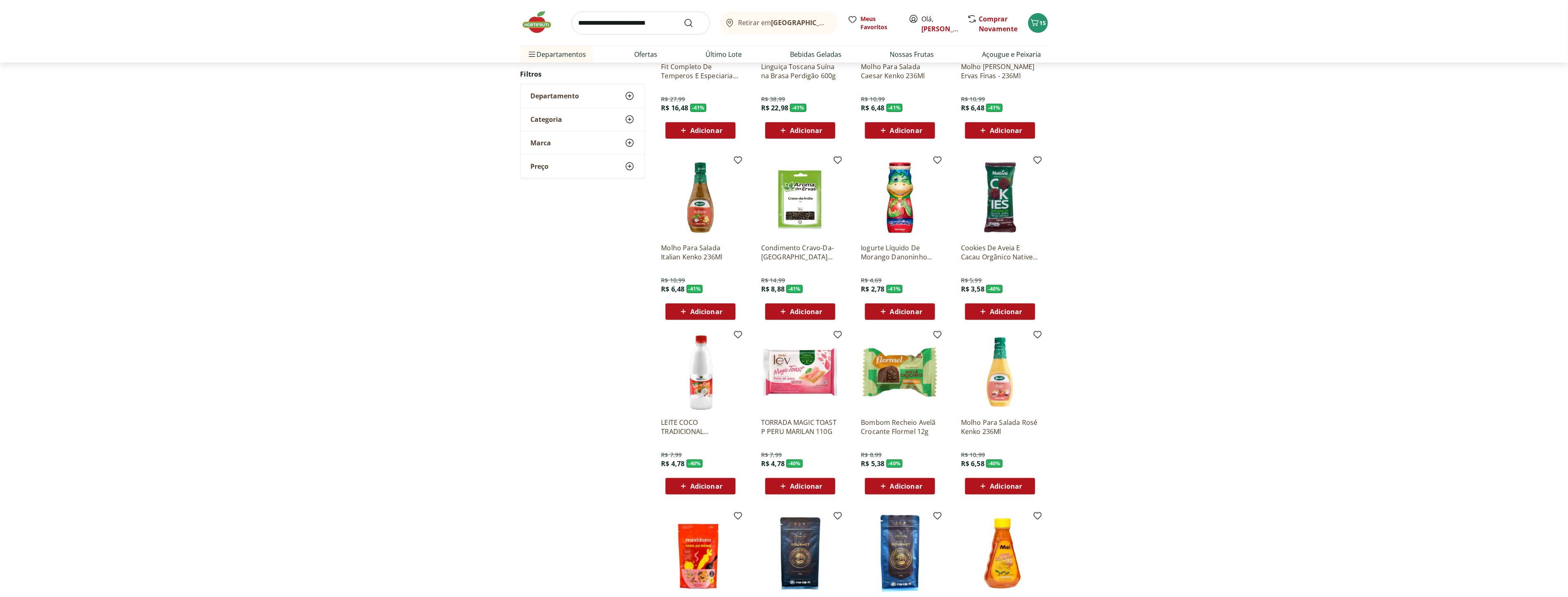
scroll to position [434, 0]
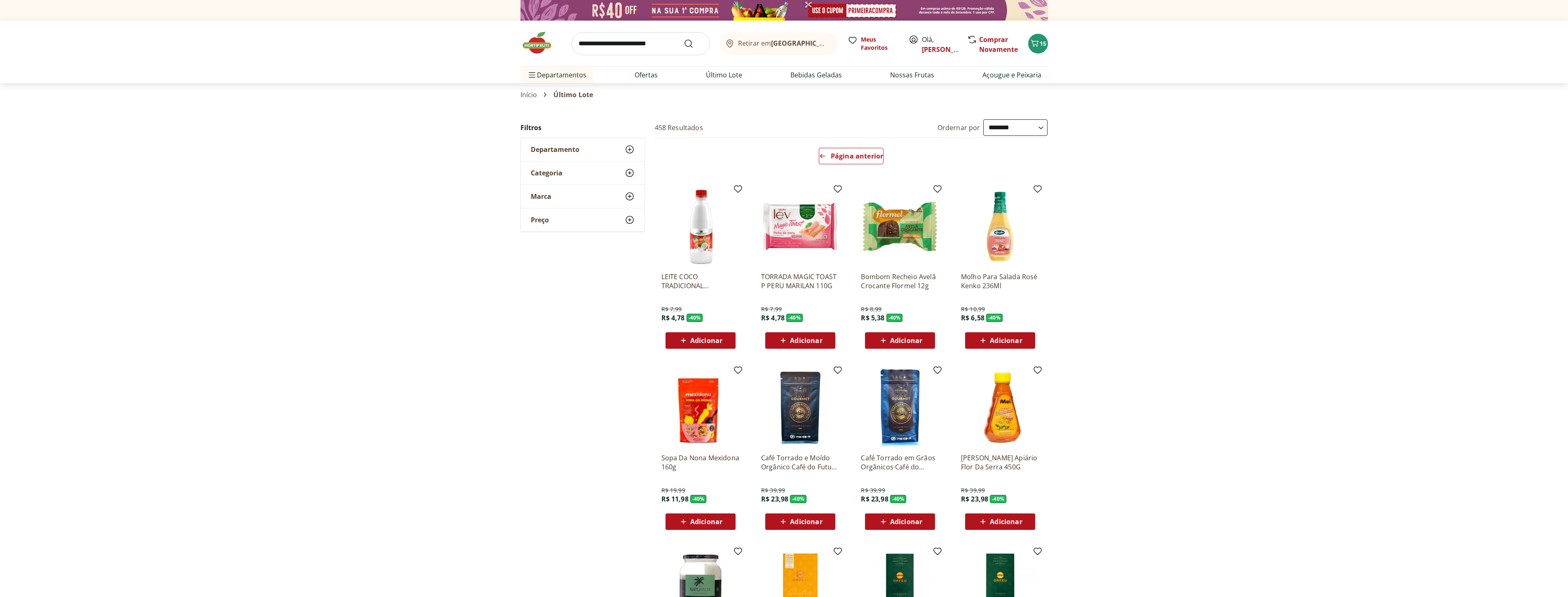
select select "**********"
click at [1041, 46] on span "15" at bounding box center [1042, 43] width 7 height 8
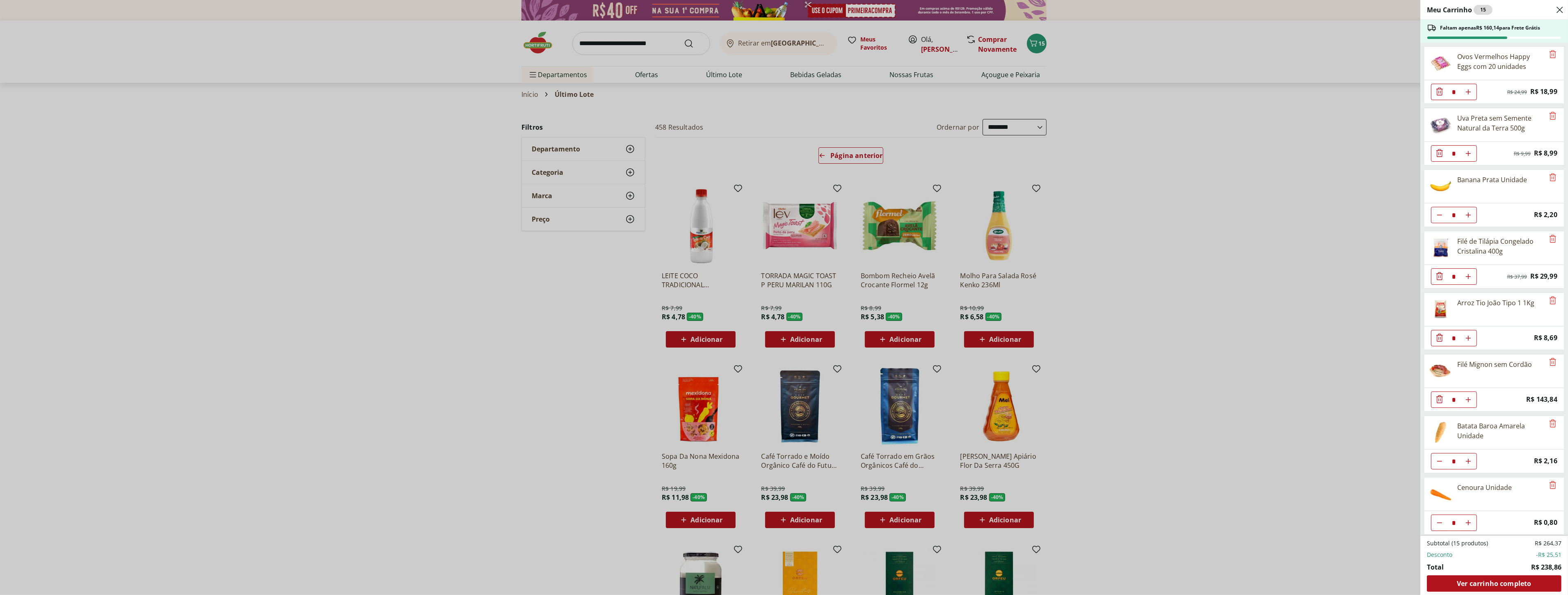
click at [1237, 227] on div "Meu Carrinho 15 Faltam apenas R$ 160,14 para Frete Grátis Ovos Vermelhos Happy …" at bounding box center [784, 297] width 1568 height 595
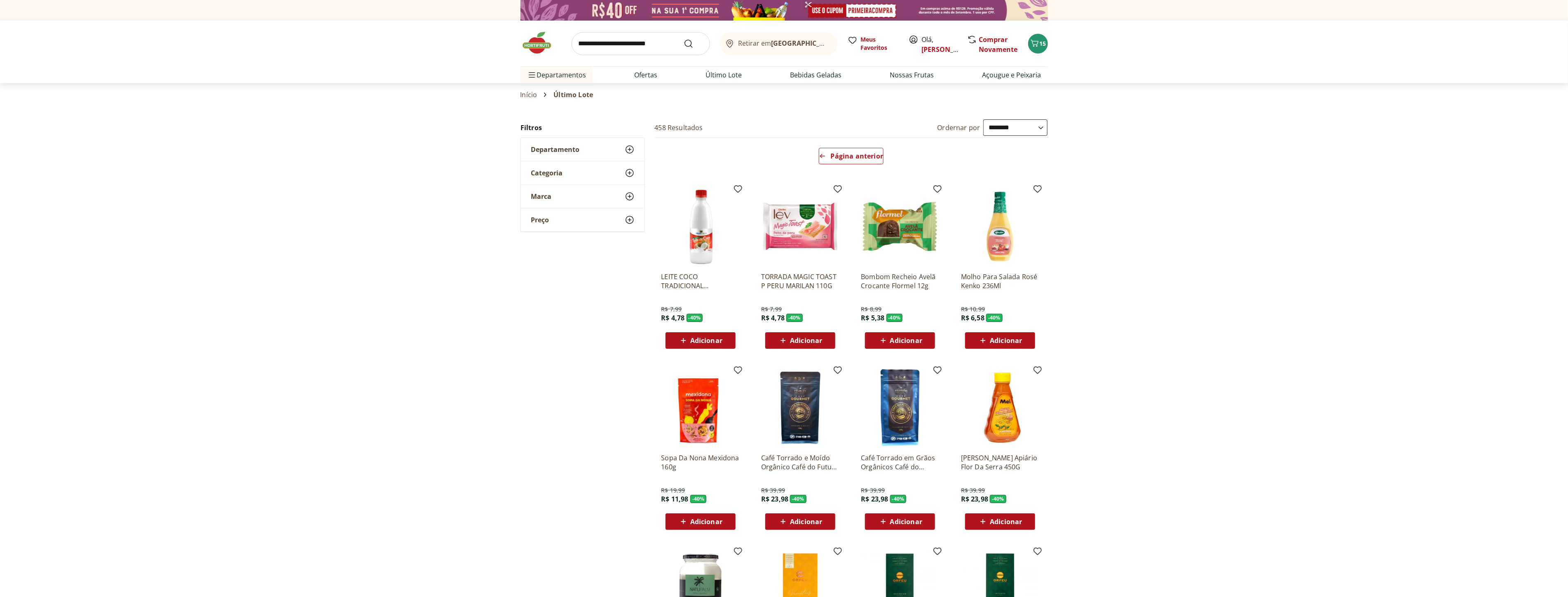
click at [657, 50] on input "search" at bounding box center [641, 44] width 138 height 23
type input "*********"
click at [683, 38] on button "Submit Search" at bounding box center [693, 43] width 20 height 10
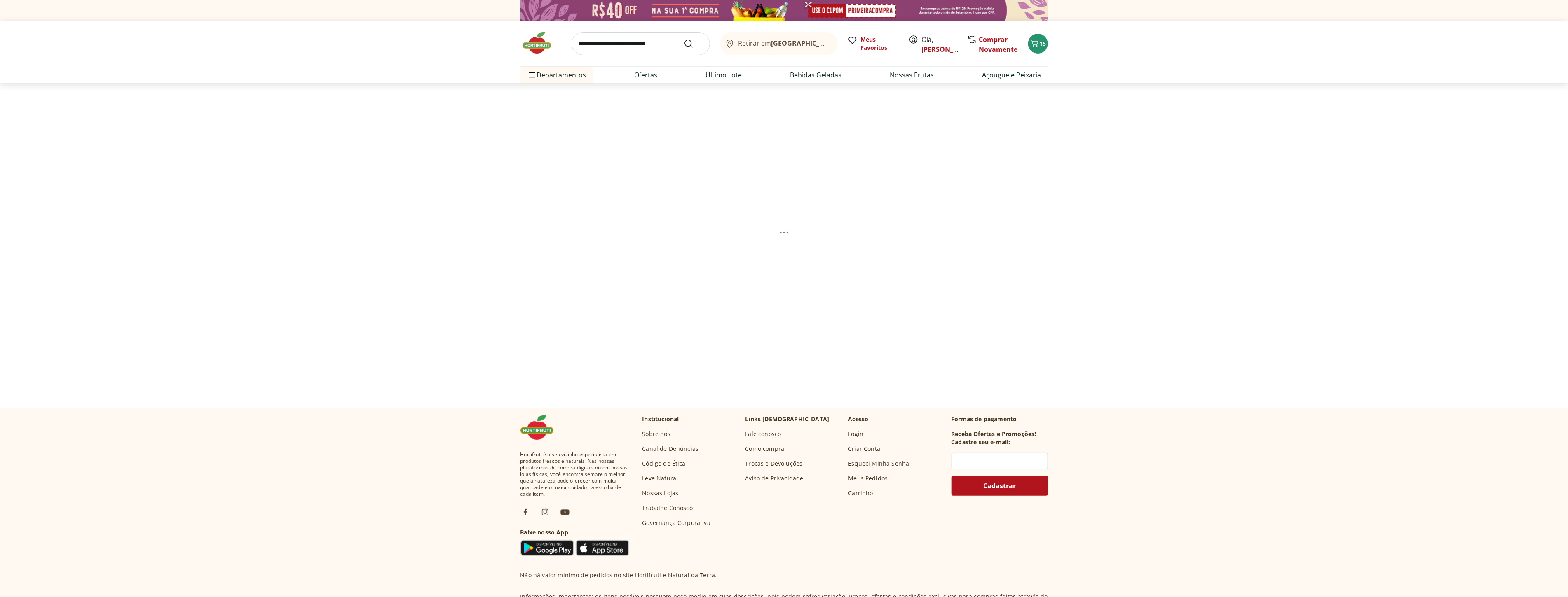
select select "**********"
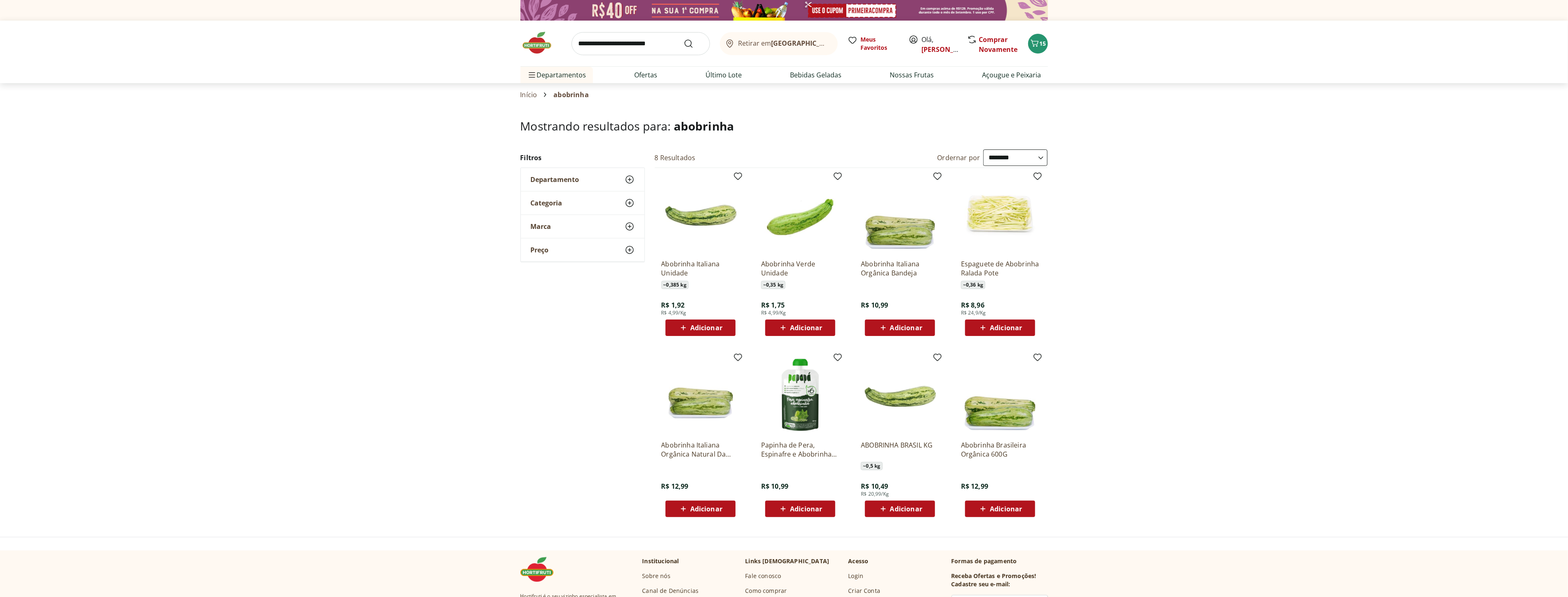
click at [720, 330] on span "Adicionar" at bounding box center [706, 328] width 32 height 7
click at [1037, 44] on icon "Carrinho" at bounding box center [1034, 43] width 8 height 7
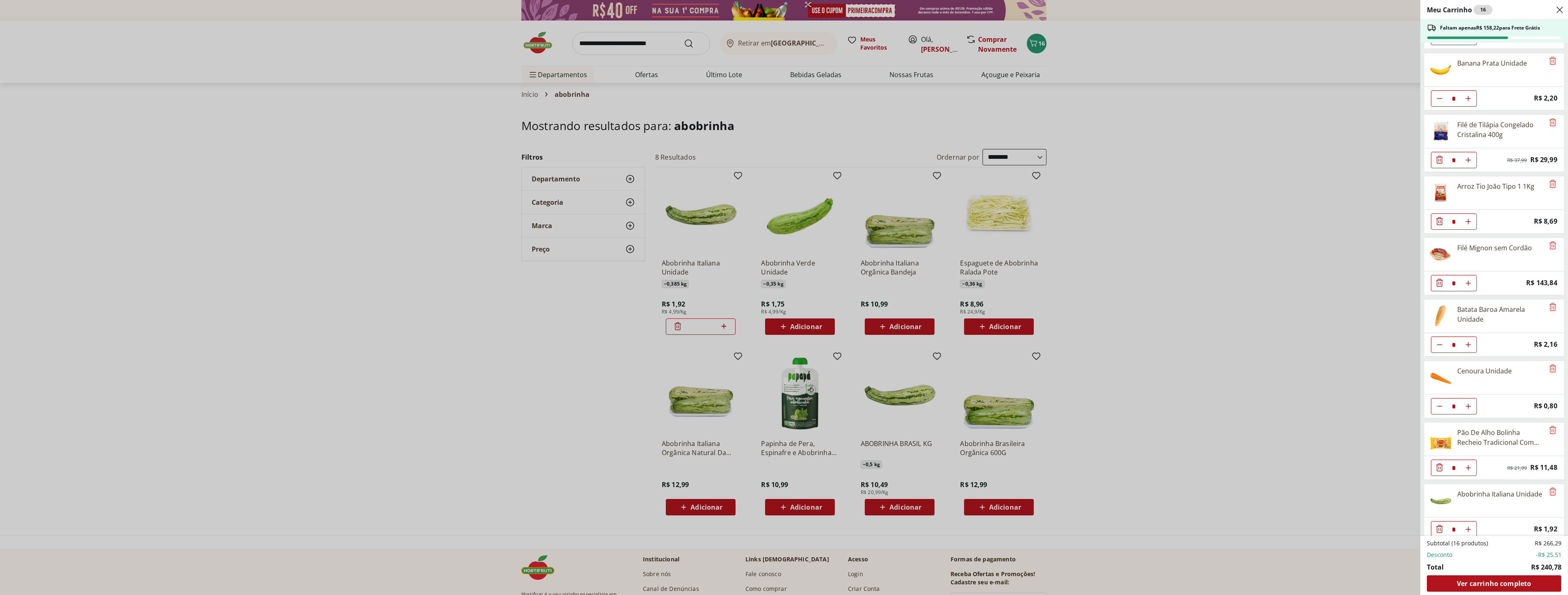
scroll to position [128, 0]
click at [1290, 328] on div "Meu Carrinho 16 Faltam apenas R$ 158,22 para Frete Grátis Ovos Vermelhos Happy …" at bounding box center [784, 297] width 1568 height 595
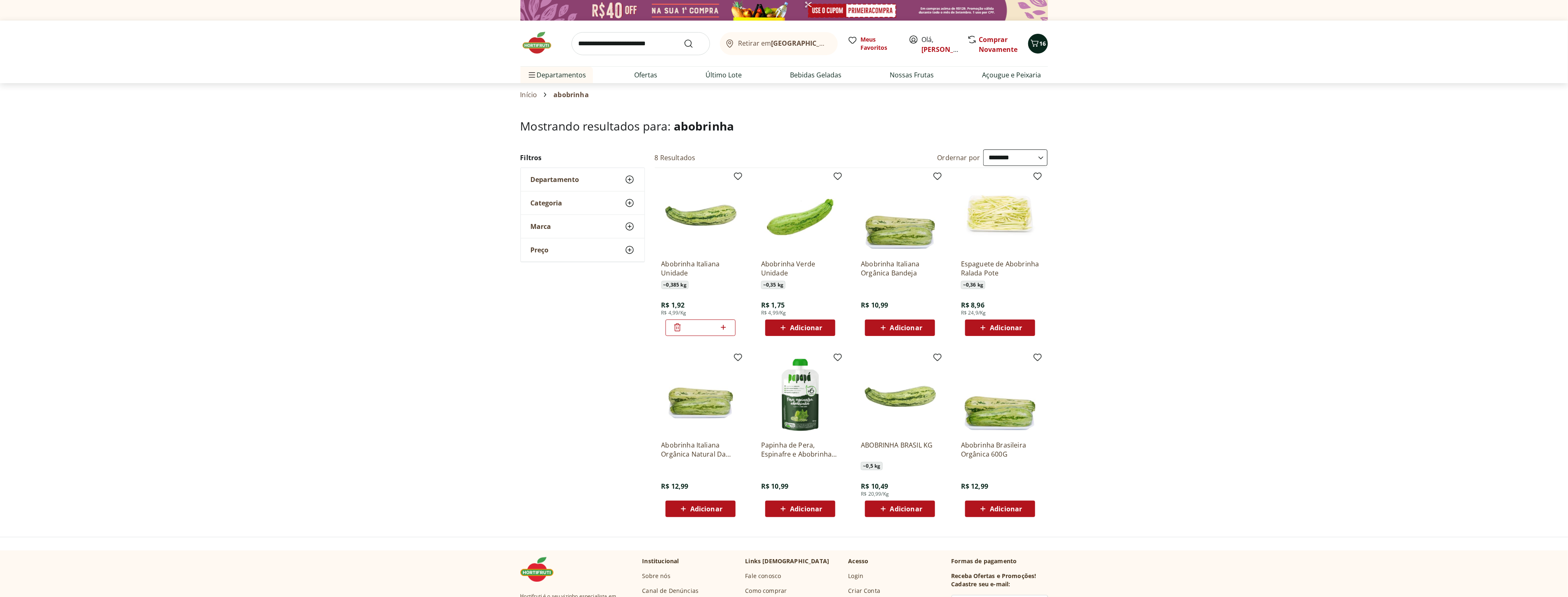
click at [1033, 49] on button "16" at bounding box center [1038, 43] width 20 height 20
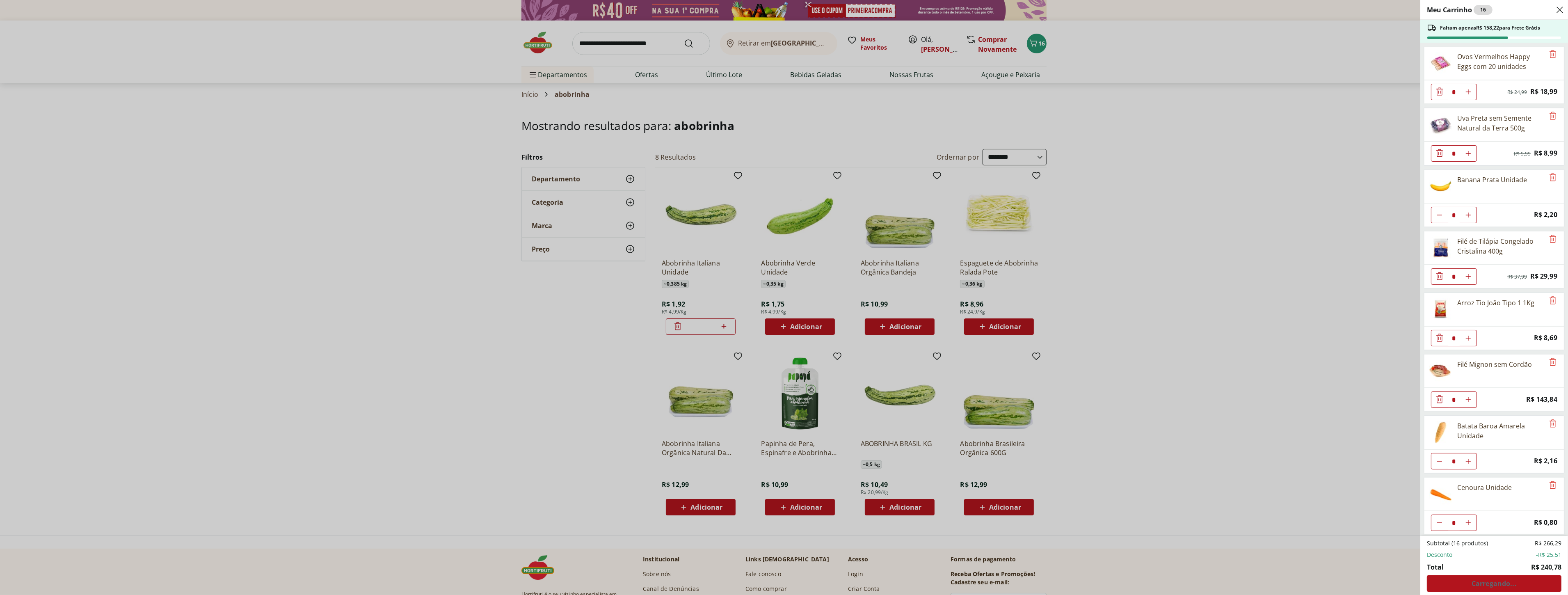
click at [1192, 273] on div "Meu Carrinho 16 Faltam apenas R$ 158,22 para Frete Grátis Ovos Vermelhos Happy …" at bounding box center [784, 297] width 1568 height 595
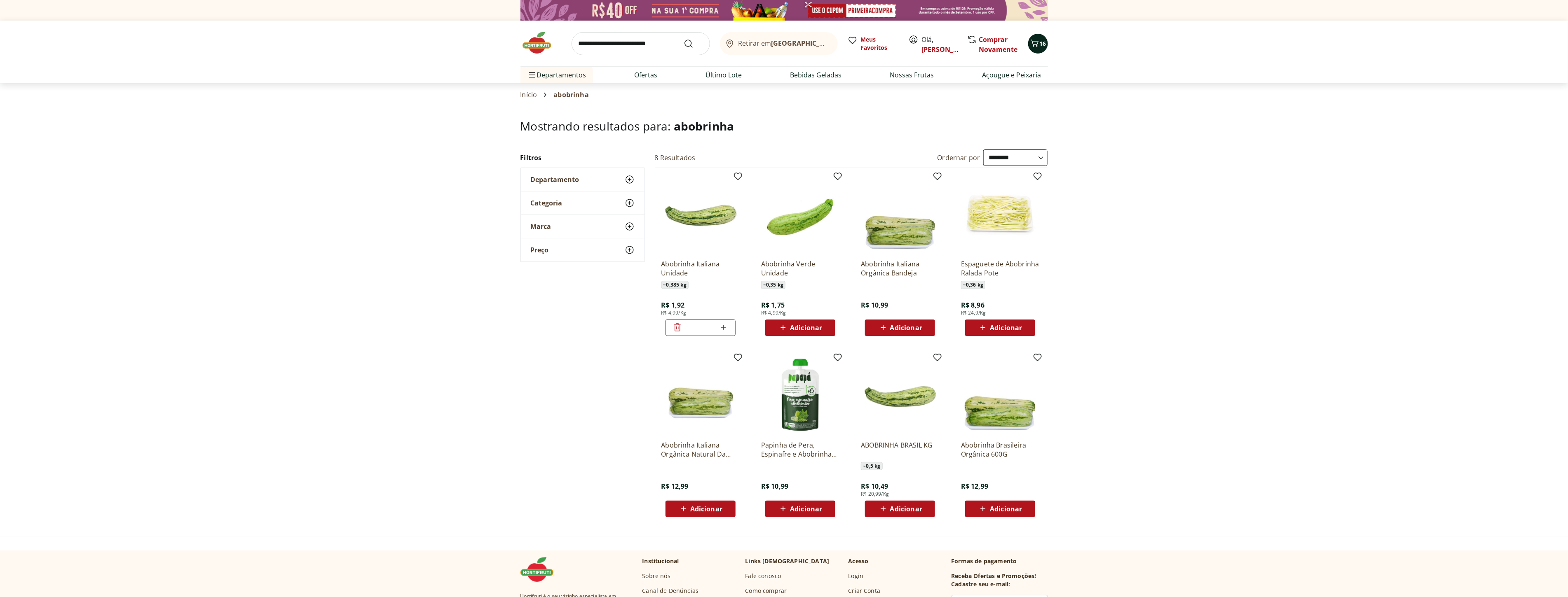
click at [1045, 43] on span "16" at bounding box center [1042, 43] width 7 height 8
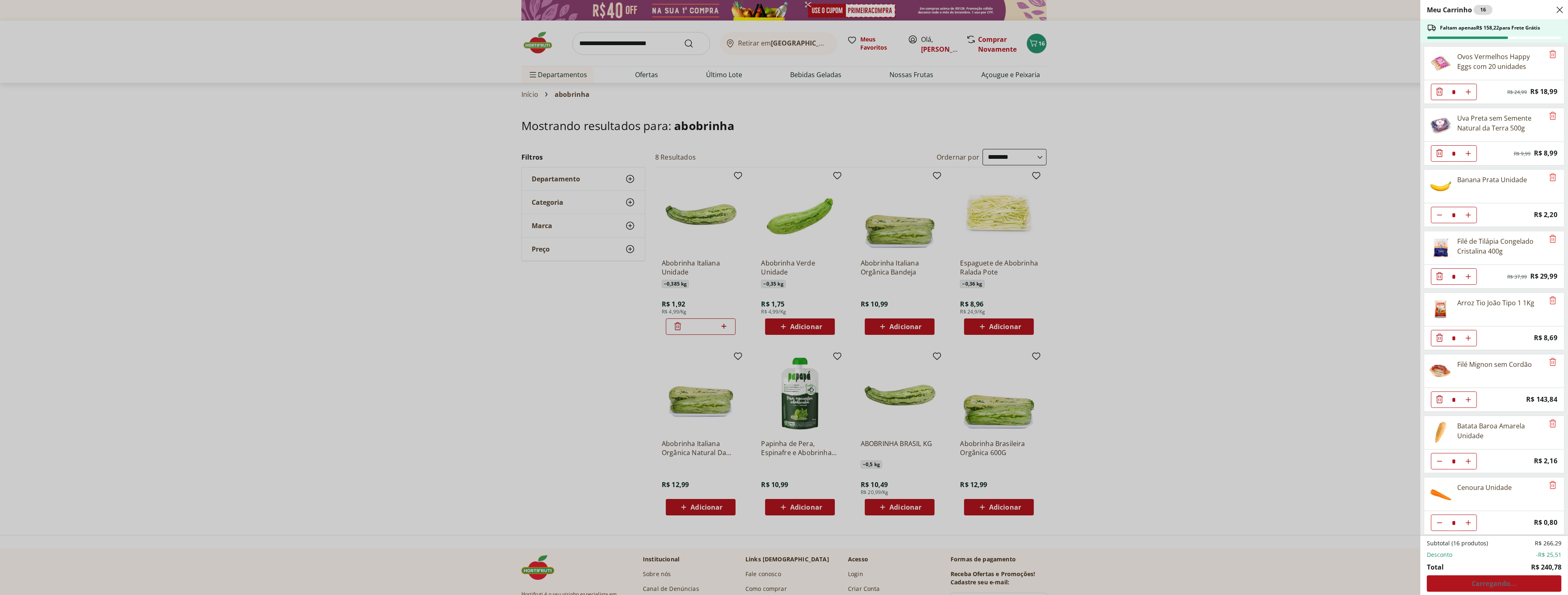
click at [1463, 583] on div "Subtotal (16 produtos) R$ 266,29 Desconto -R$ 25,51 Total R$ 240,78 Carregando.…" at bounding box center [1494, 566] width 135 height 52
click at [1480, 583] on span "Ver carrinho completo" at bounding box center [1494, 583] width 74 height 7
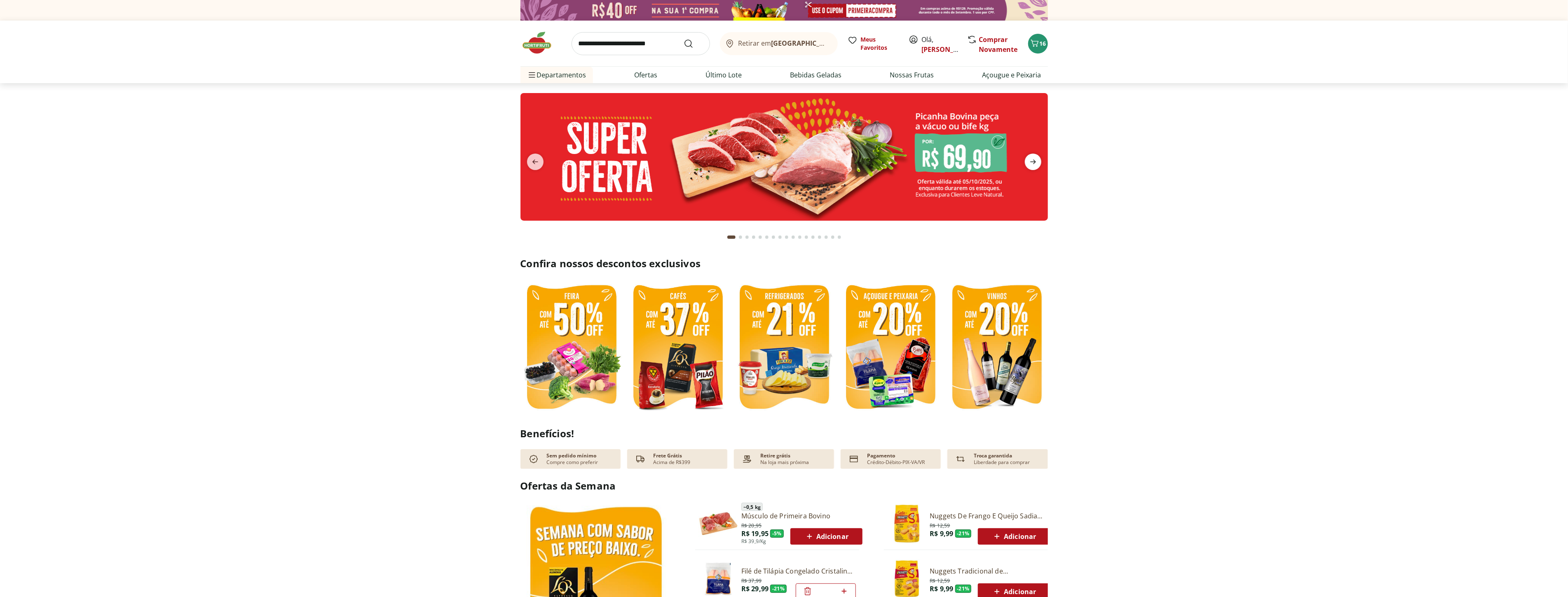
click at [1032, 161] on icon "next" at bounding box center [1033, 162] width 10 height 10
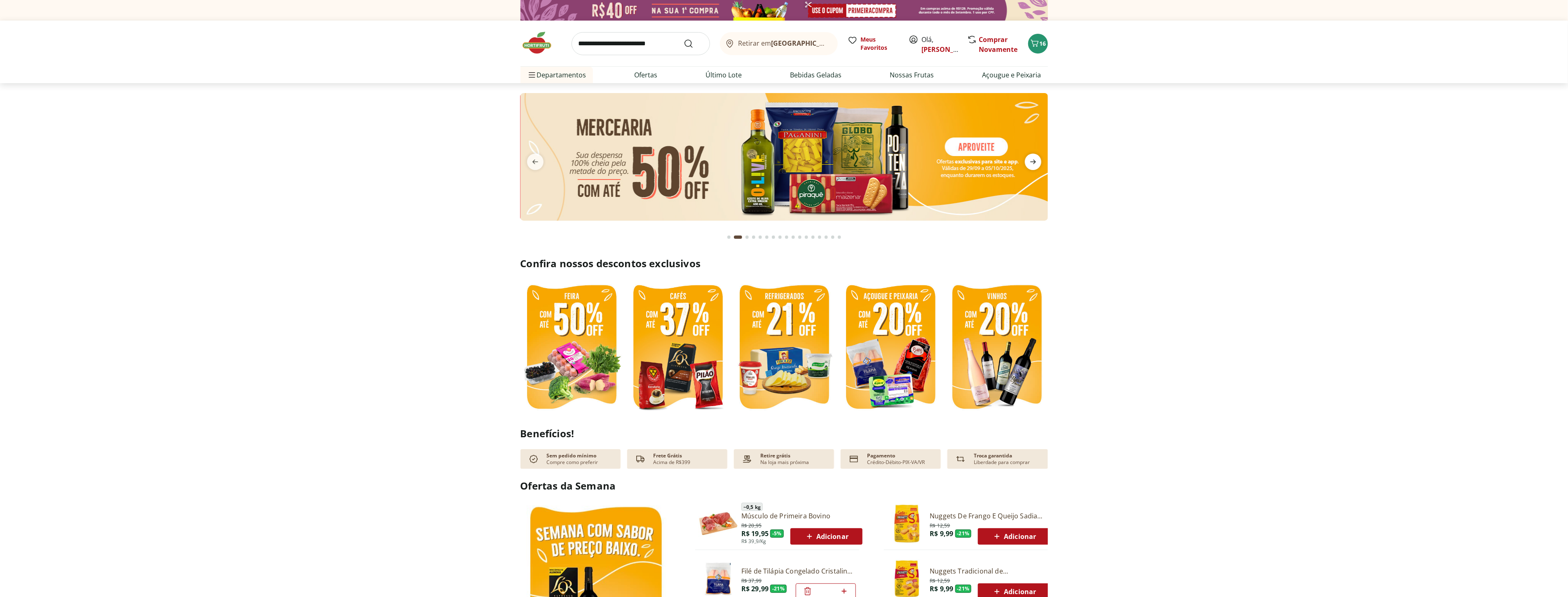
click at [1032, 161] on icon "next" at bounding box center [1033, 162] width 10 height 10
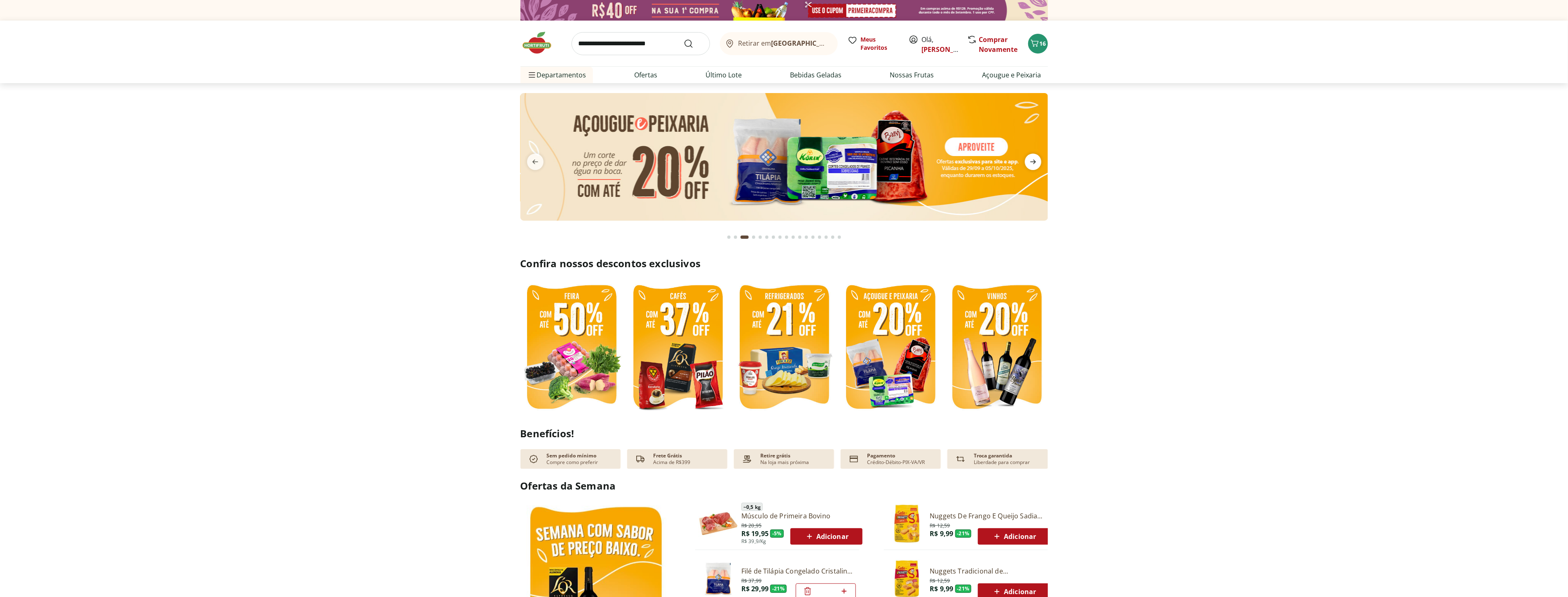
click at [1032, 161] on icon "next" at bounding box center [1033, 162] width 10 height 10
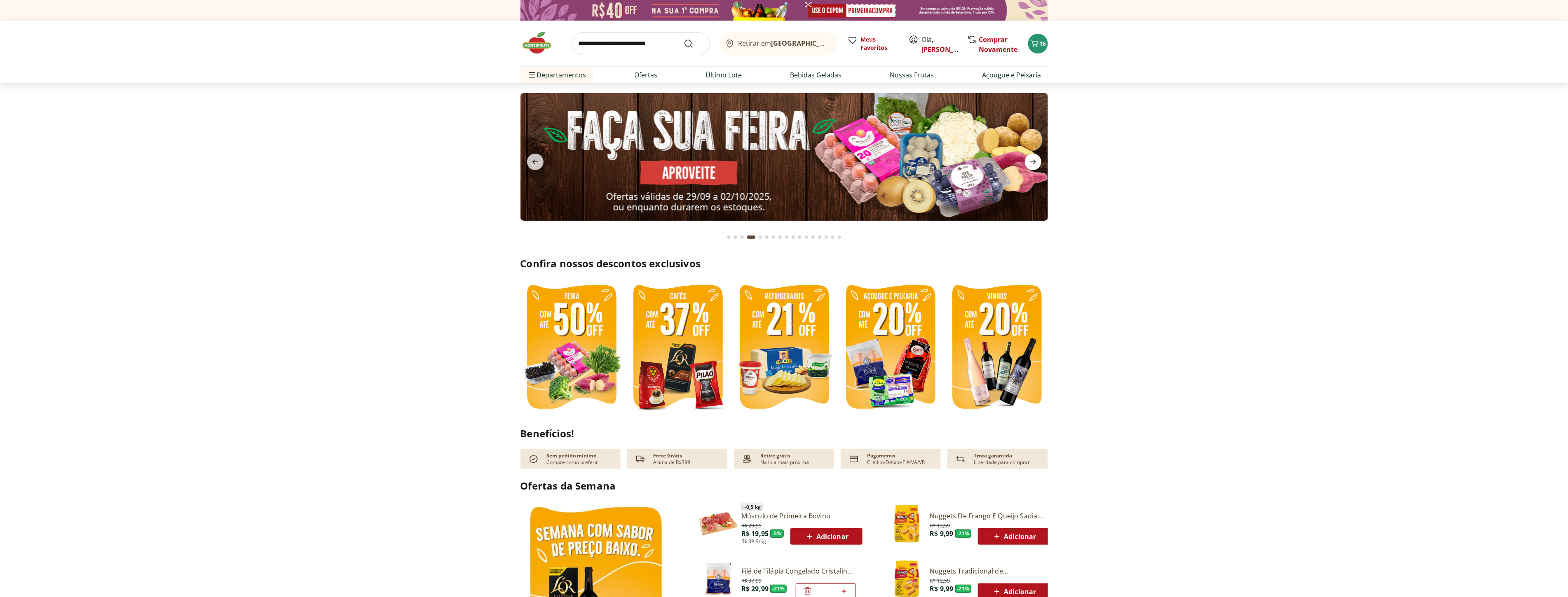
click at [1032, 161] on icon "next" at bounding box center [1033, 162] width 10 height 10
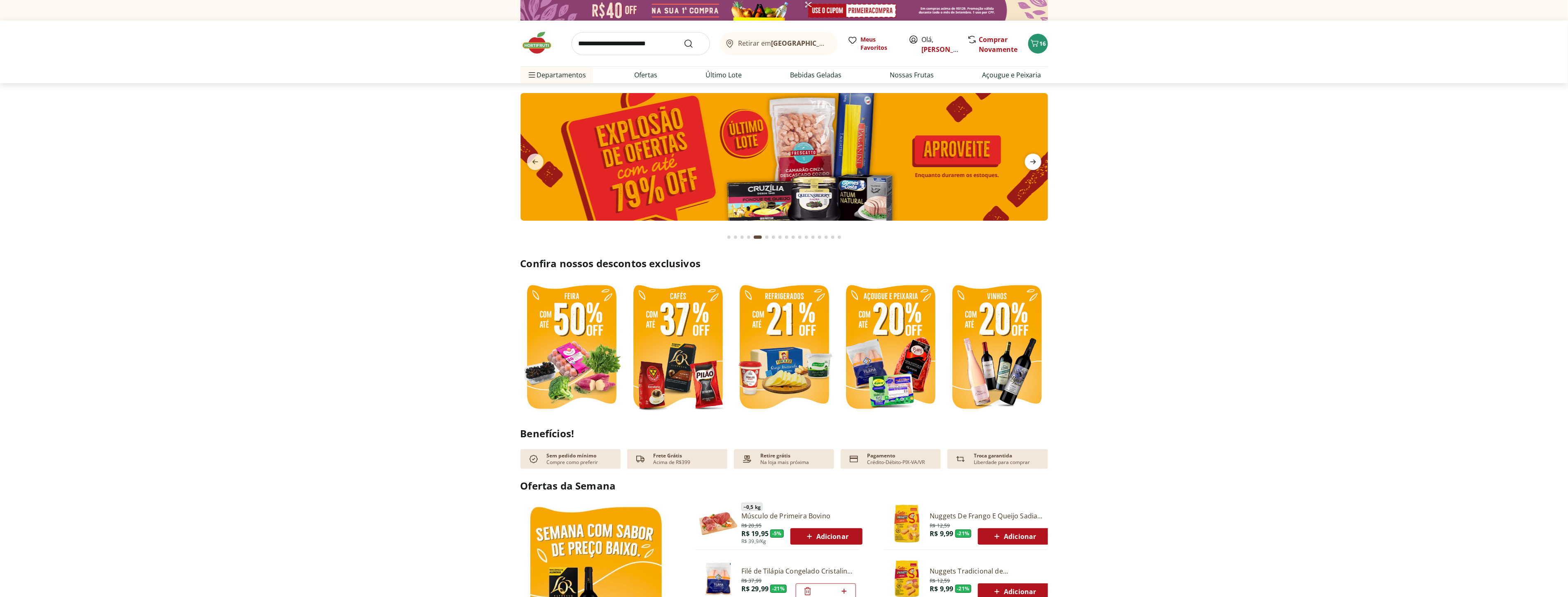
click at [1032, 161] on icon "next" at bounding box center [1033, 162] width 10 height 10
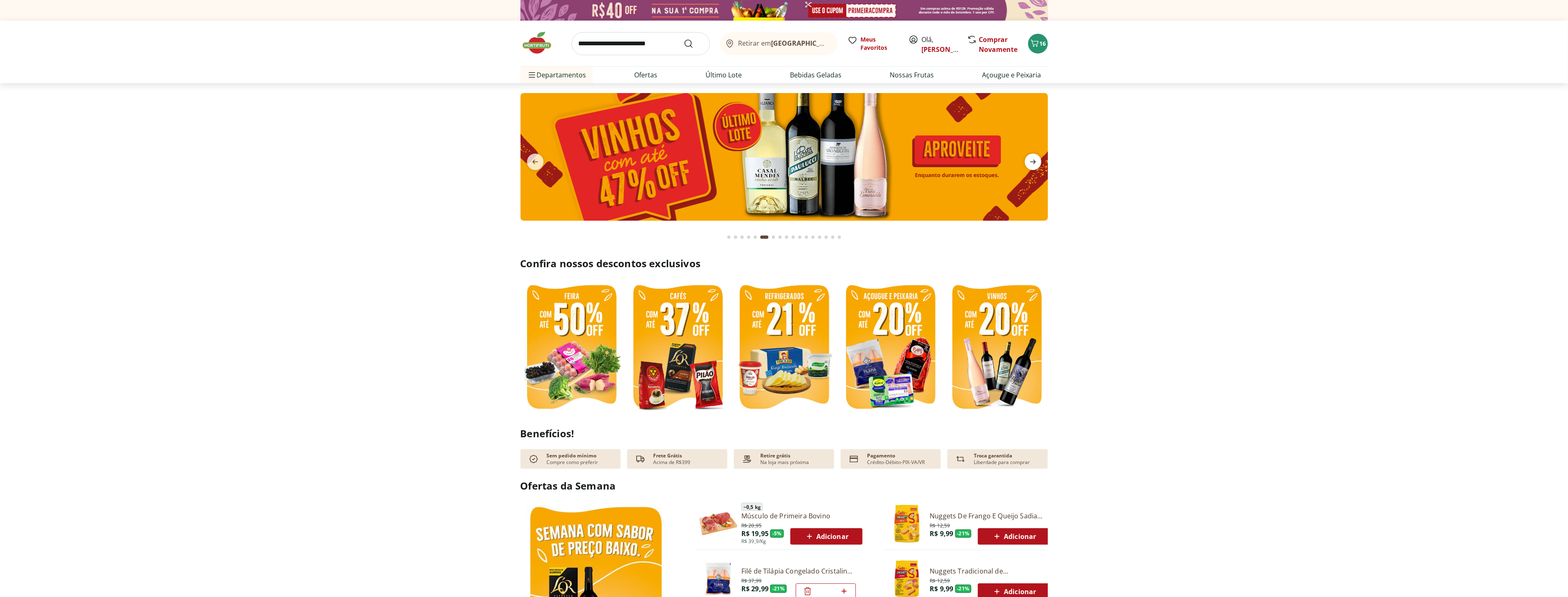
click at [1032, 161] on icon "next" at bounding box center [1033, 162] width 10 height 10
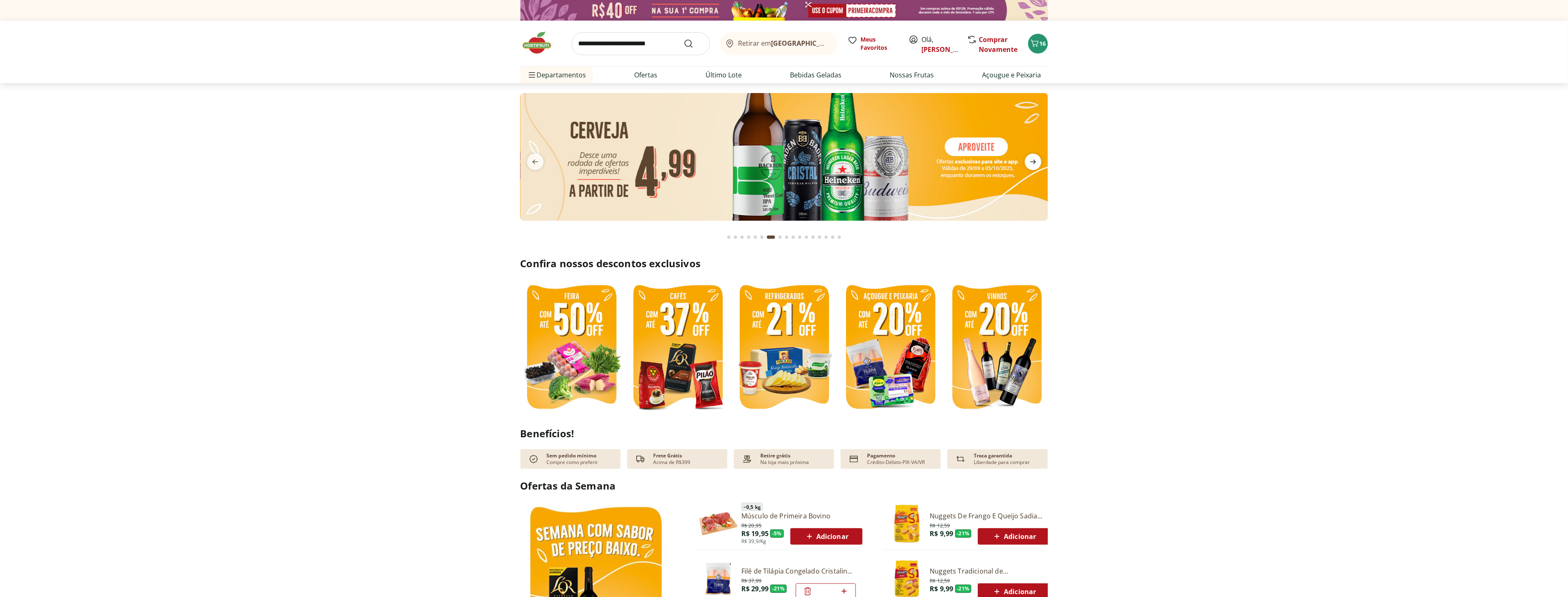
click at [1032, 161] on icon "next" at bounding box center [1033, 162] width 10 height 10
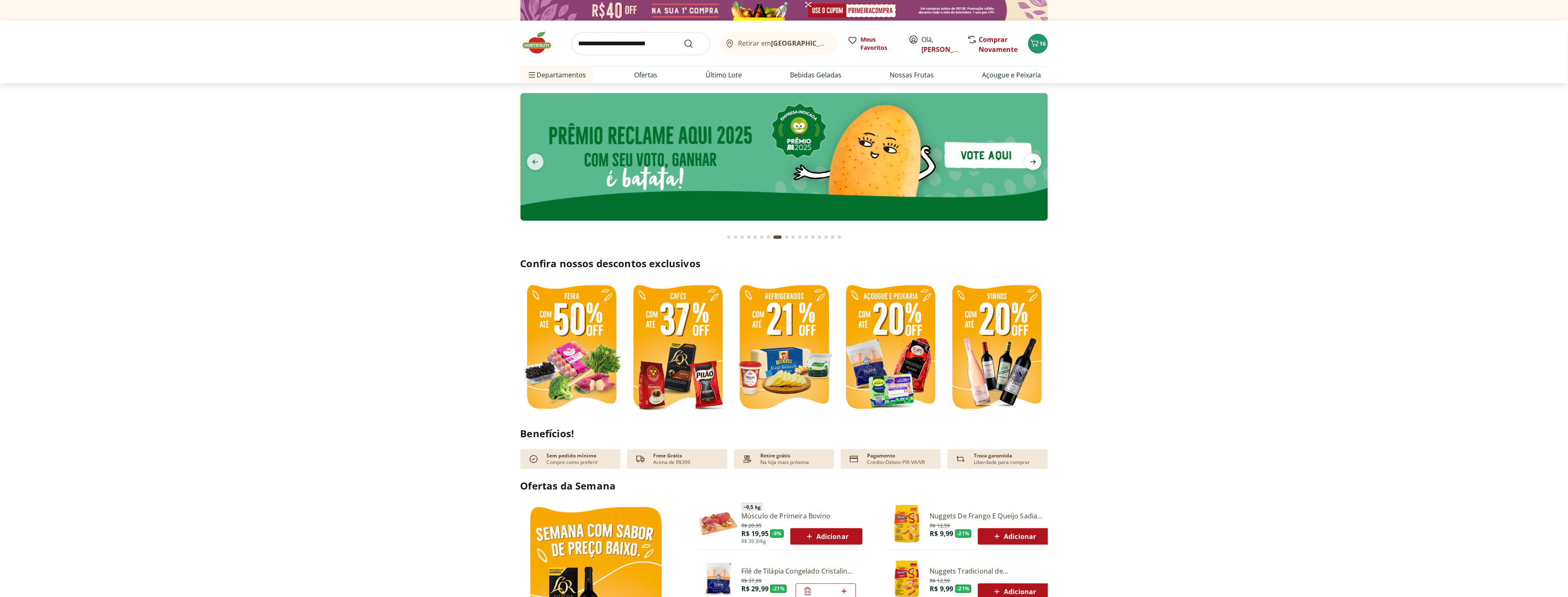
click at [1032, 161] on icon "next" at bounding box center [1033, 162] width 10 height 10
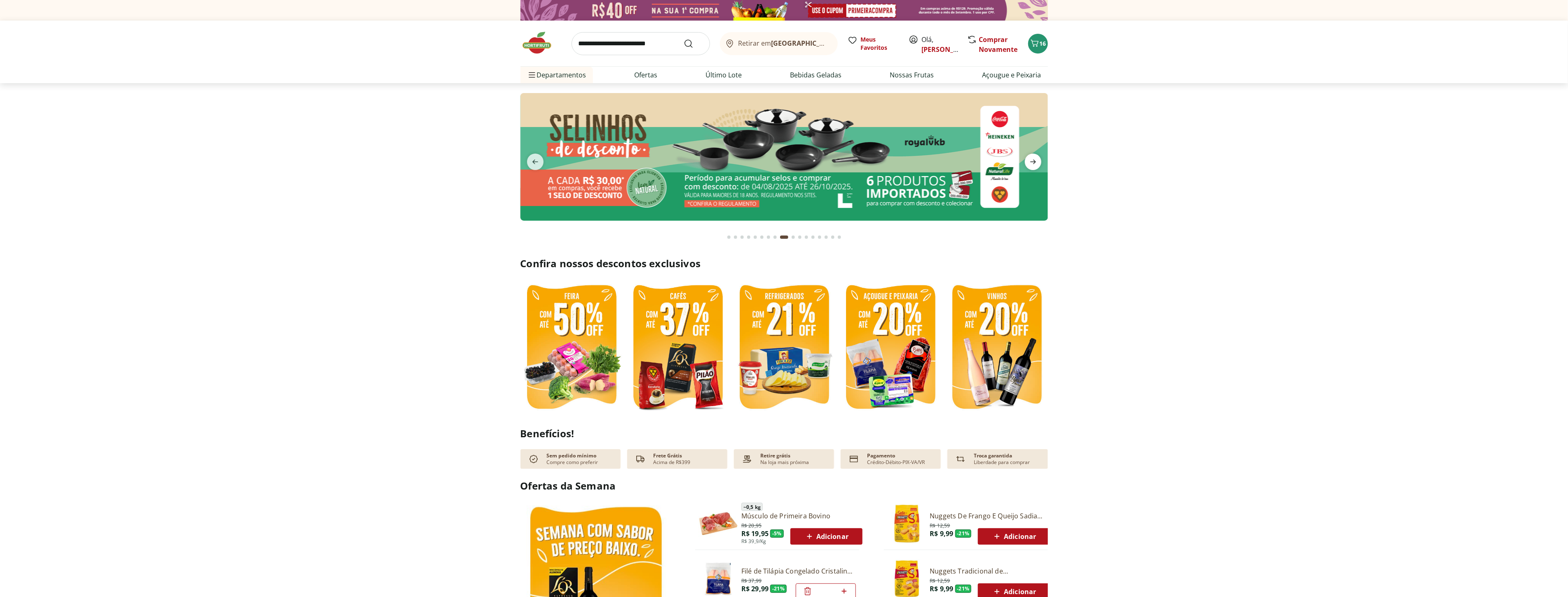
click at [1032, 161] on icon "next" at bounding box center [1033, 162] width 10 height 10
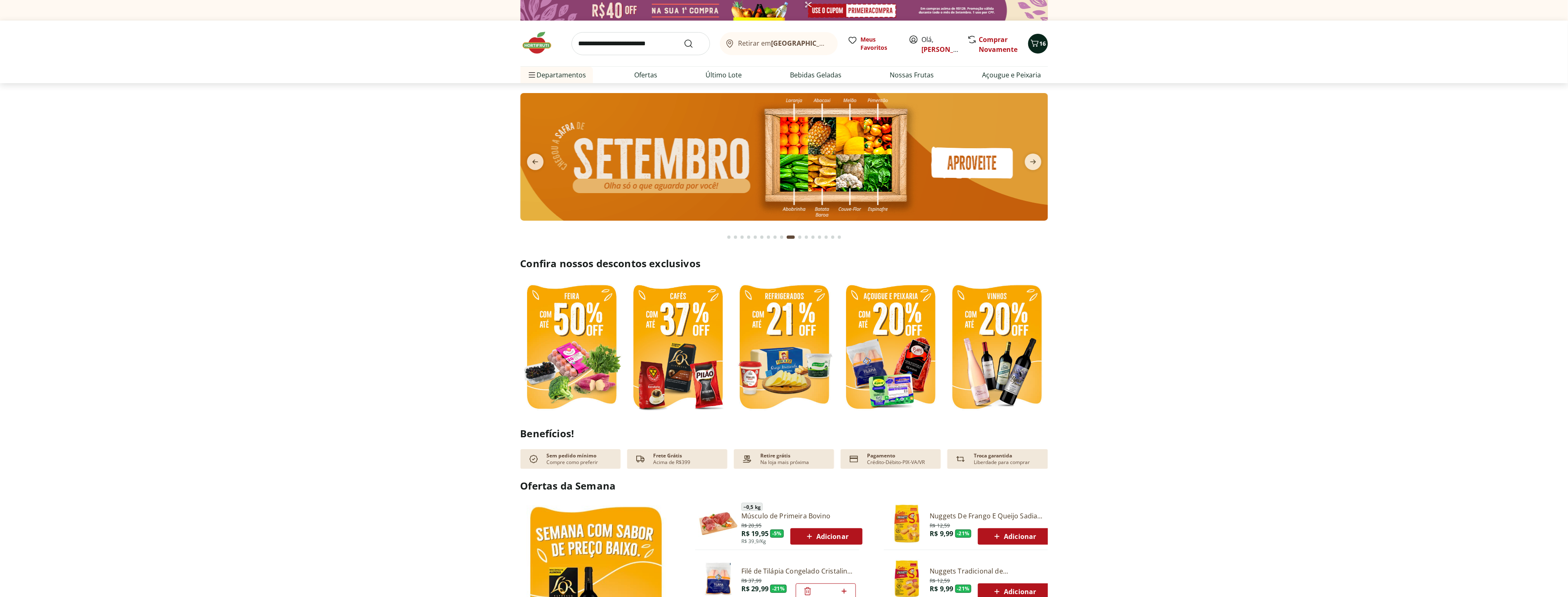
click at [1036, 43] on icon "Carrinho" at bounding box center [1034, 43] width 10 height 10
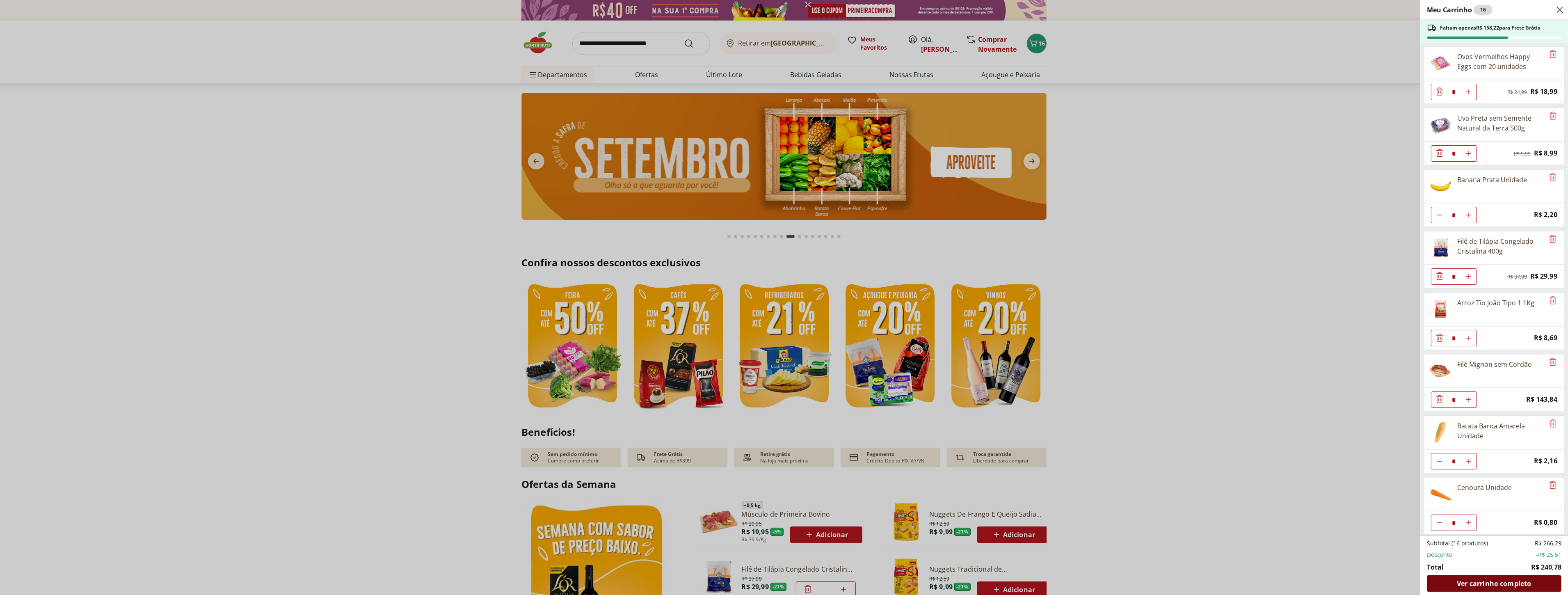
click at [1466, 583] on span "Ver carrinho completo" at bounding box center [1494, 583] width 74 height 7
